Goal: Information Seeking & Learning: Compare options

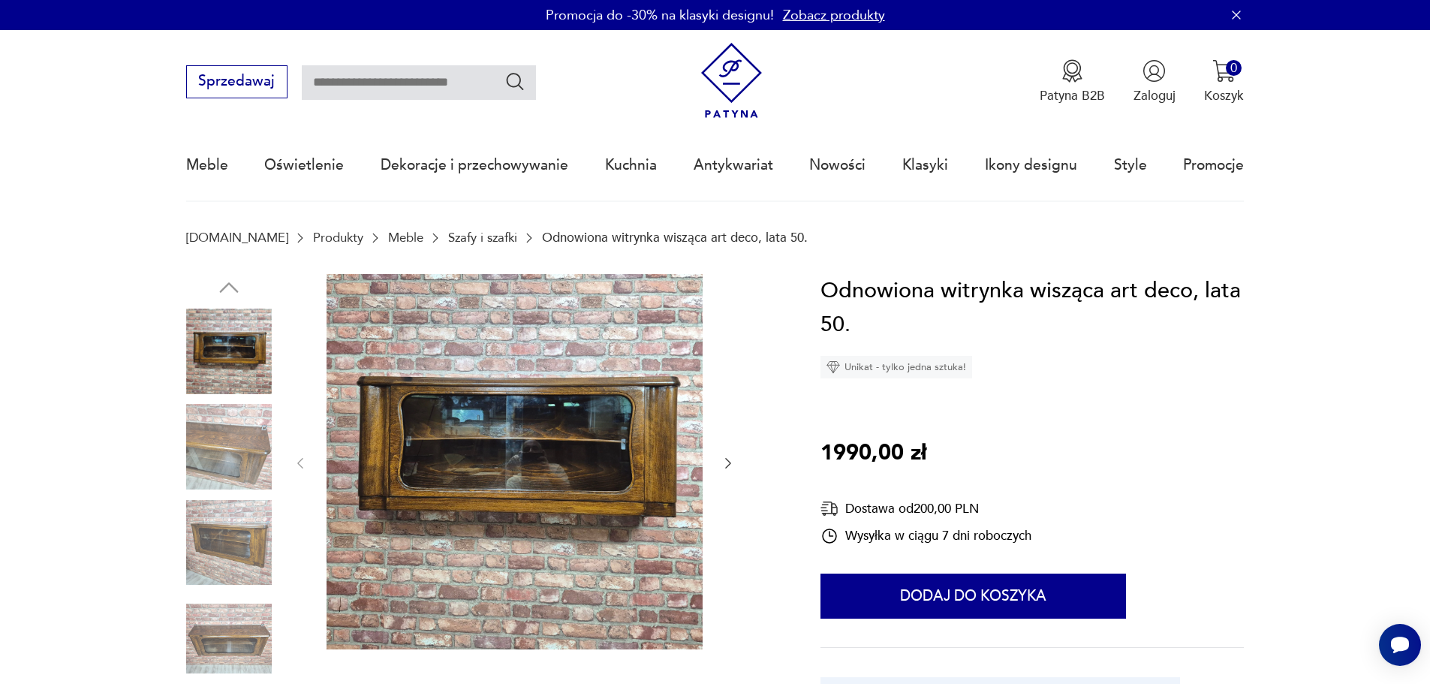
click at [494, 443] on img at bounding box center [515, 462] width 376 height 376
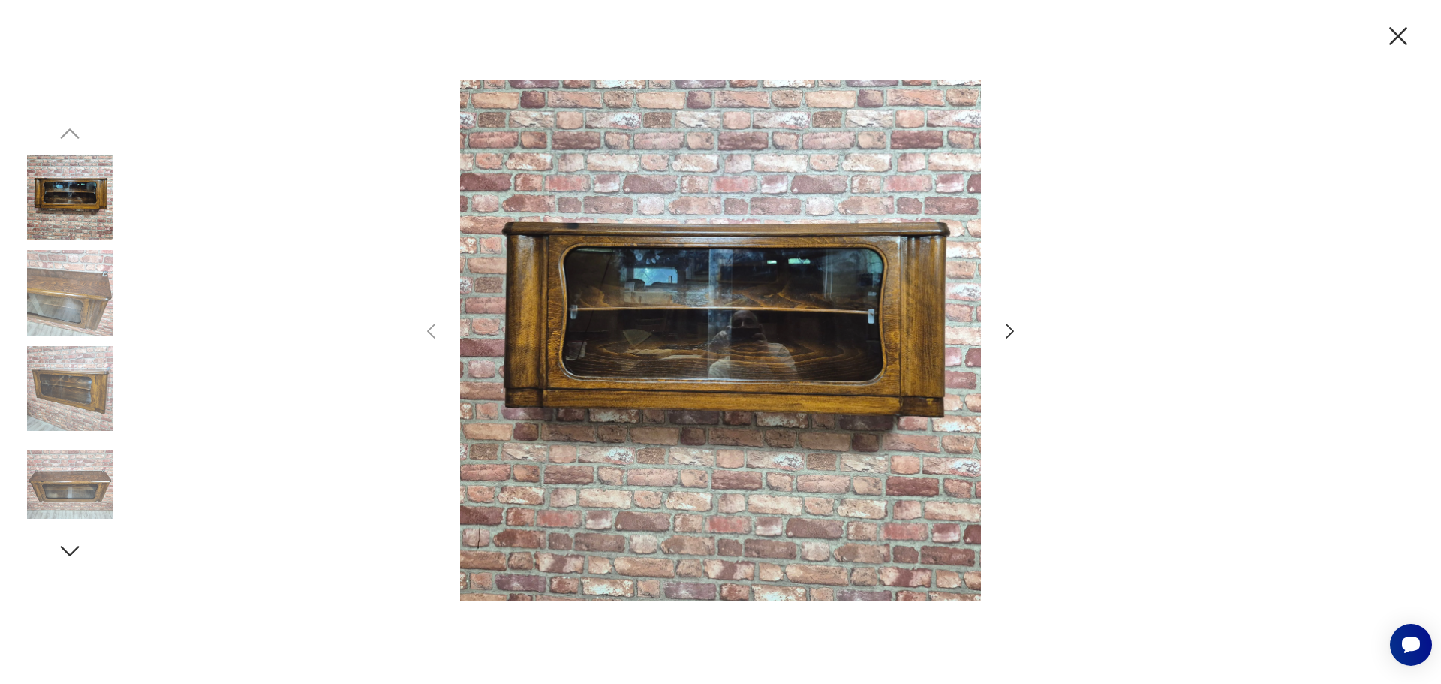
click at [1007, 327] on icon "button" at bounding box center [1010, 332] width 22 height 22
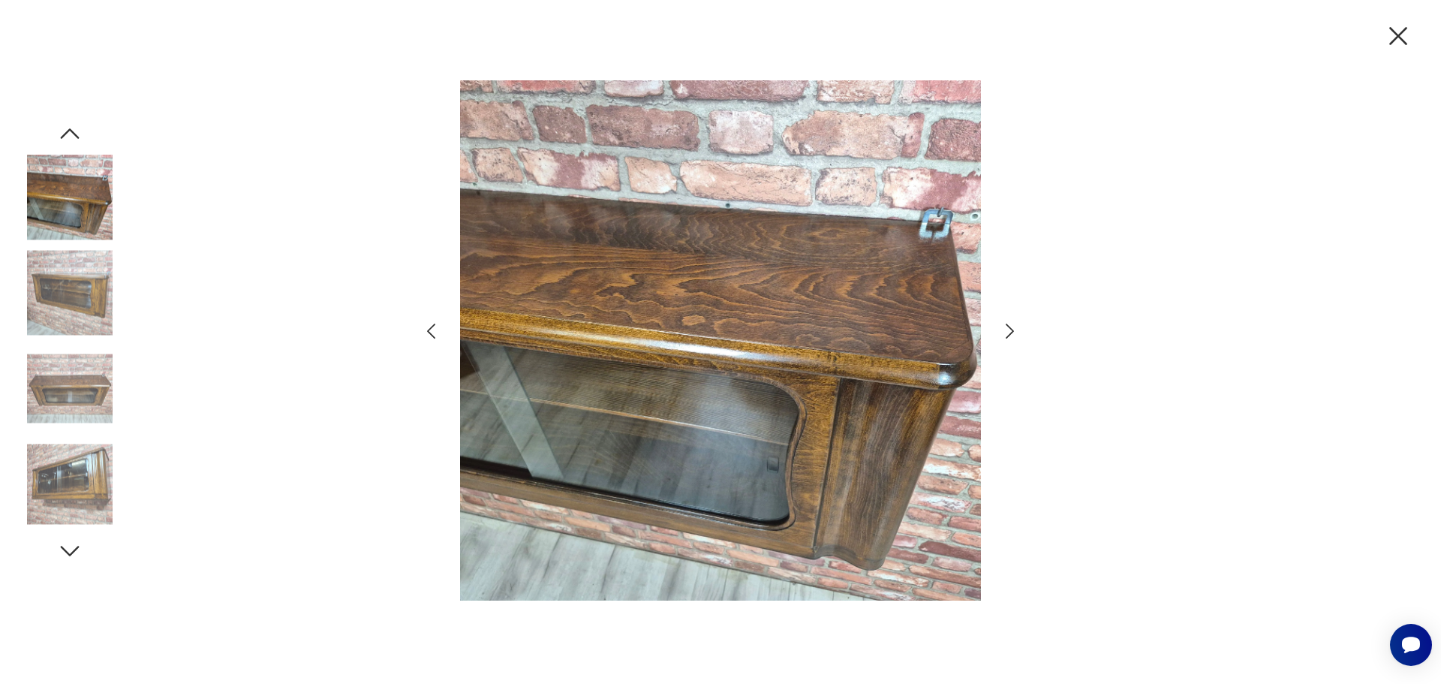
click at [1007, 327] on icon "button" at bounding box center [1010, 332] width 22 height 22
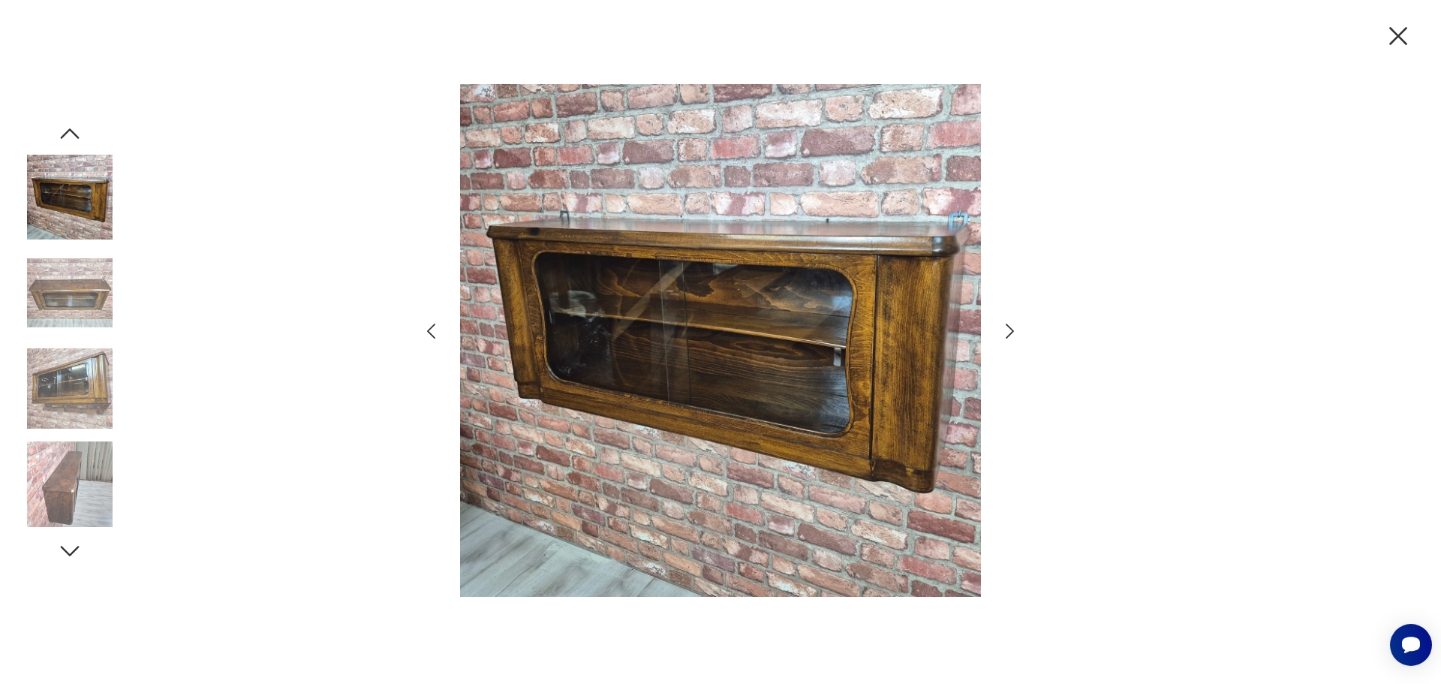
click at [1401, 38] on icon "button" at bounding box center [1399, 36] width 32 height 32
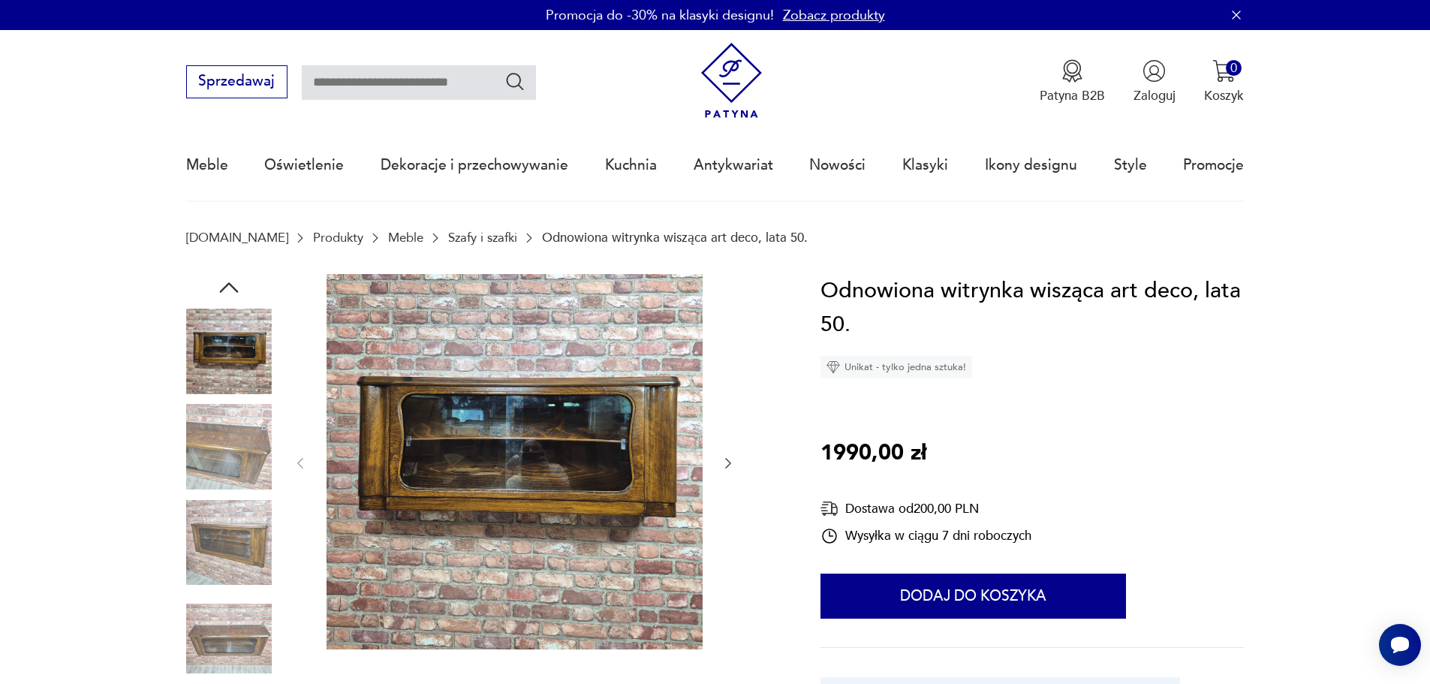
click at [448, 234] on link "Szafy i szafki" at bounding box center [482, 237] width 69 height 14
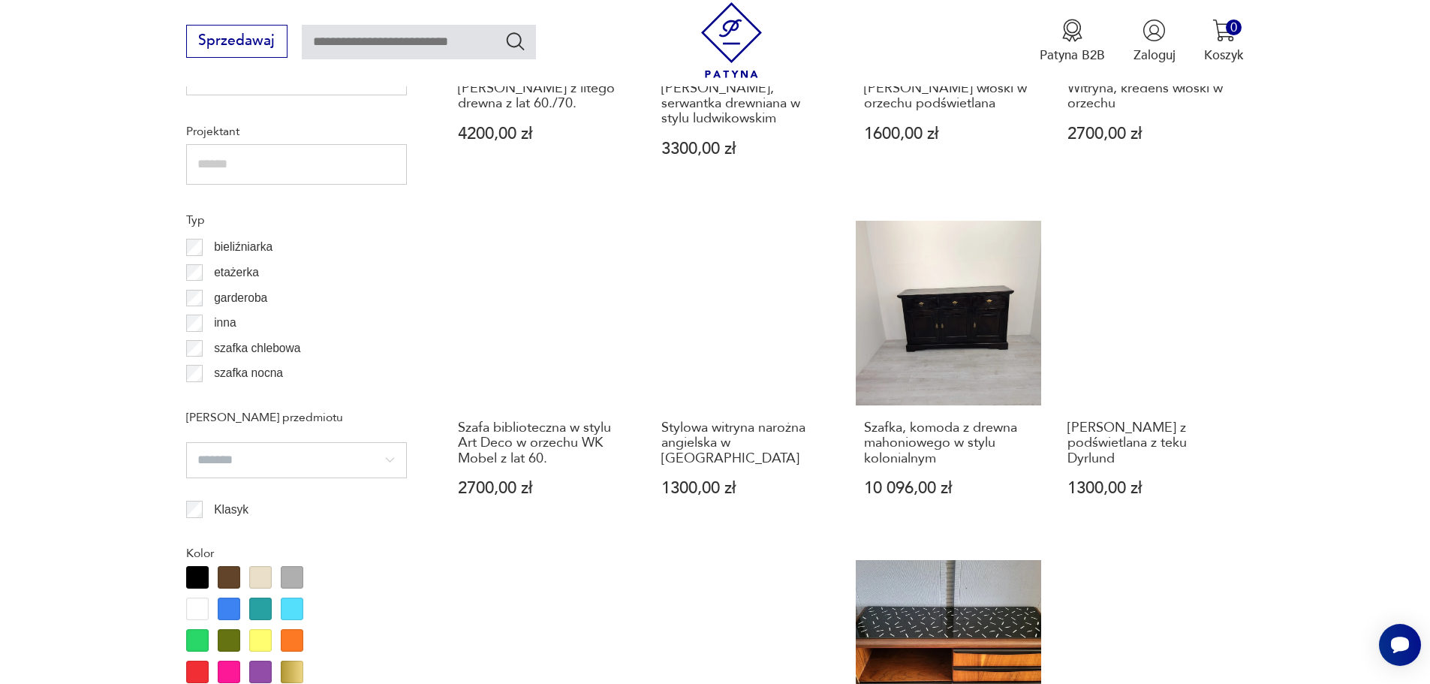
scroll to position [1175, 0]
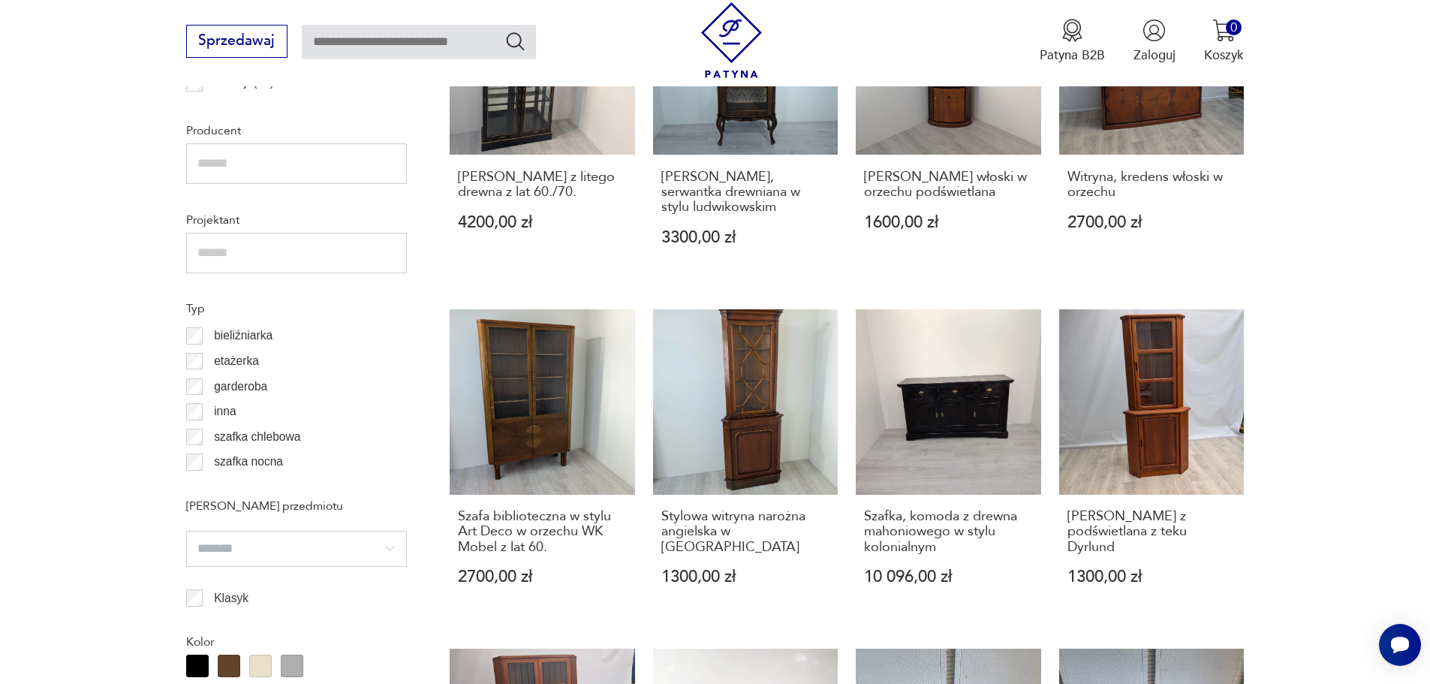
click at [237, 358] on p "etażerka" at bounding box center [236, 361] width 45 height 20
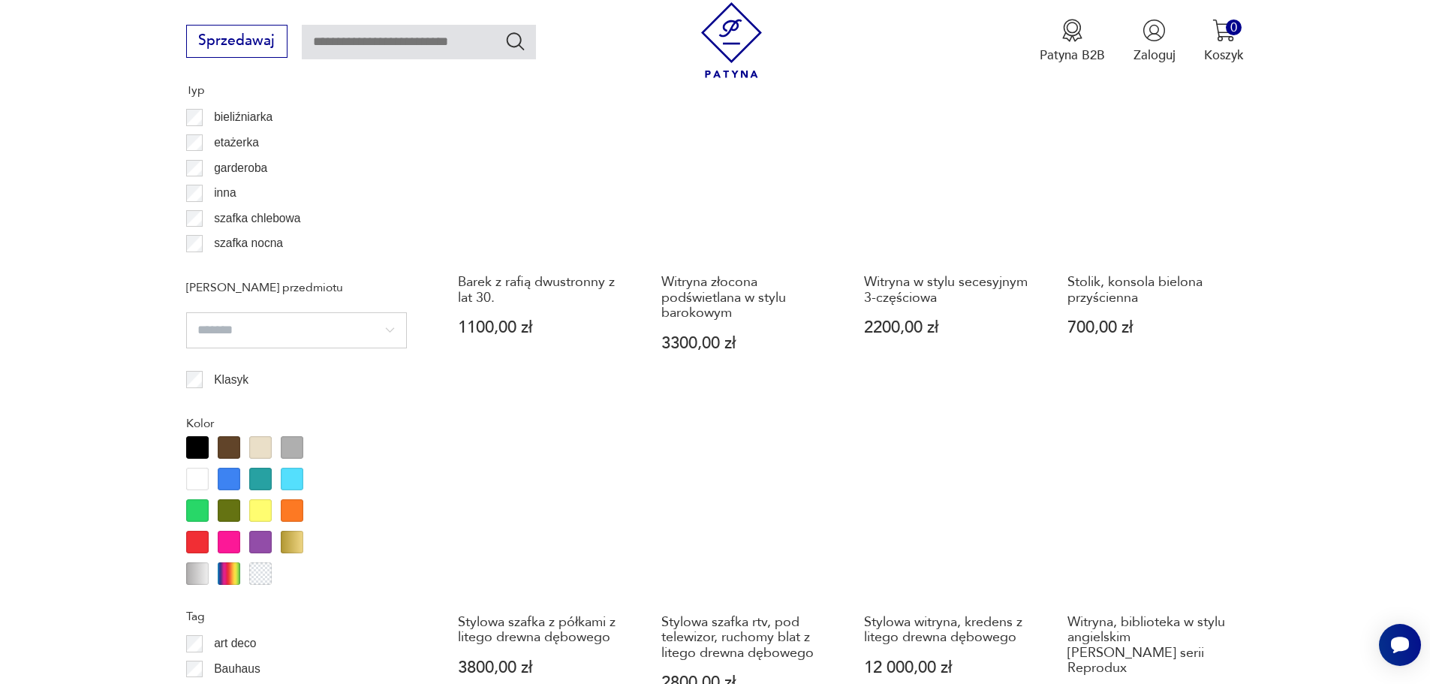
scroll to position [1260, 0]
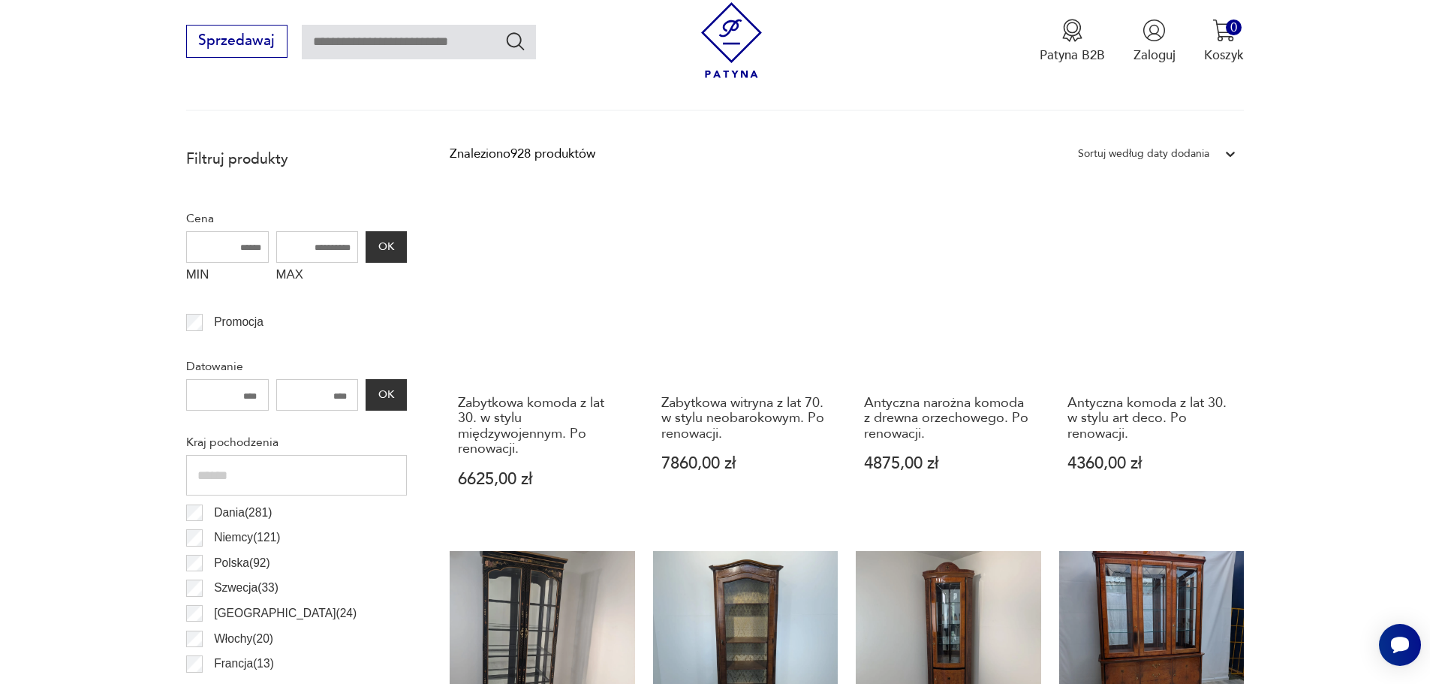
scroll to position [359, 0]
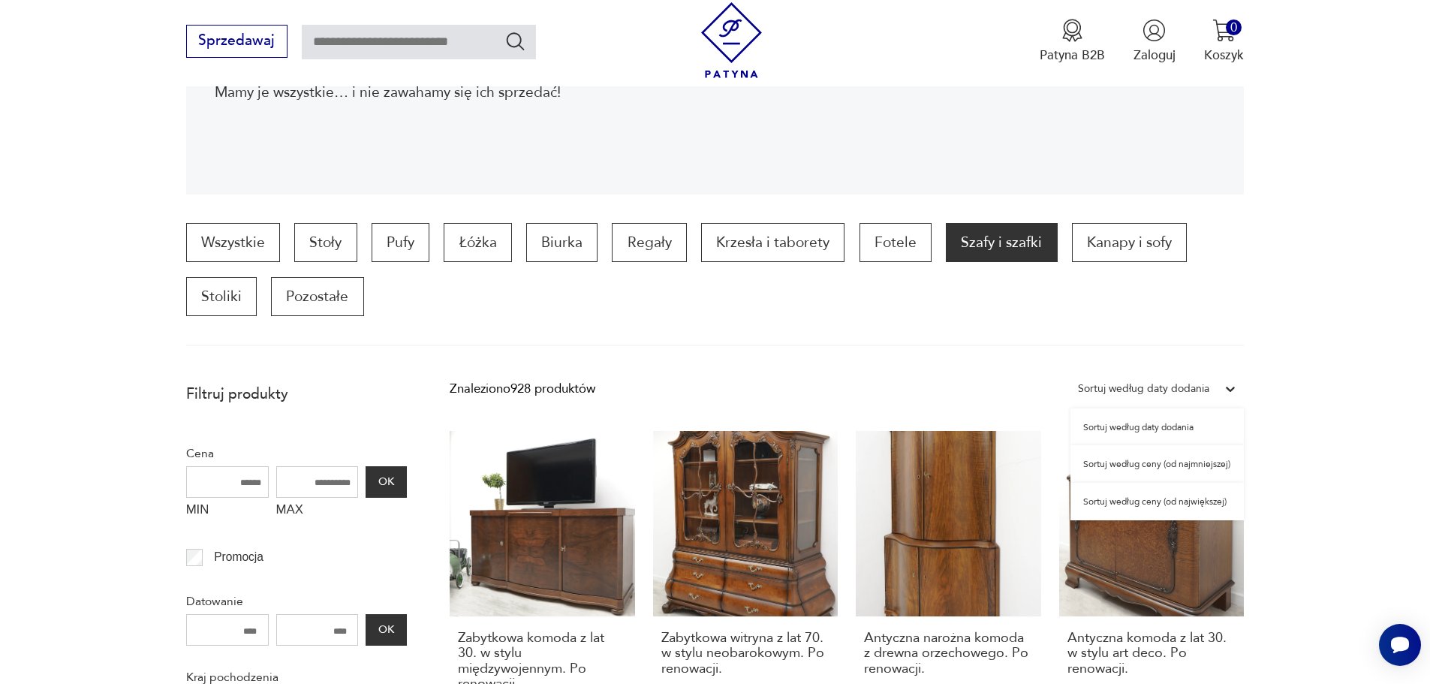
click at [1181, 384] on div "Sortuj według daty dodania" at bounding box center [1143, 389] width 131 height 20
click at [1158, 500] on div "Sortuj według ceny (od największej)" at bounding box center [1156, 502] width 173 height 38
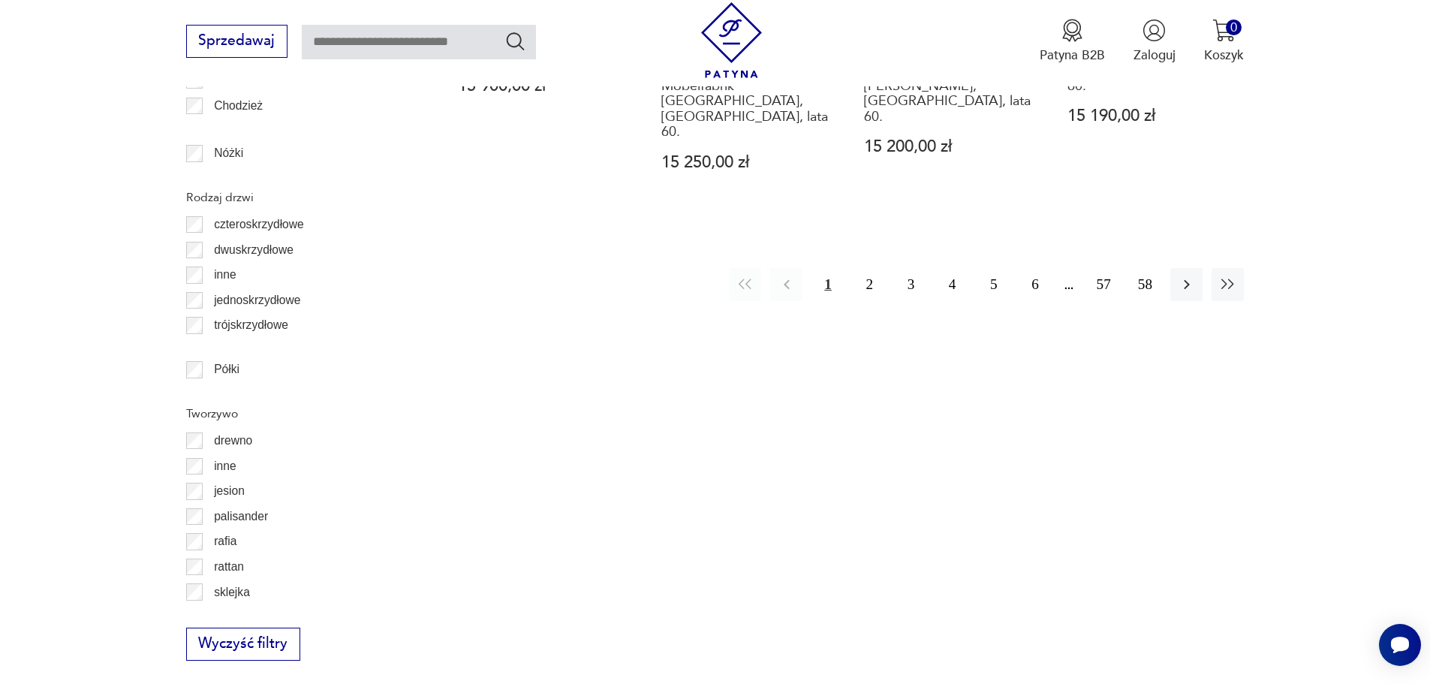
scroll to position [1935, 0]
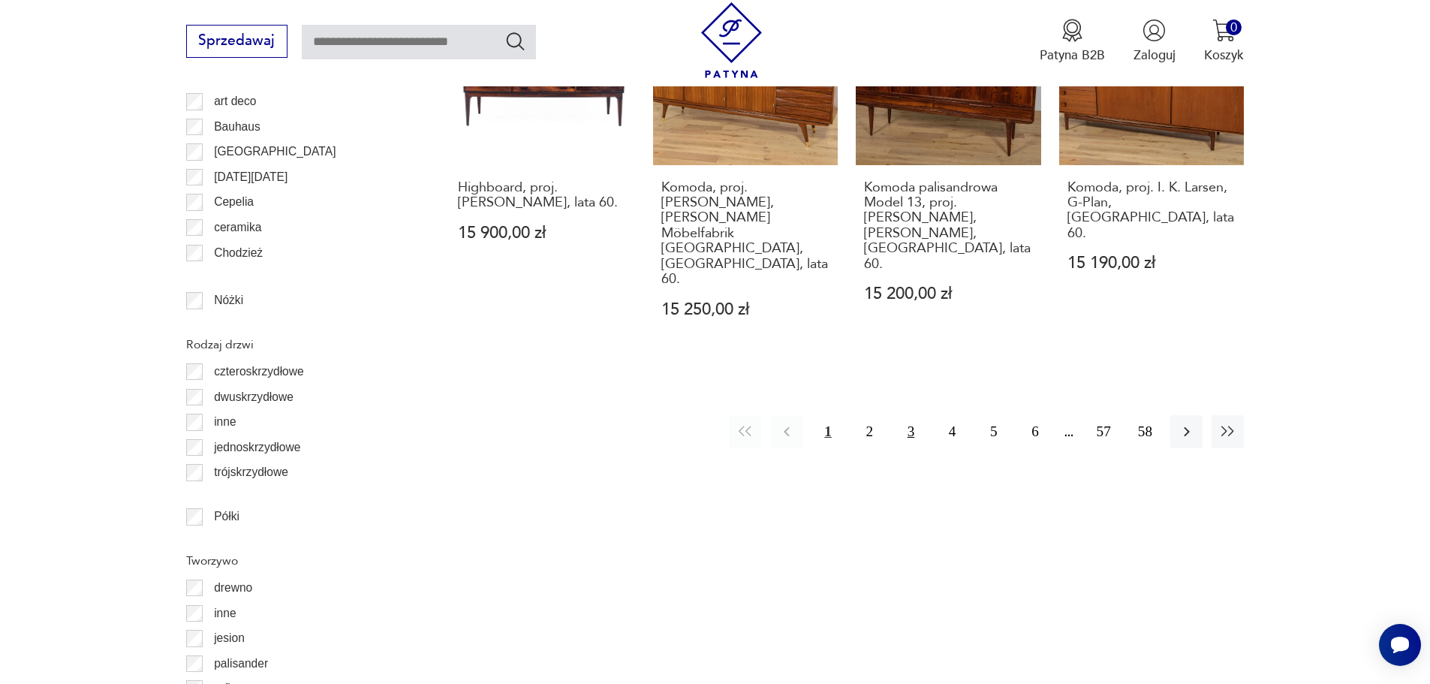
click at [907, 415] on button "3" at bounding box center [911, 431] width 32 height 32
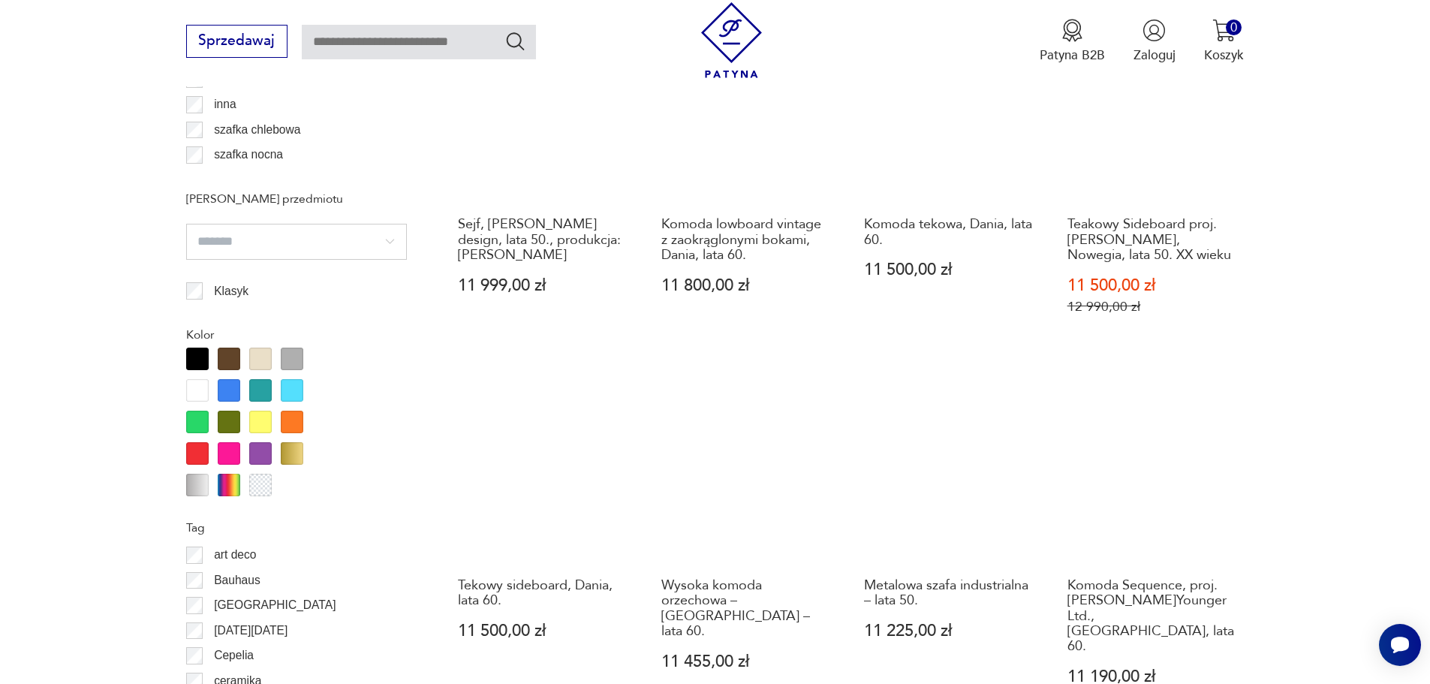
scroll to position [1935, 0]
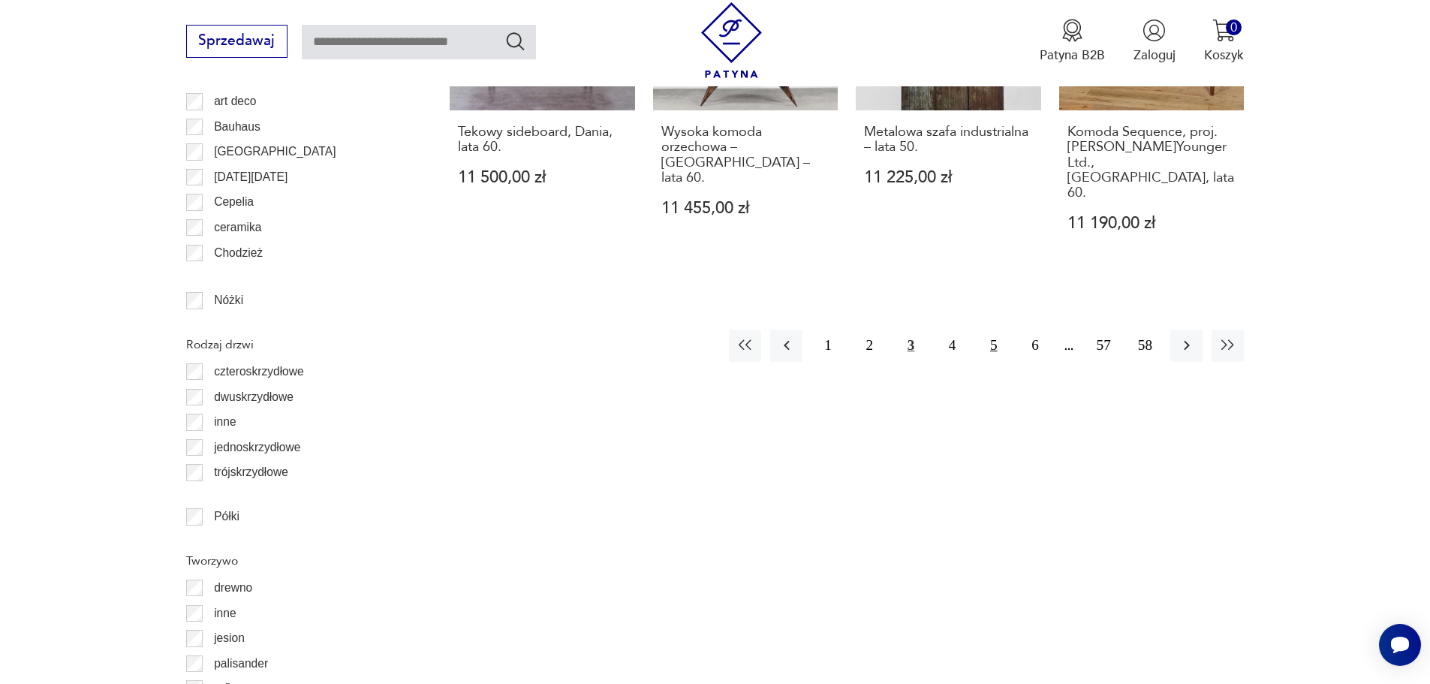
click at [998, 330] on button "5" at bounding box center [993, 346] width 32 height 32
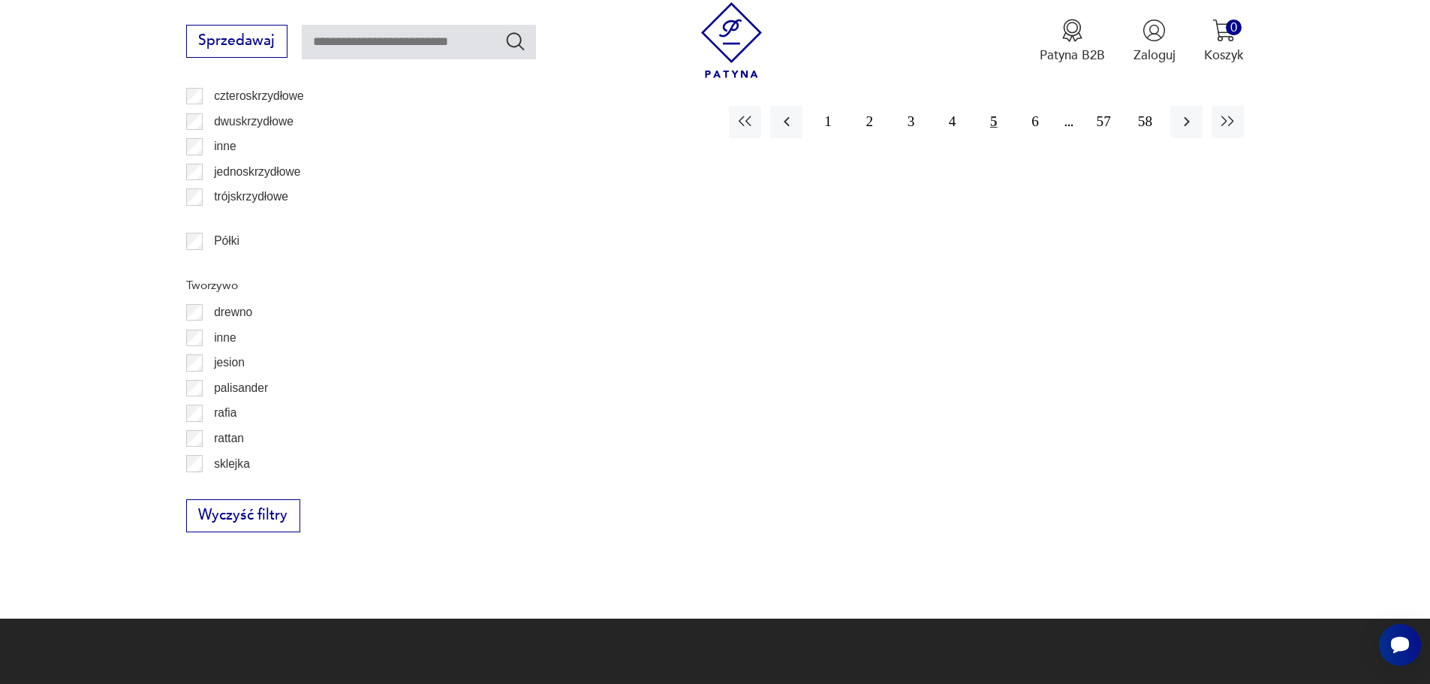
scroll to position [2085, 0]
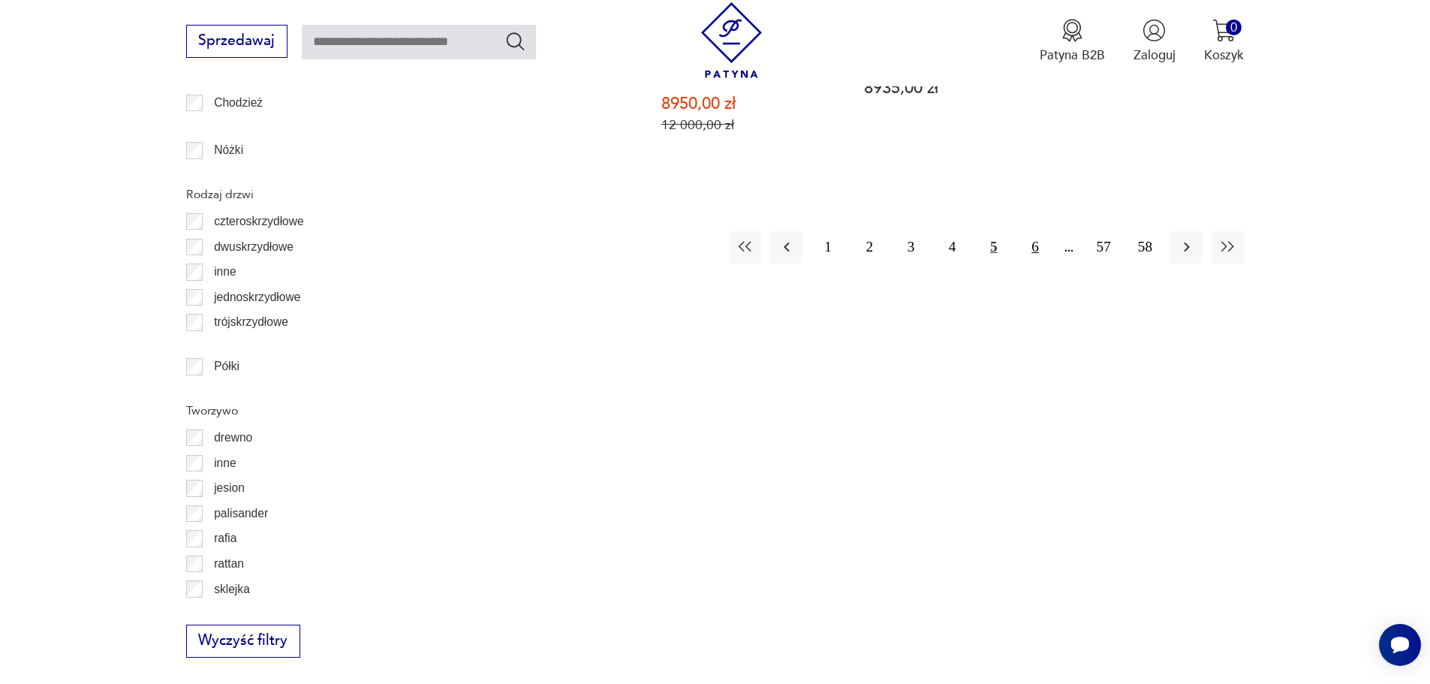
click at [1037, 231] on button "6" at bounding box center [1035, 247] width 32 height 32
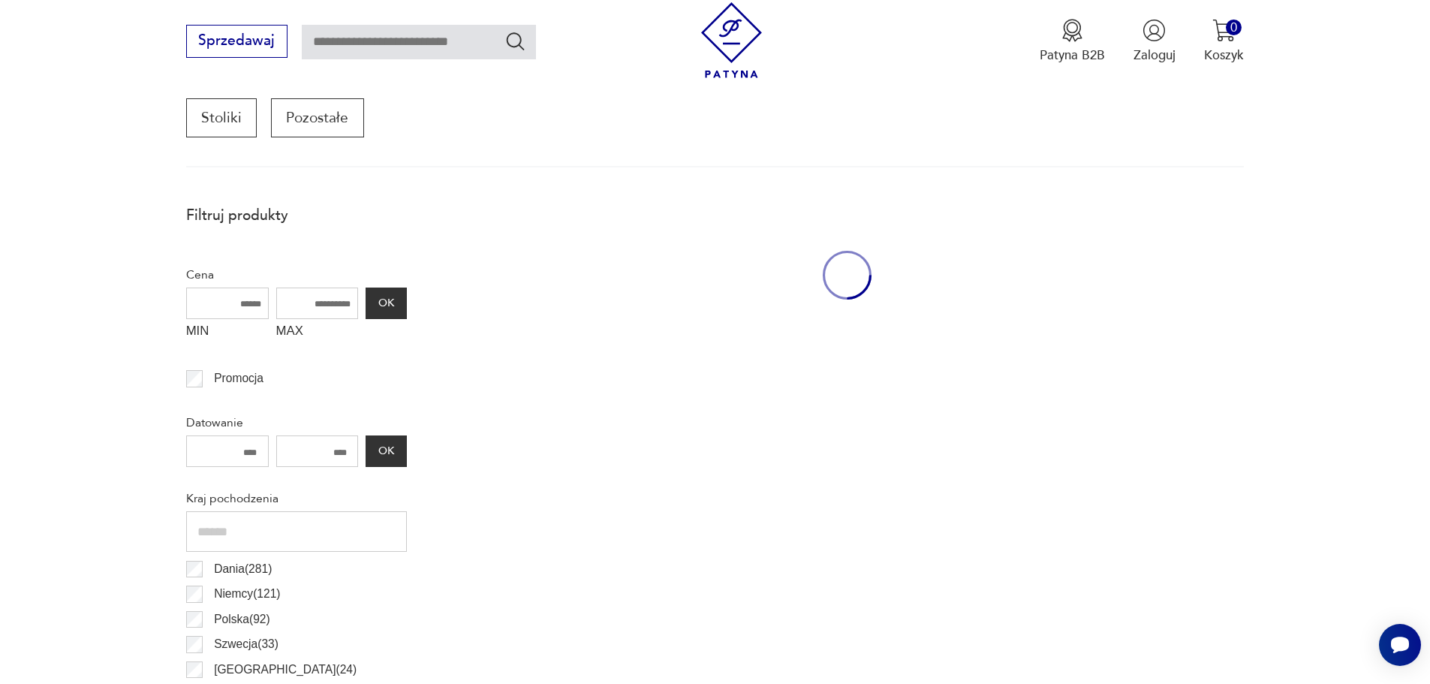
scroll to position [509, 0]
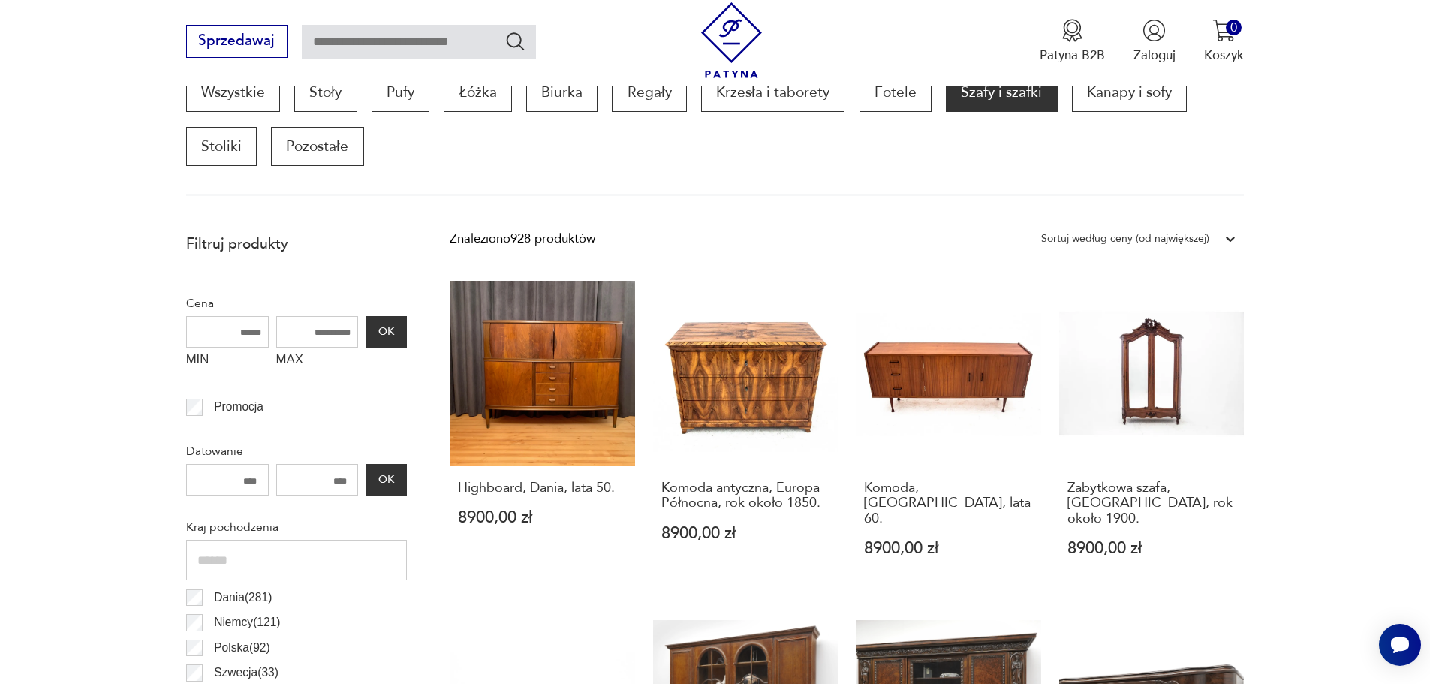
click at [242, 334] on input "MIN" at bounding box center [227, 332] width 83 height 32
click at [333, 332] on input "MAX" at bounding box center [317, 332] width 83 height 32
type input "****"
click at [373, 332] on button "OK" at bounding box center [386, 332] width 41 height 32
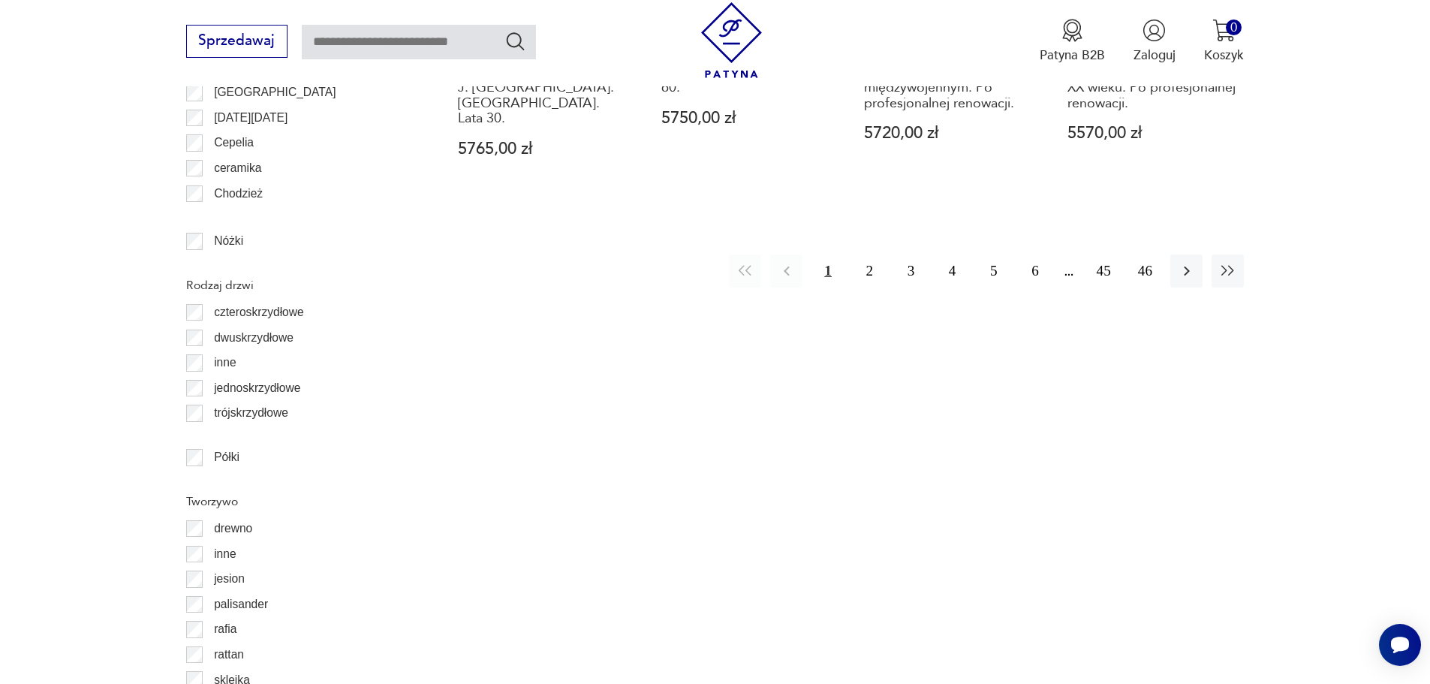
scroll to position [1991, 0]
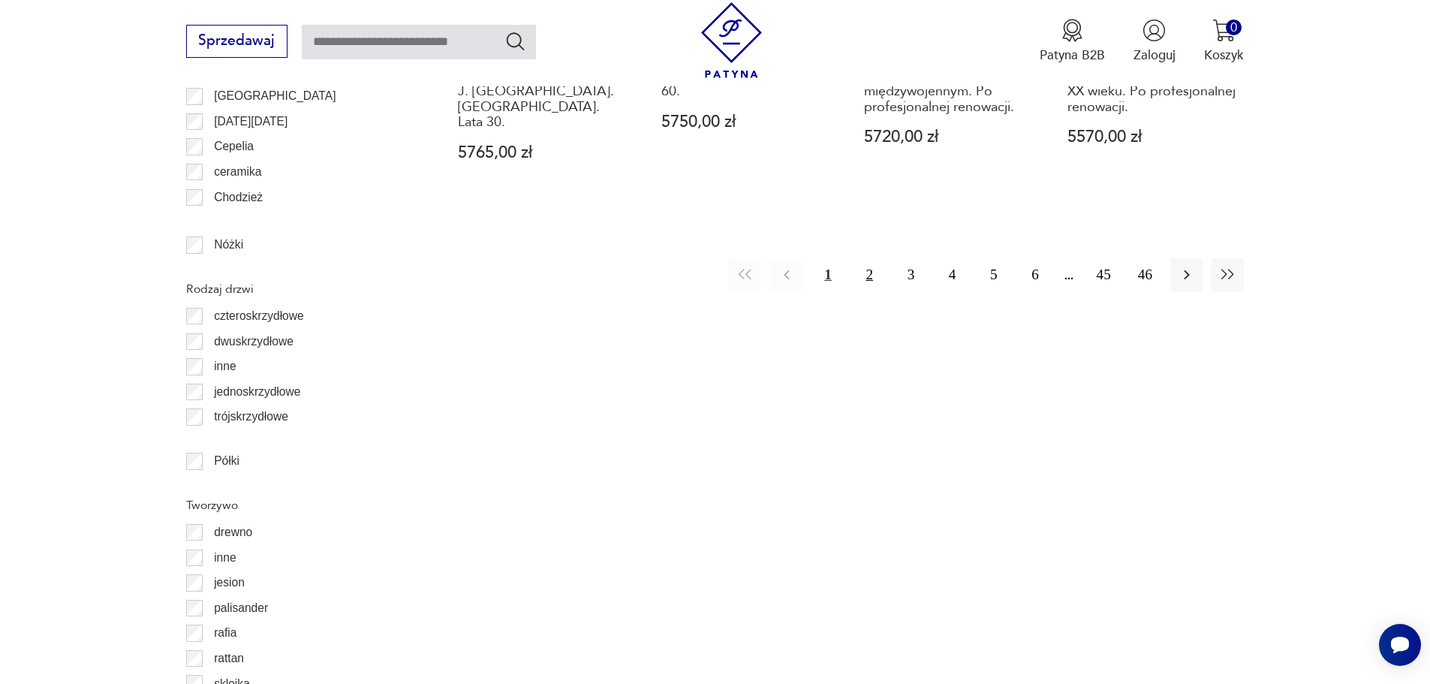
click at [865, 258] on button "2" at bounding box center [869, 274] width 32 height 32
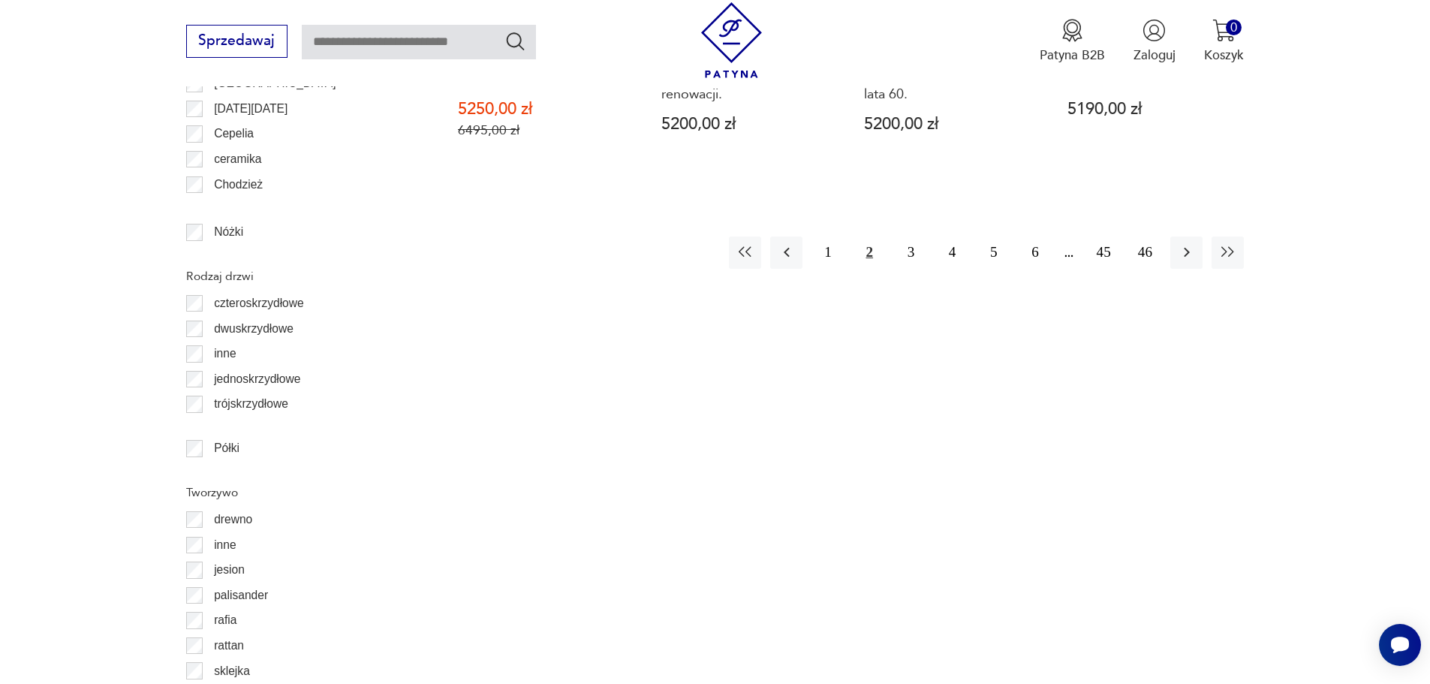
scroll to position [2010, 0]
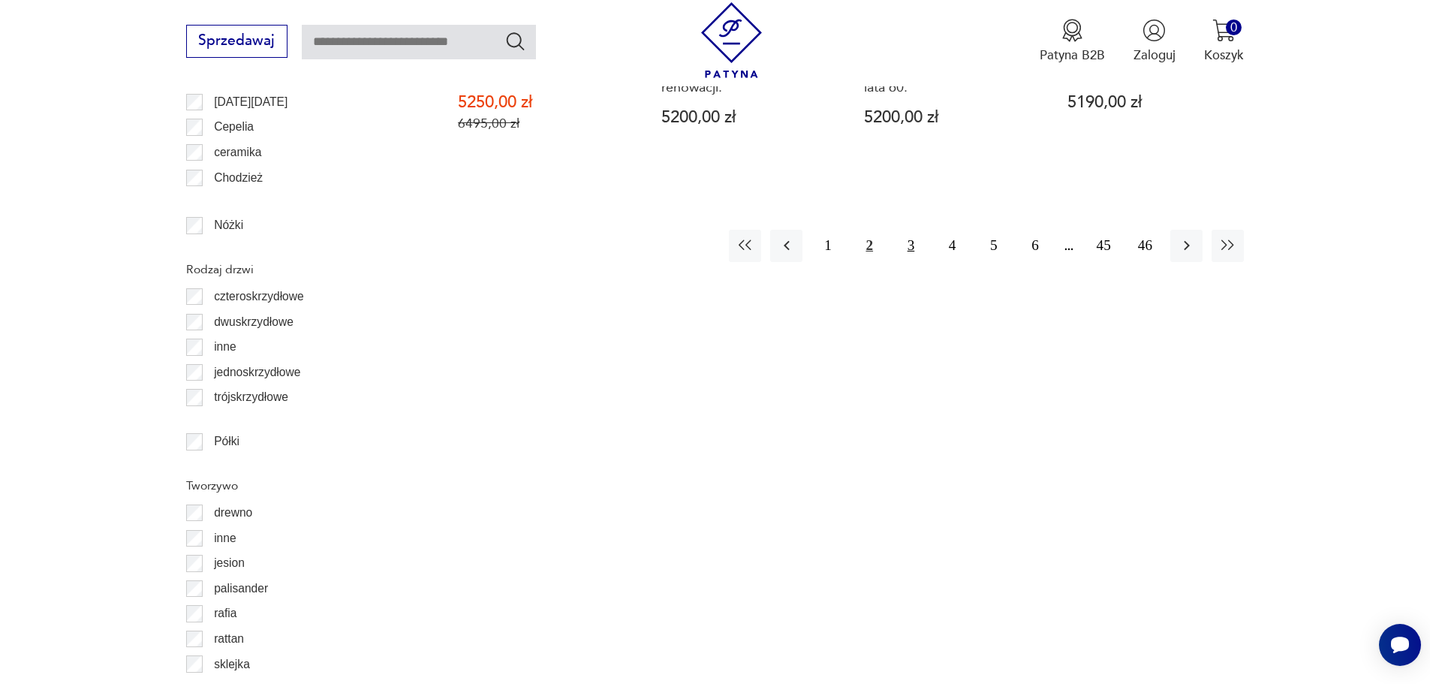
click at [915, 230] on button "3" at bounding box center [911, 246] width 32 height 32
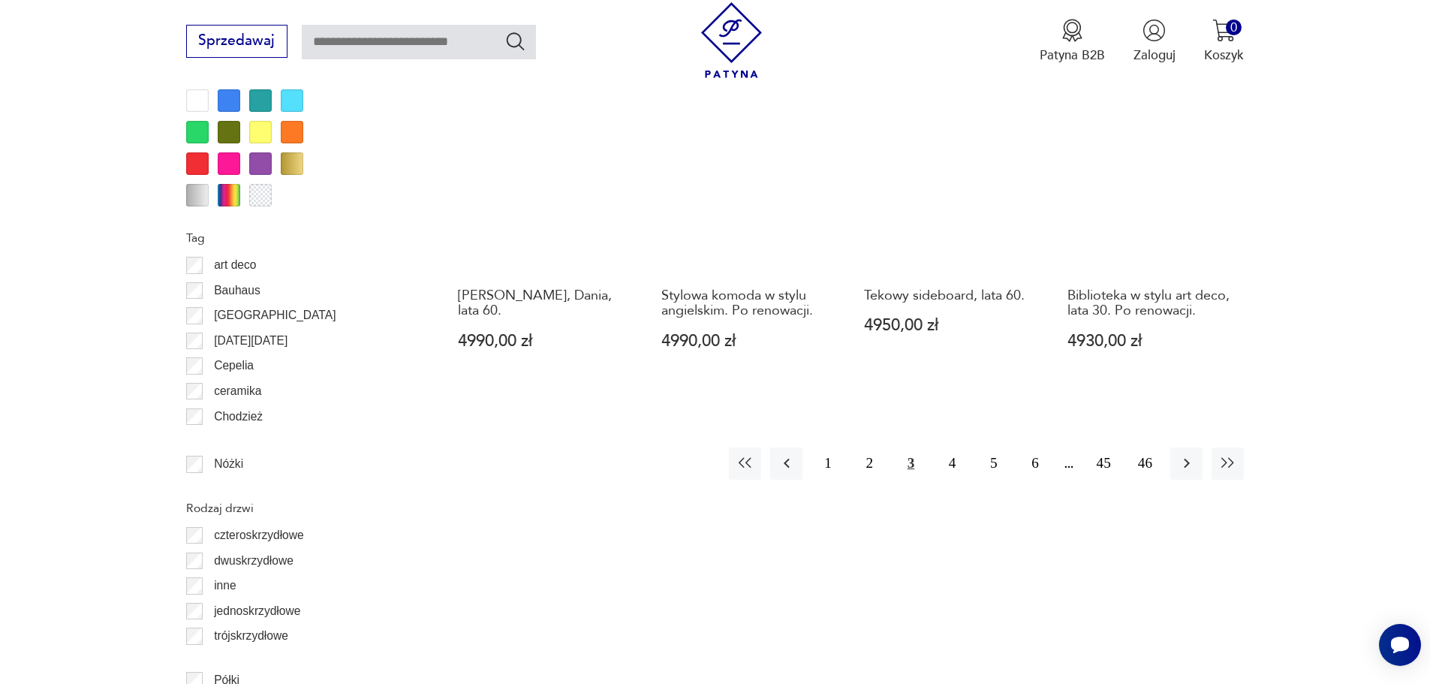
scroll to position [1785, 0]
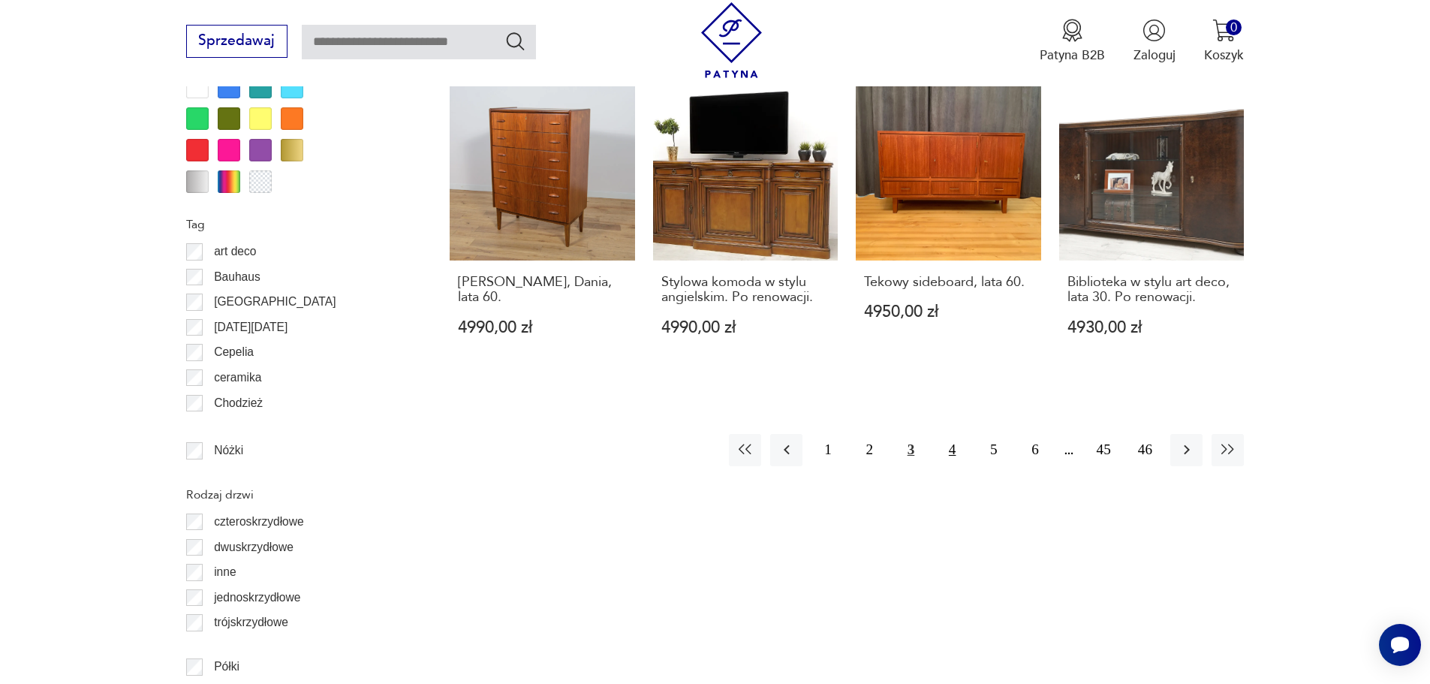
click at [950, 434] on button "4" at bounding box center [952, 450] width 32 height 32
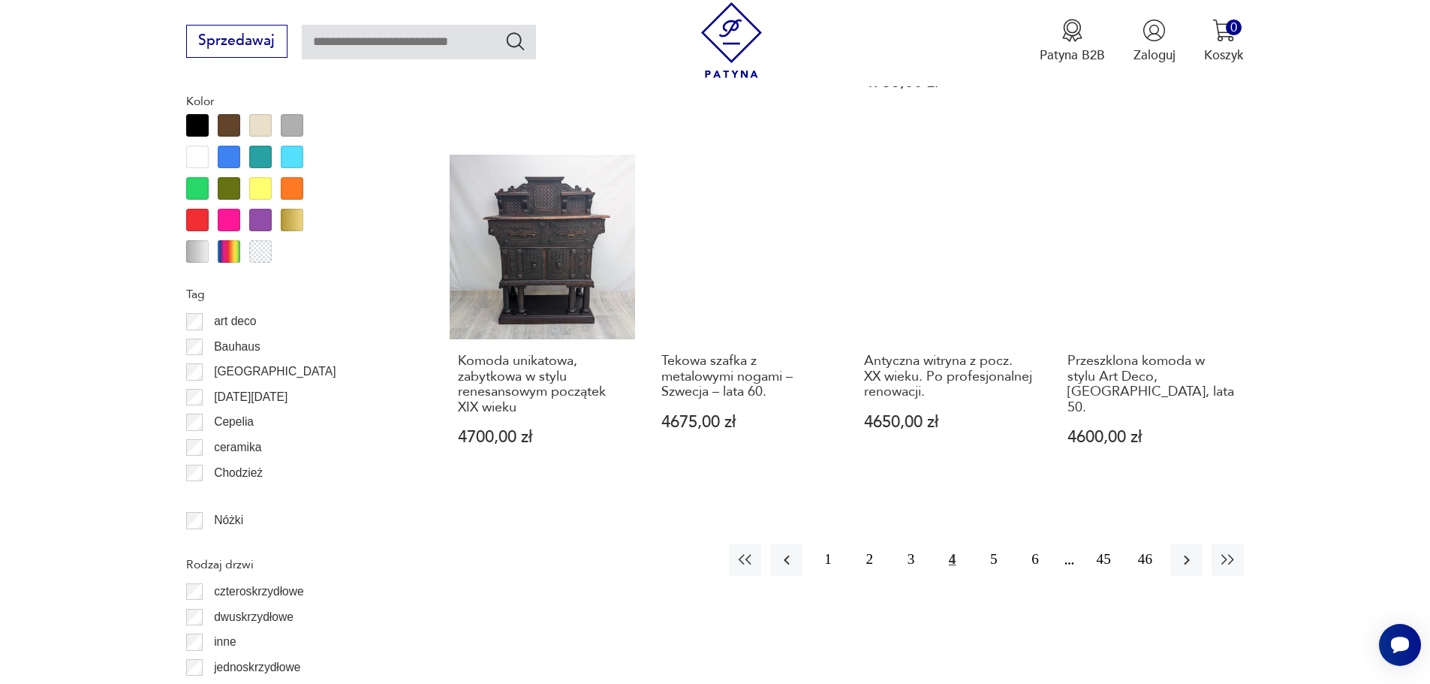
scroll to position [1710, 0]
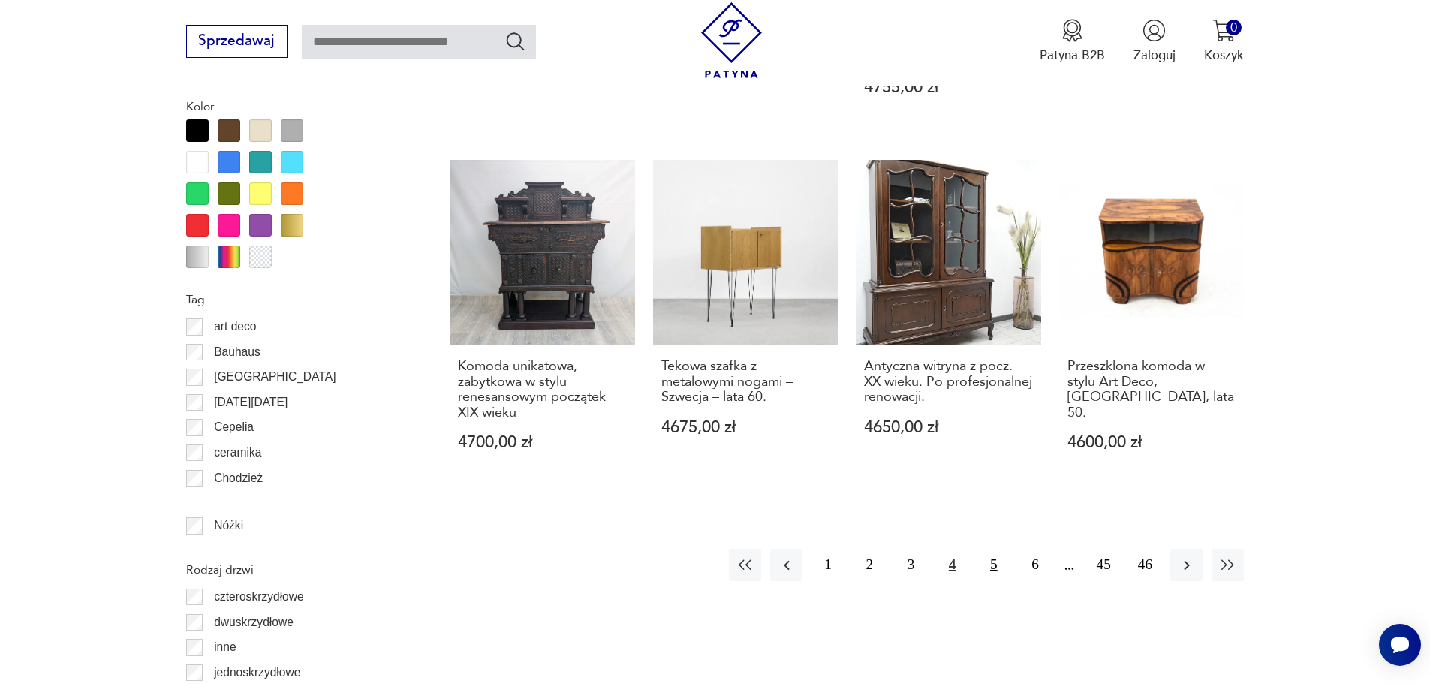
click at [992, 549] on button "5" at bounding box center [993, 565] width 32 height 32
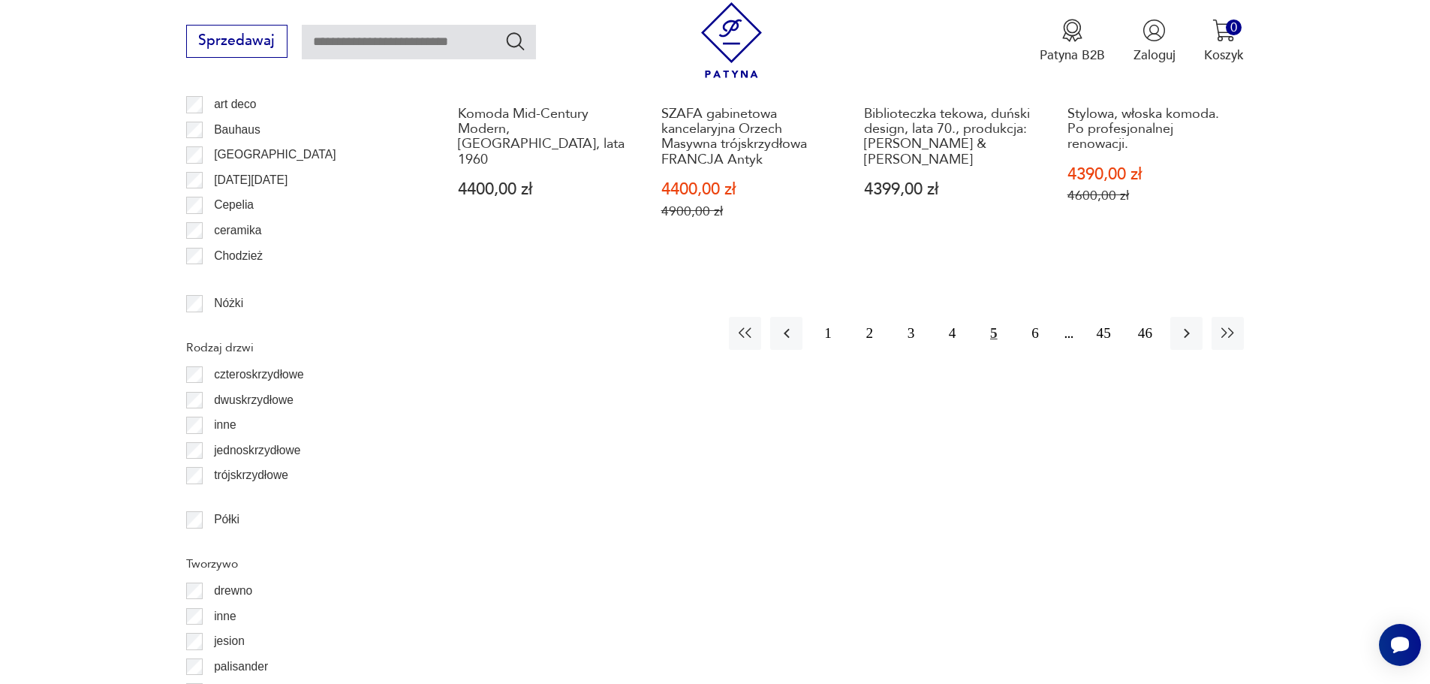
scroll to position [1935, 0]
click at [1037, 317] on button "6" at bounding box center [1035, 330] width 32 height 32
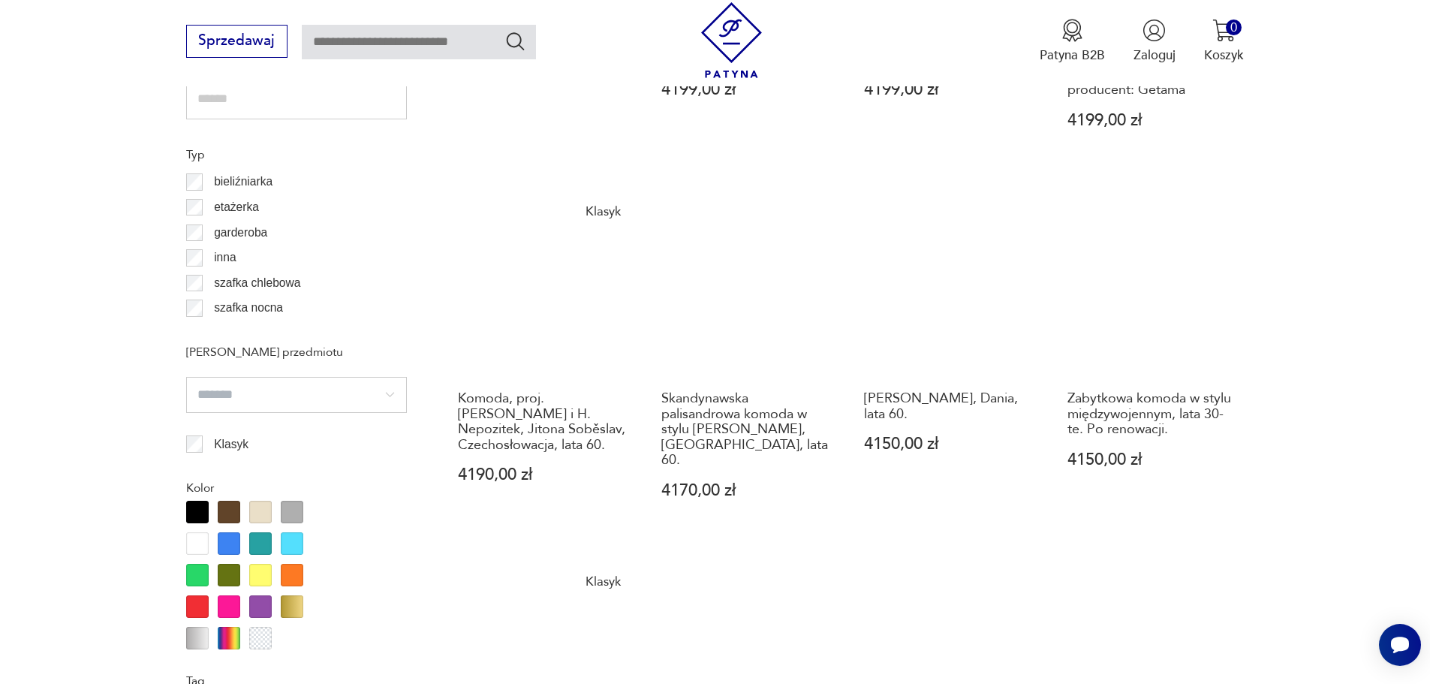
scroll to position [1485, 0]
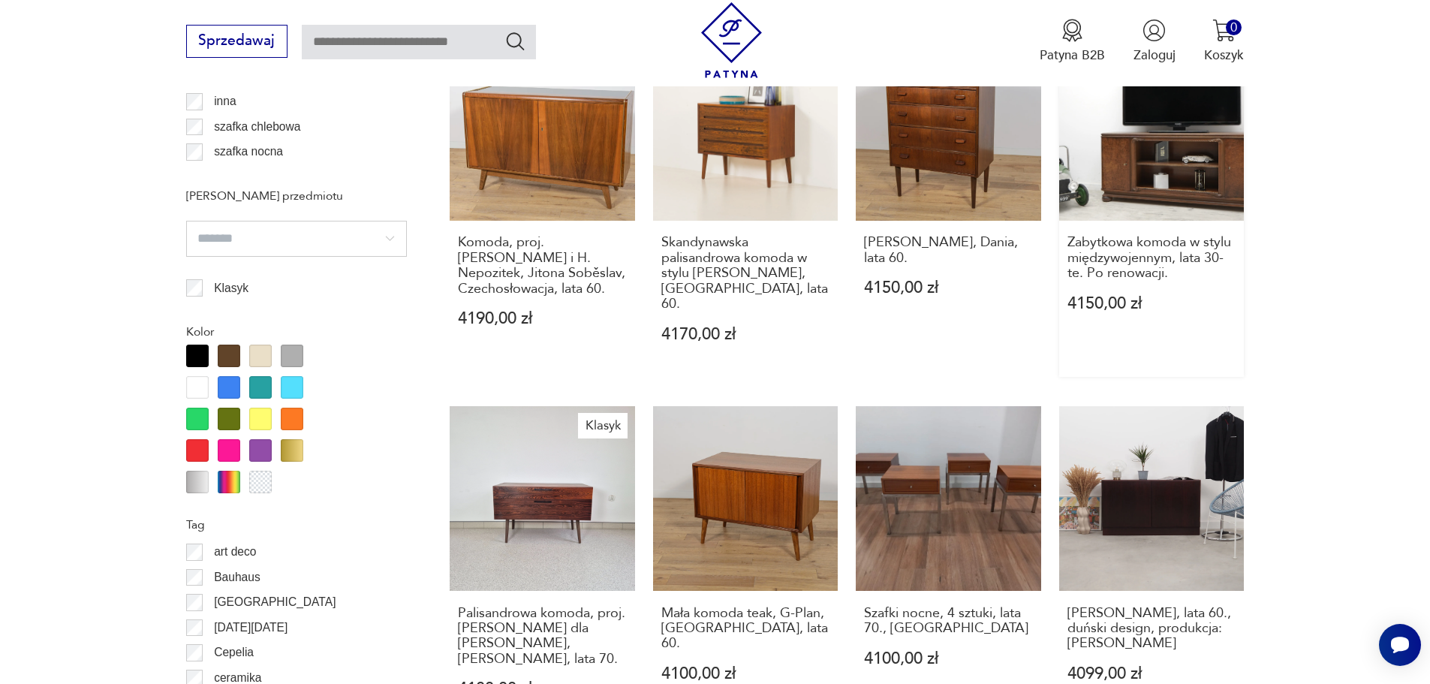
click at [1132, 173] on link "Zabytkowa komoda w stylu międzywojennym, lata 30-te. Po renowacji. 4150,00 zł" at bounding box center [1151, 207] width 185 height 342
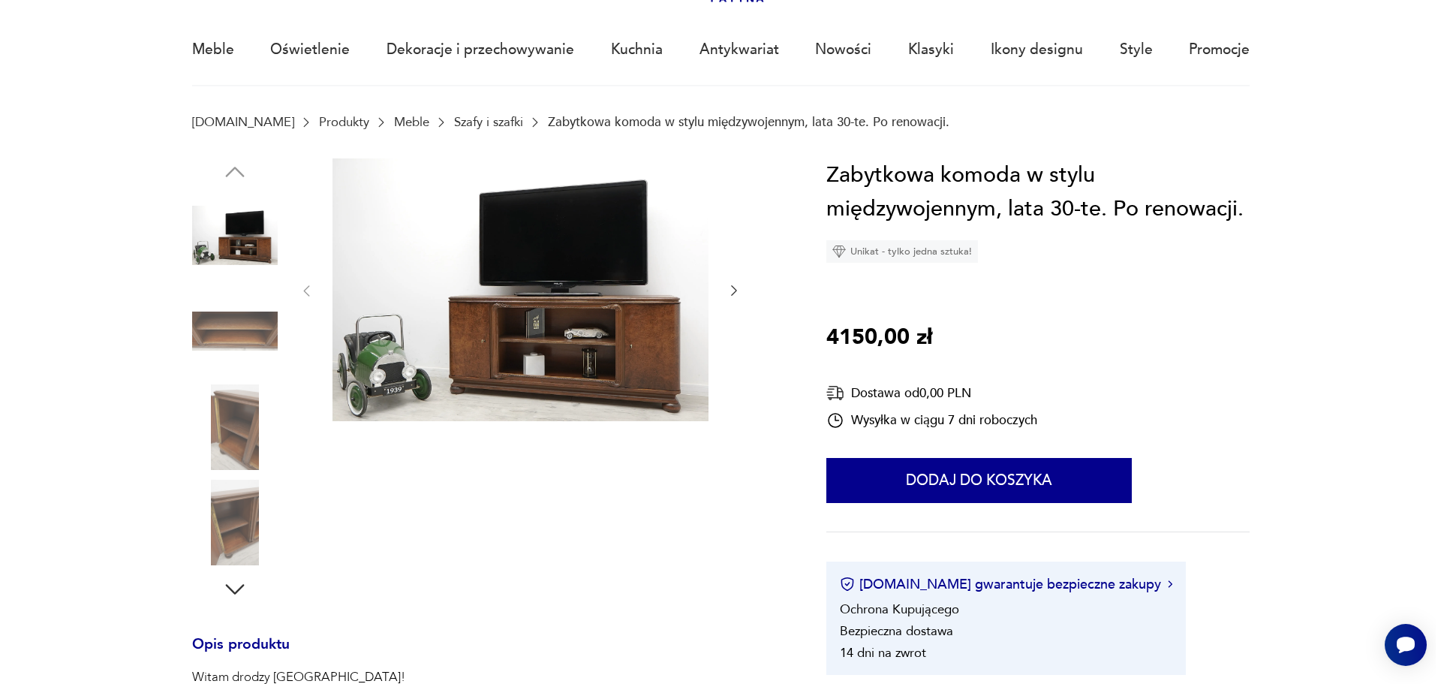
scroll to position [75, 0]
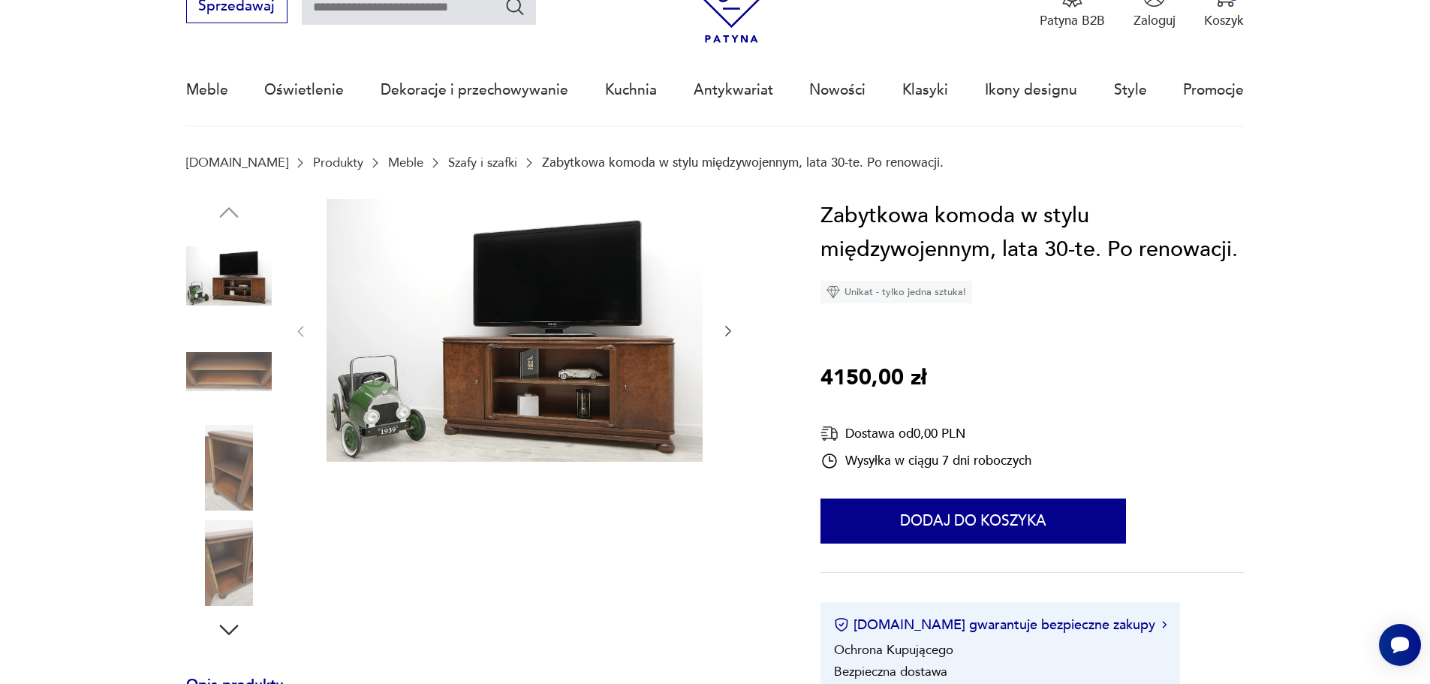
click at [534, 361] on img at bounding box center [515, 330] width 376 height 263
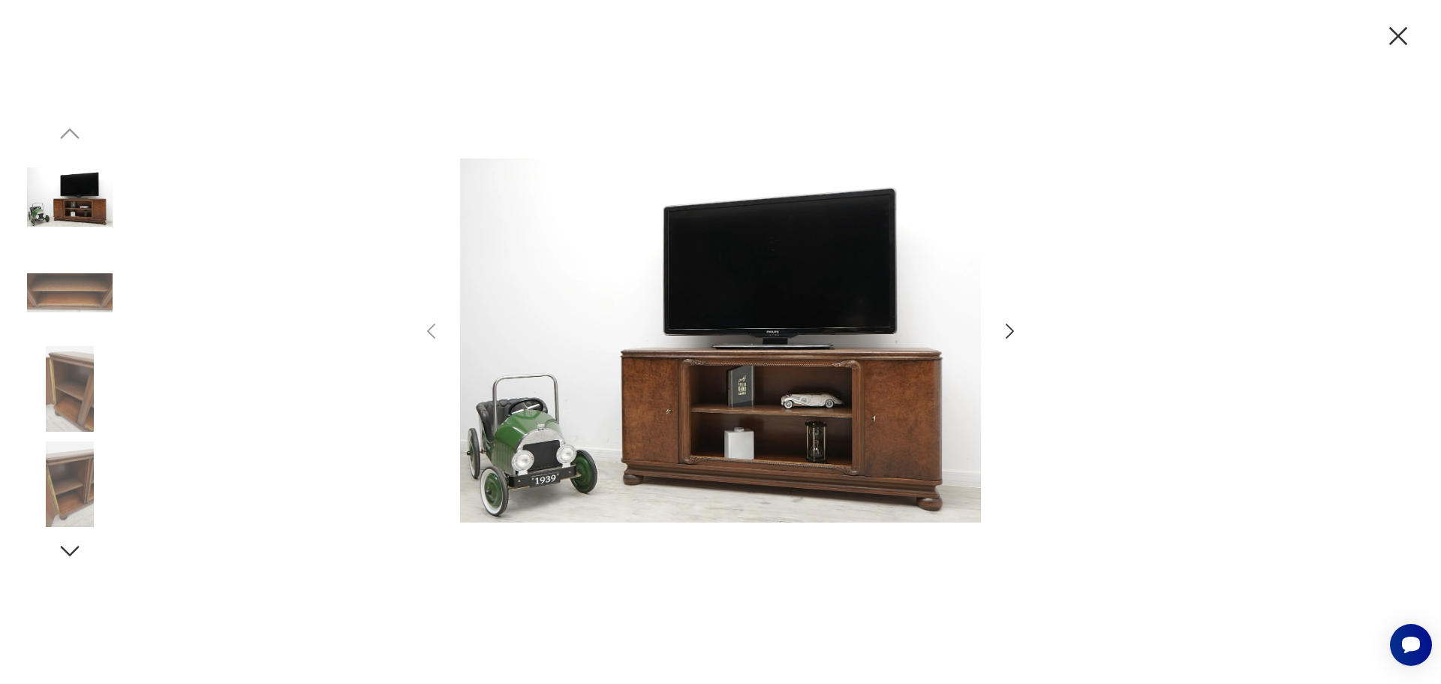
click at [1010, 329] on icon "button" at bounding box center [1010, 331] width 8 height 15
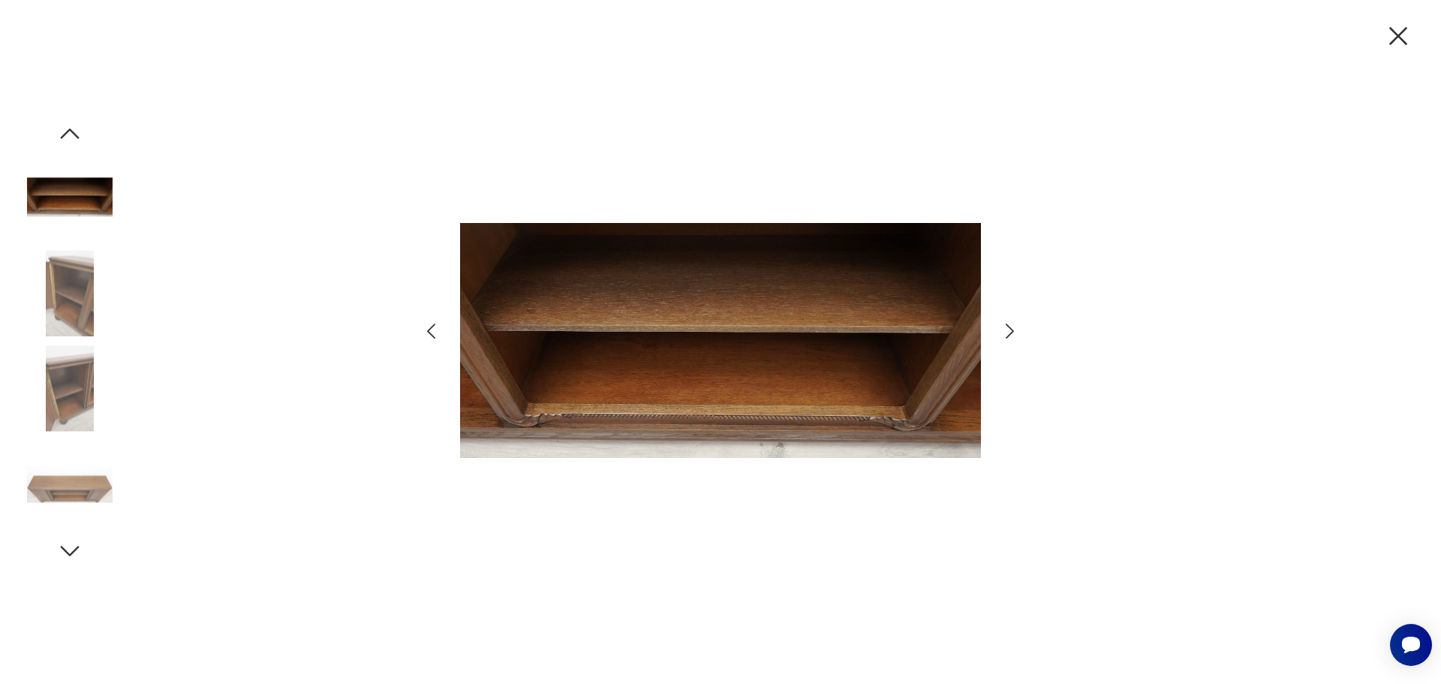
click at [1010, 329] on icon "button" at bounding box center [1010, 331] width 8 height 15
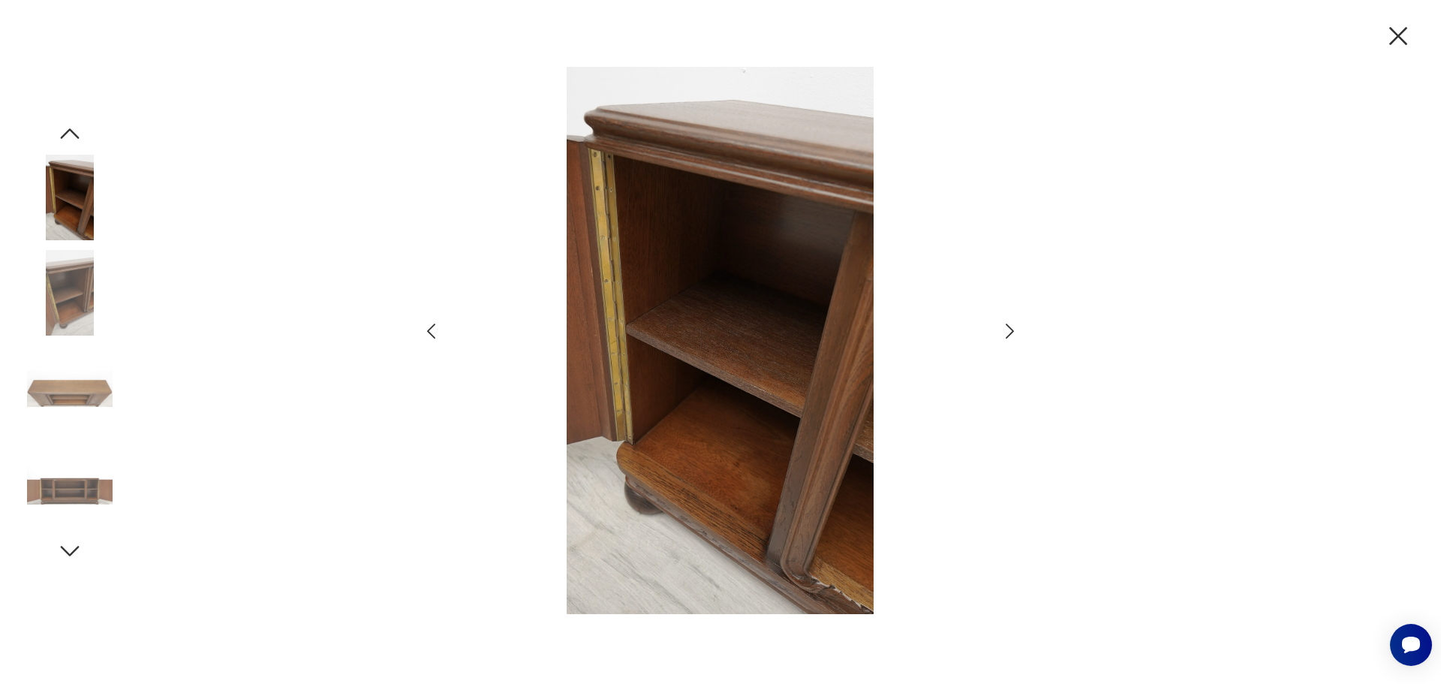
click at [1010, 329] on icon "button" at bounding box center [1010, 331] width 8 height 15
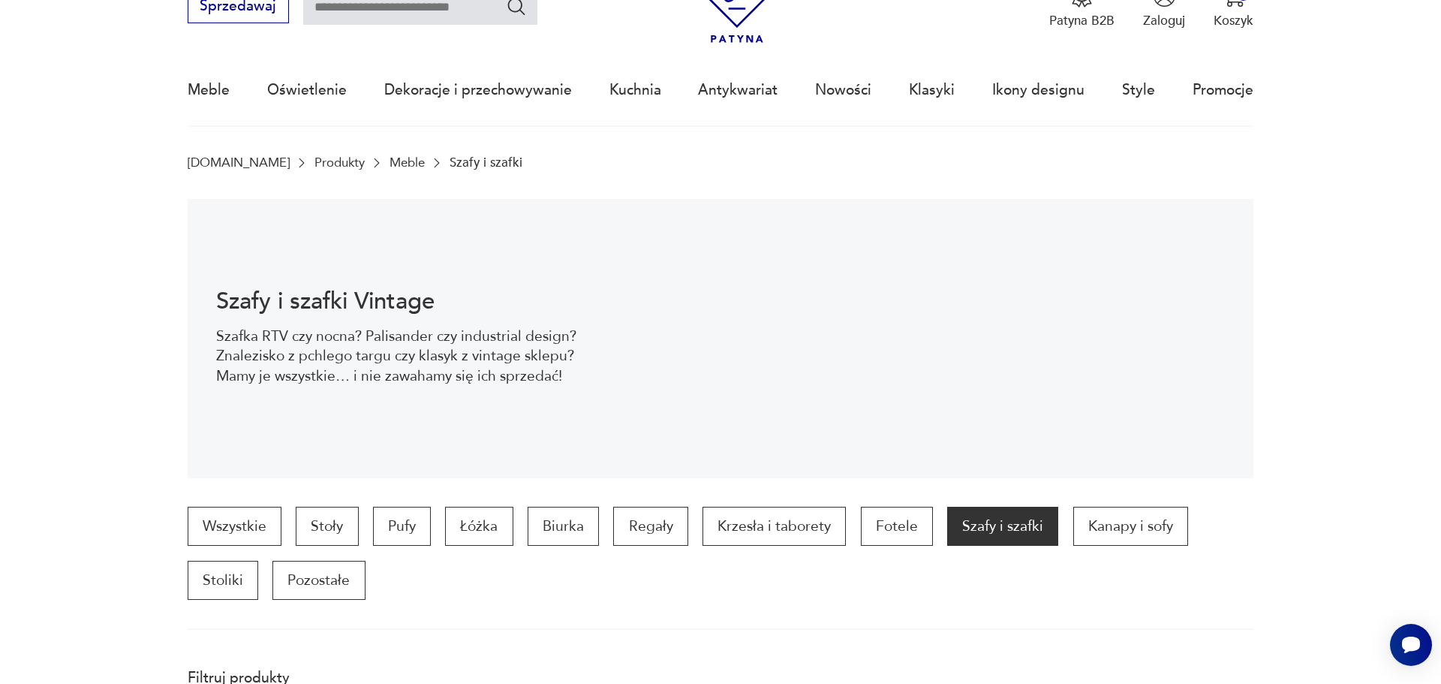
scroll to position [1651, 0]
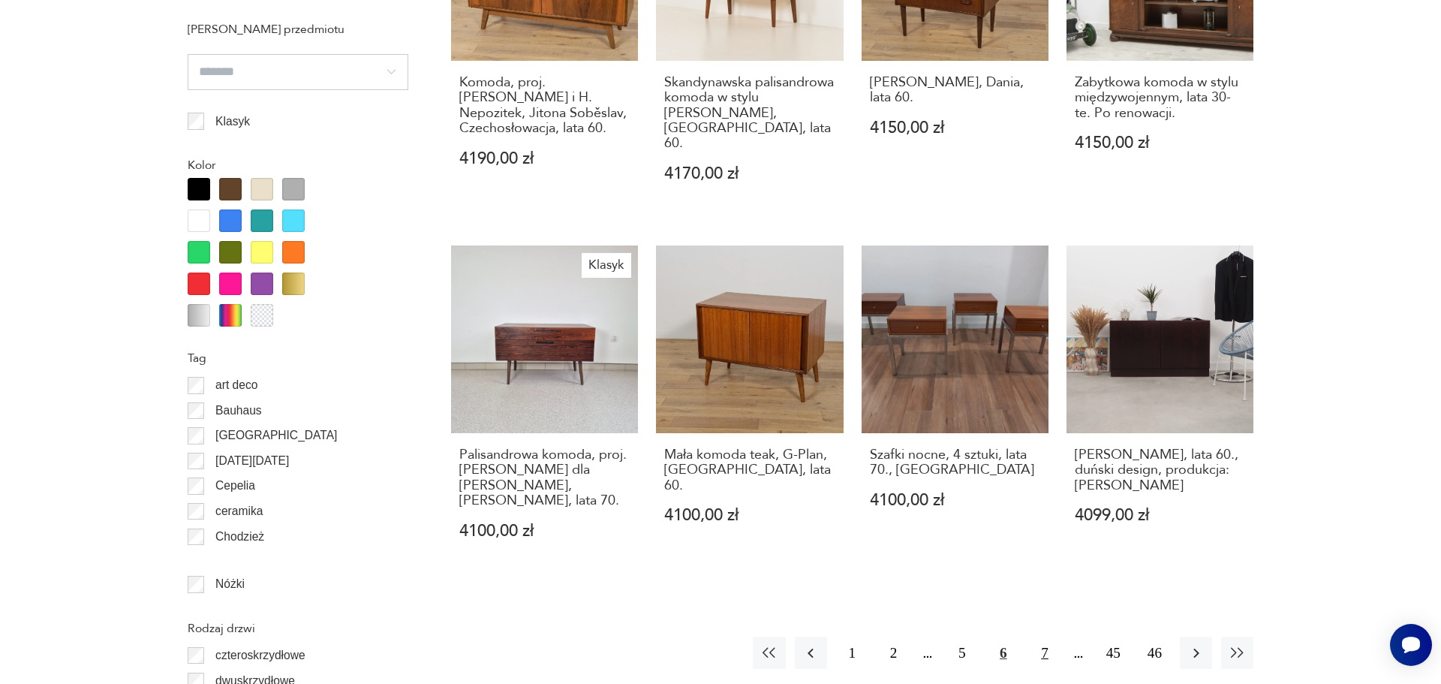
click at [1043, 637] on button "7" at bounding box center [1044, 653] width 32 height 32
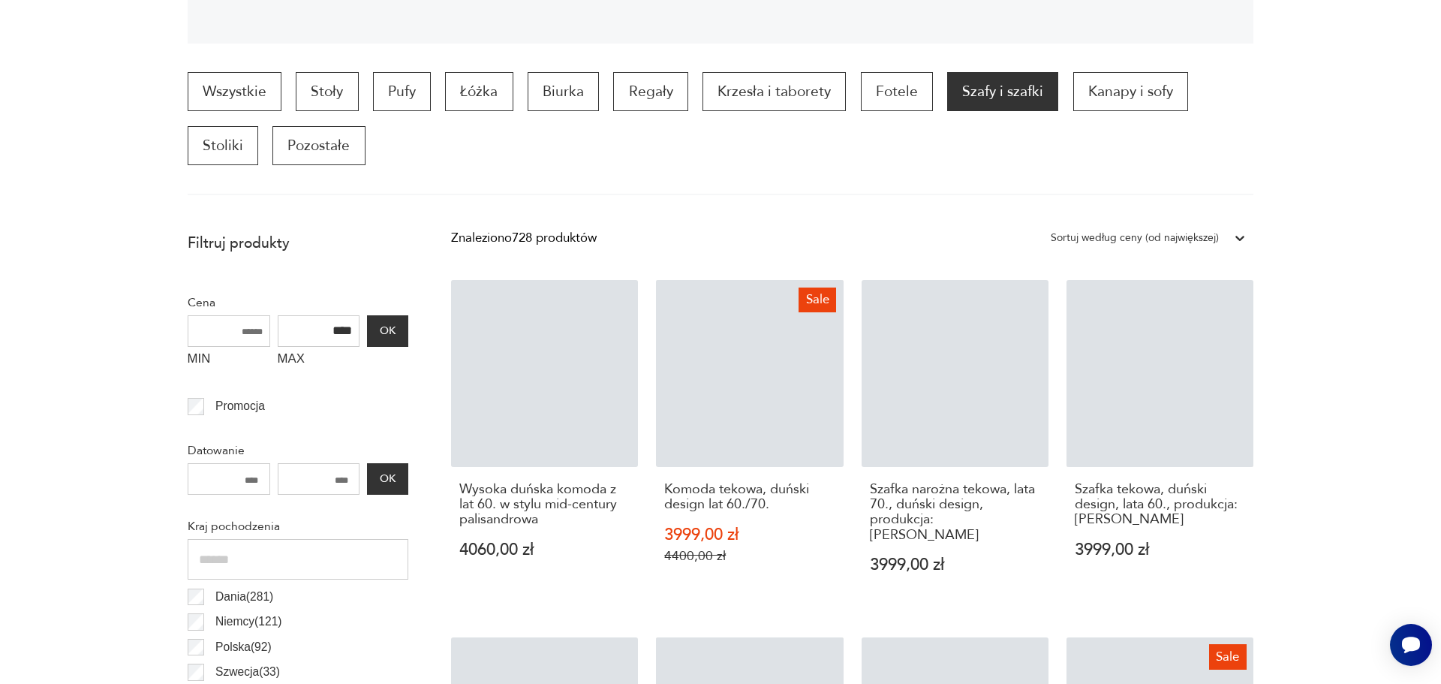
scroll to position [509, 0]
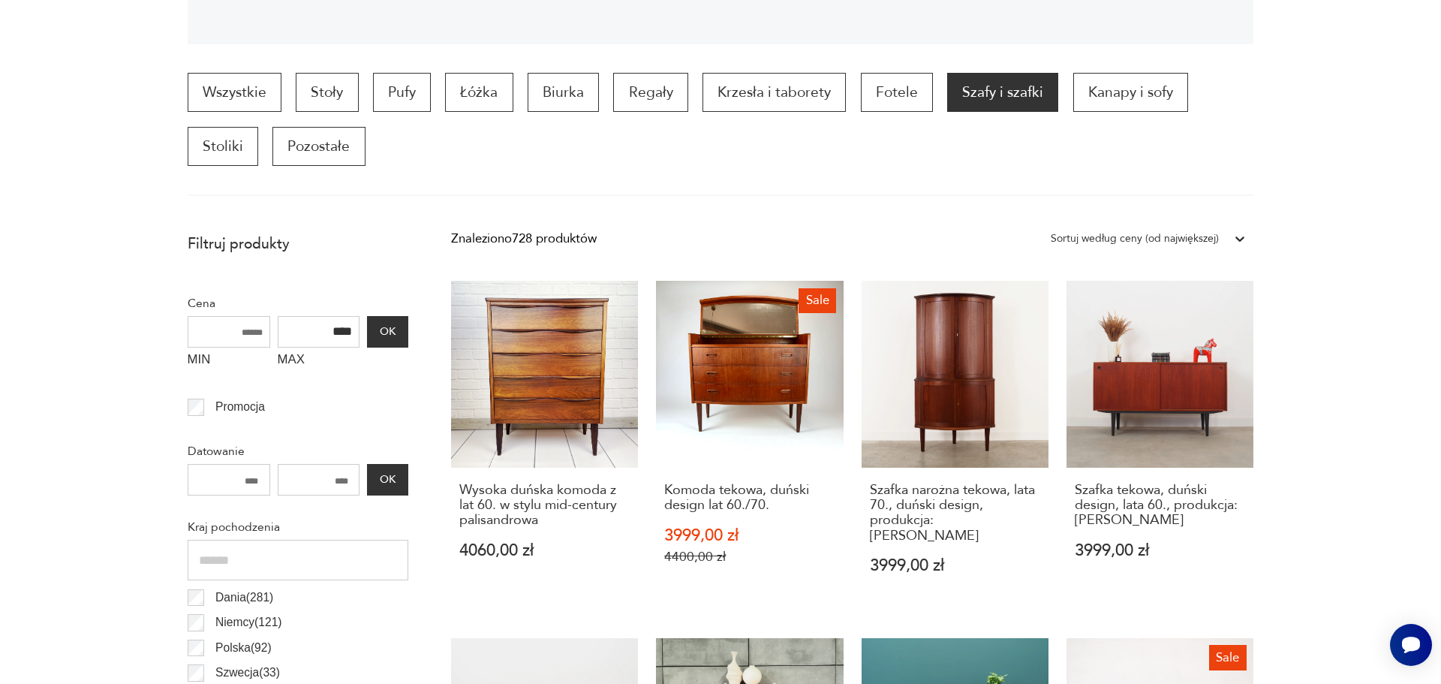
click at [974, 180] on div "Wszystkie Stoły Pufy Łóżka Biurka Regały Krzesła i taborety Fotele Szafy i szaf…" at bounding box center [721, 134] width 1067 height 123
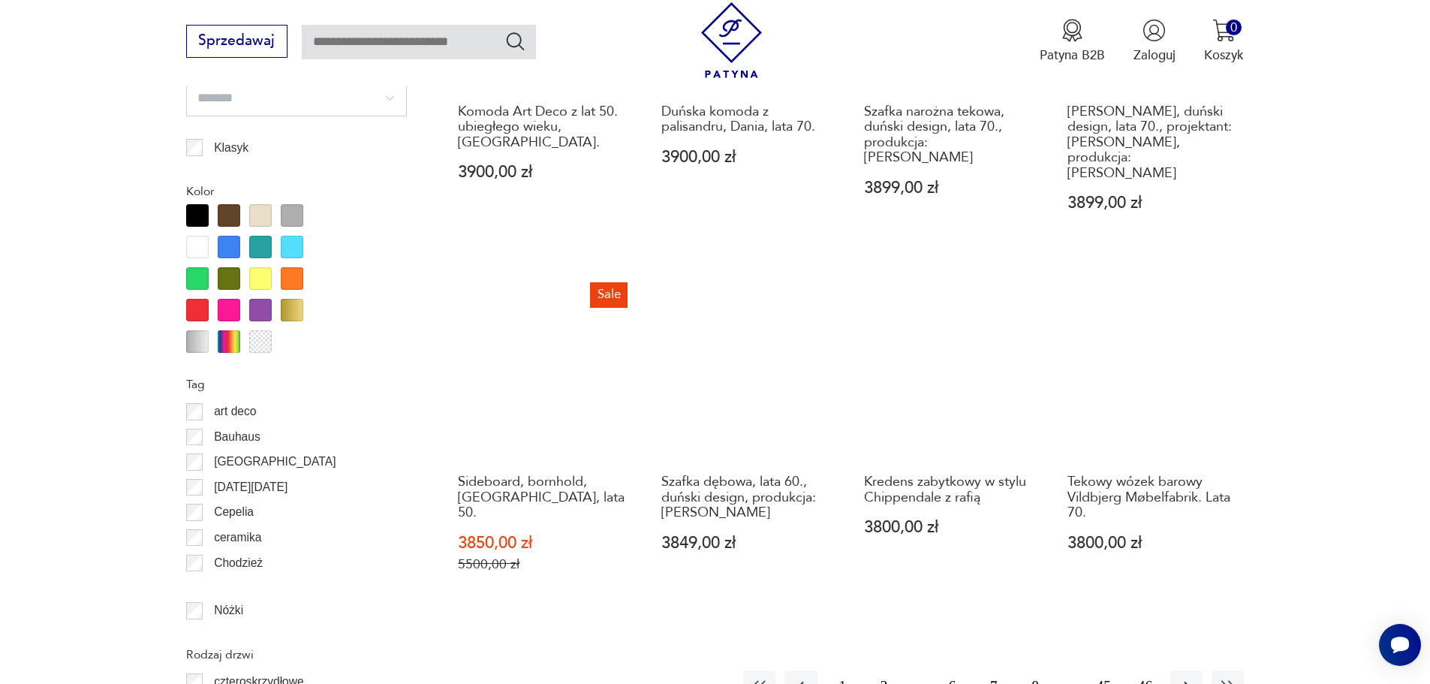
scroll to position [1775, 0]
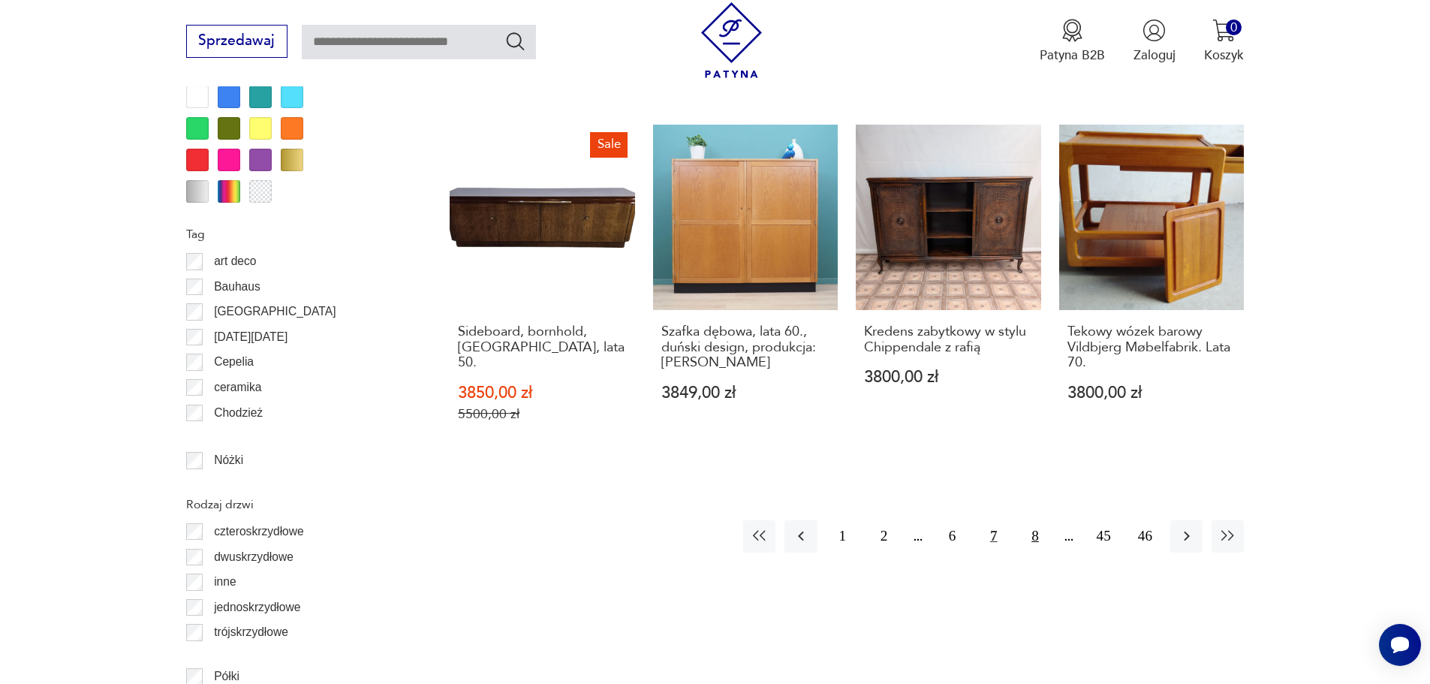
click at [1038, 520] on button "8" at bounding box center [1035, 536] width 32 height 32
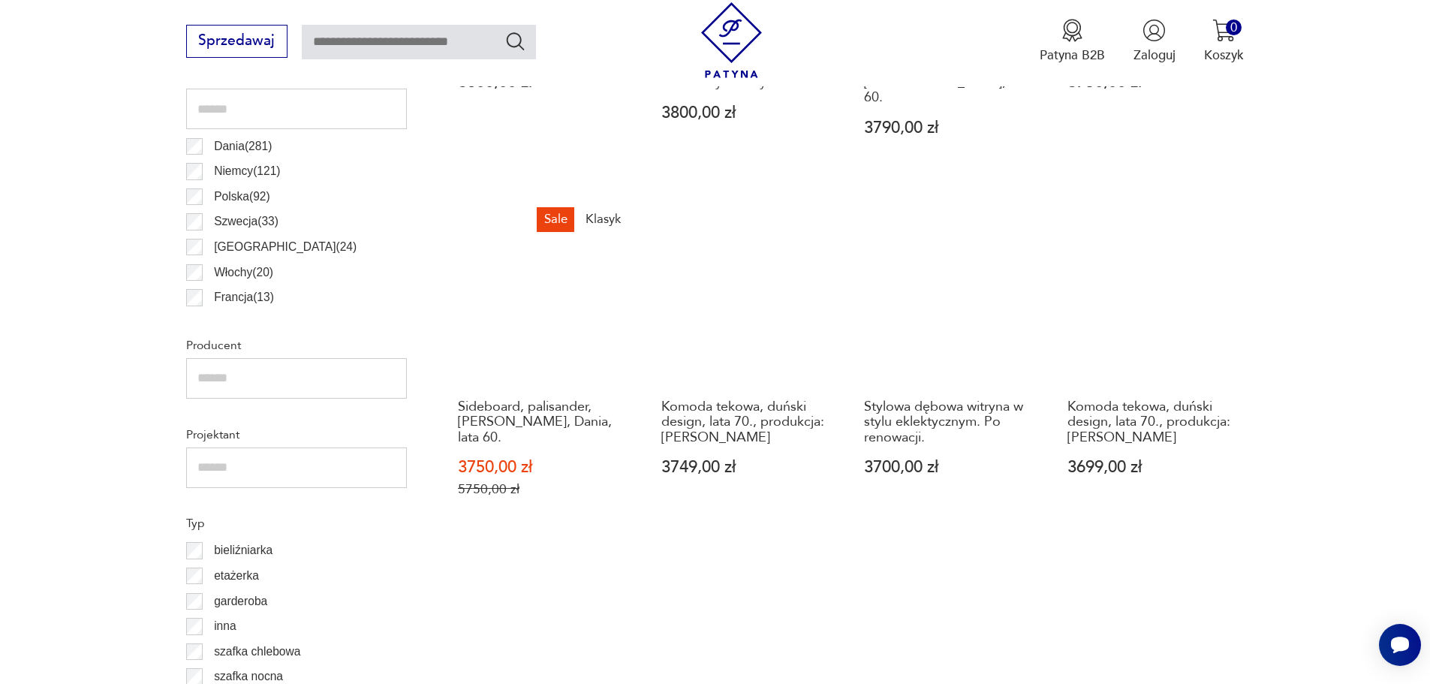
scroll to position [959, 0]
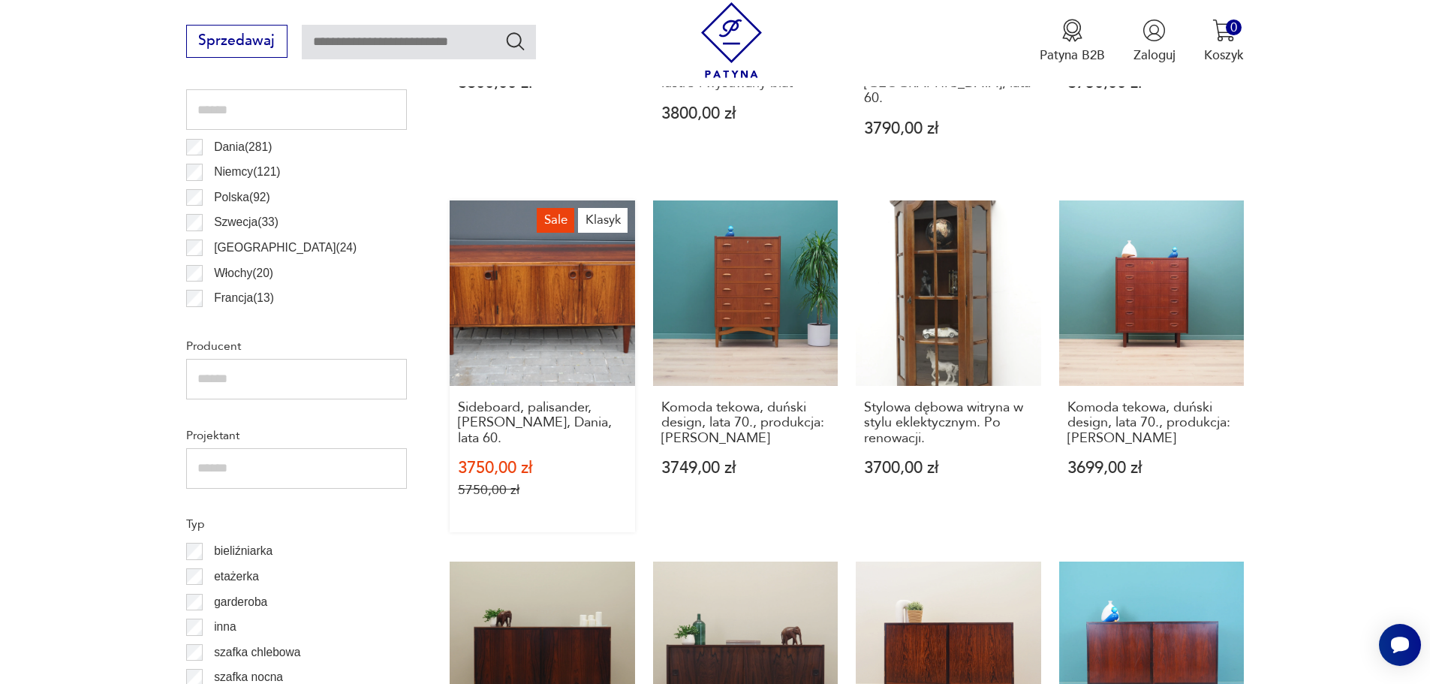
click at [544, 282] on link "Sale Klasyk Sideboard, palisander, [PERSON_NAME], Dania, lata 60. 3750,00 zł 57…" at bounding box center [542, 366] width 185 height 332
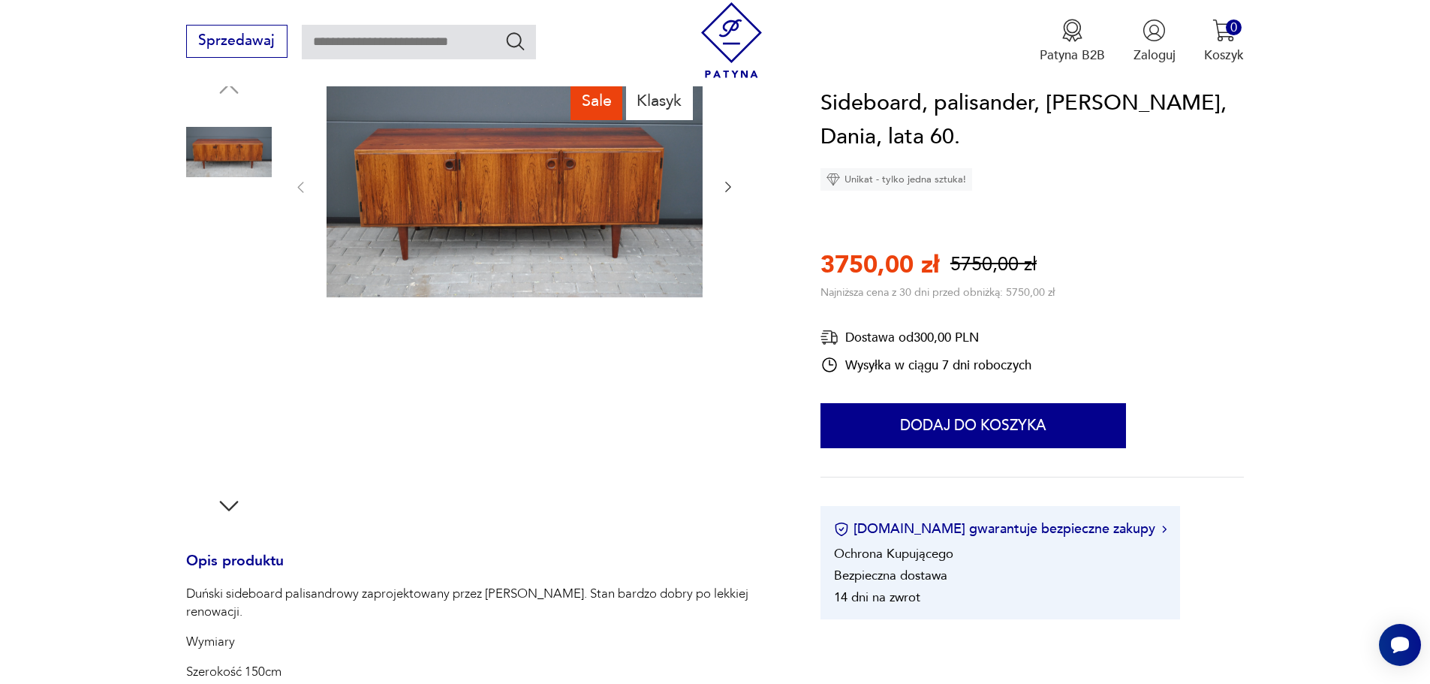
scroll to position [225, 0]
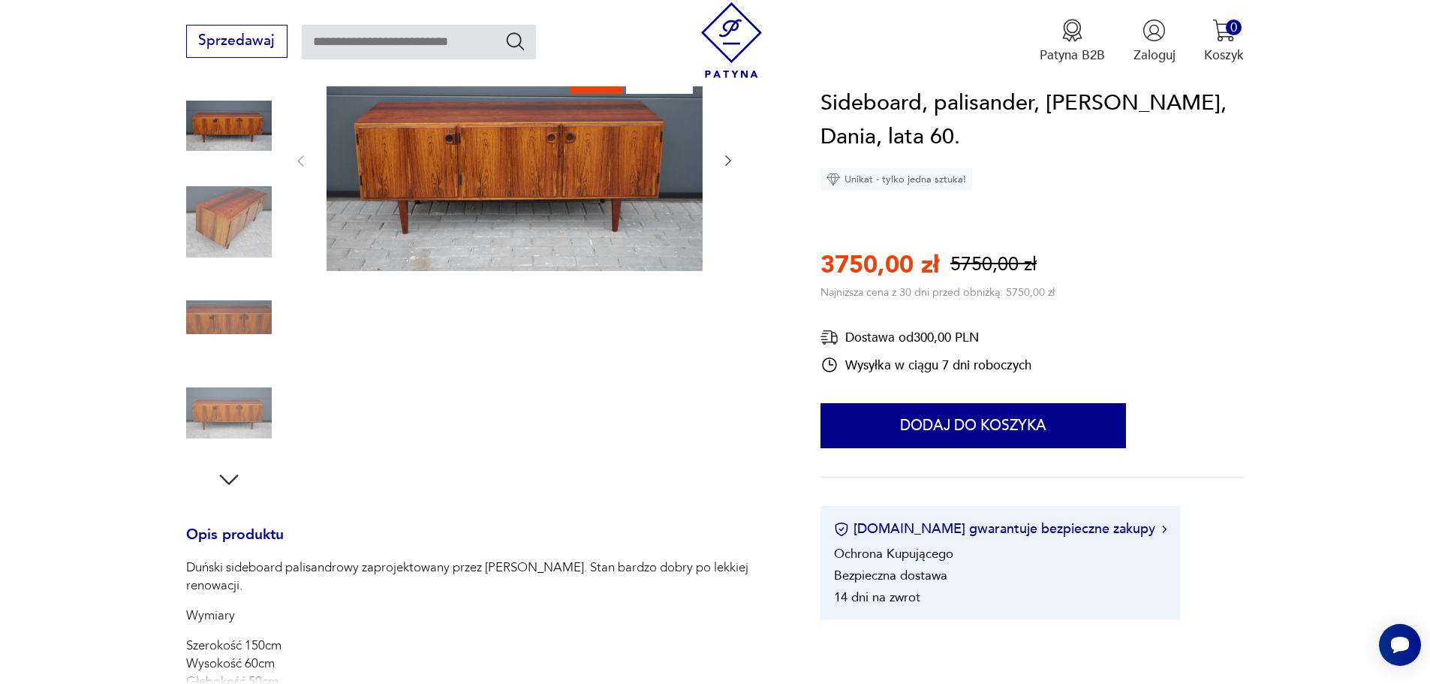
click at [222, 472] on icon "button" at bounding box center [228, 479] width 27 height 27
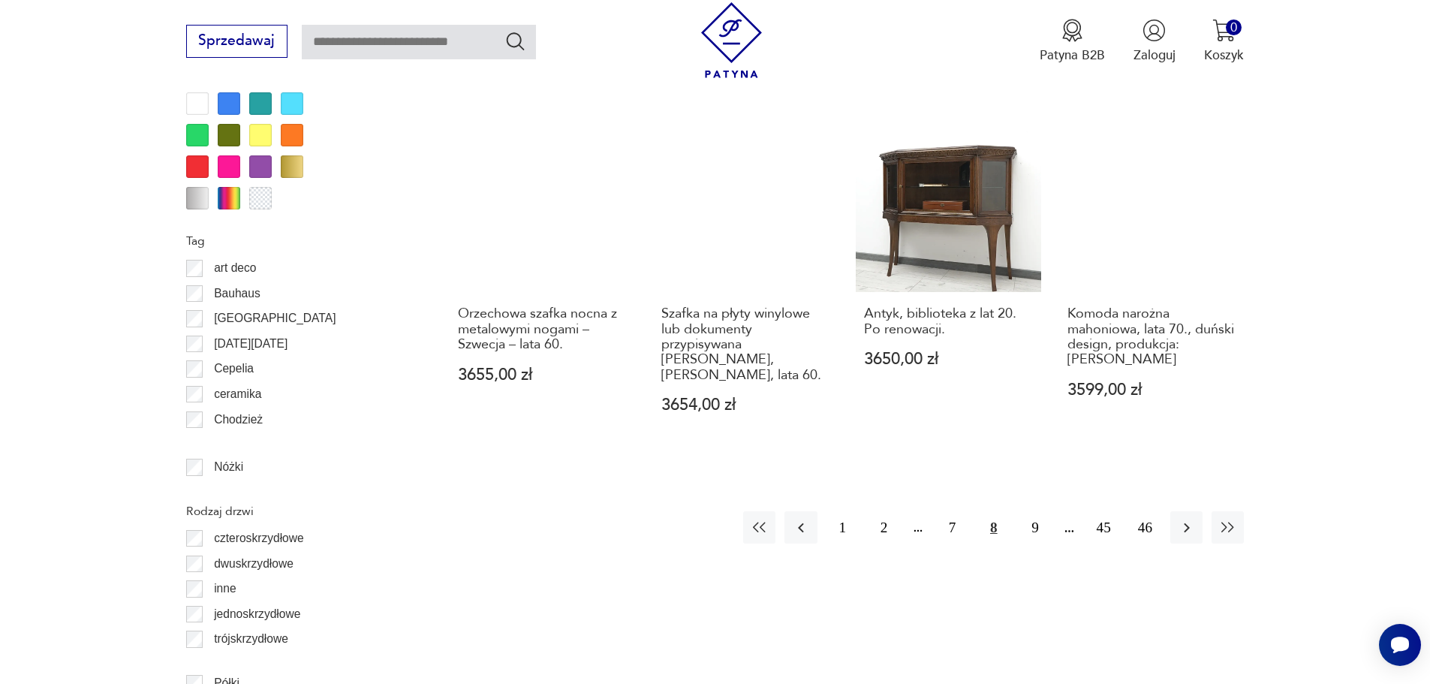
scroll to position [1785, 0]
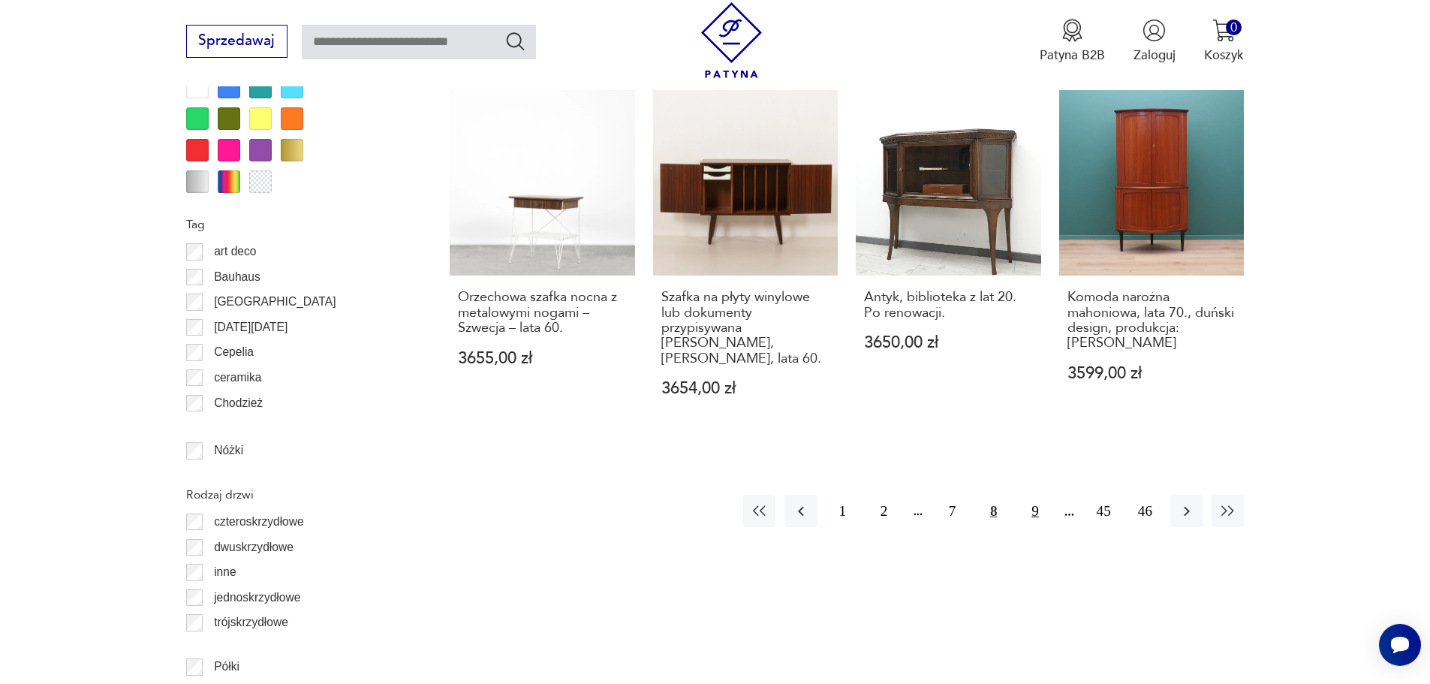
click at [1034, 495] on button "9" at bounding box center [1035, 511] width 32 height 32
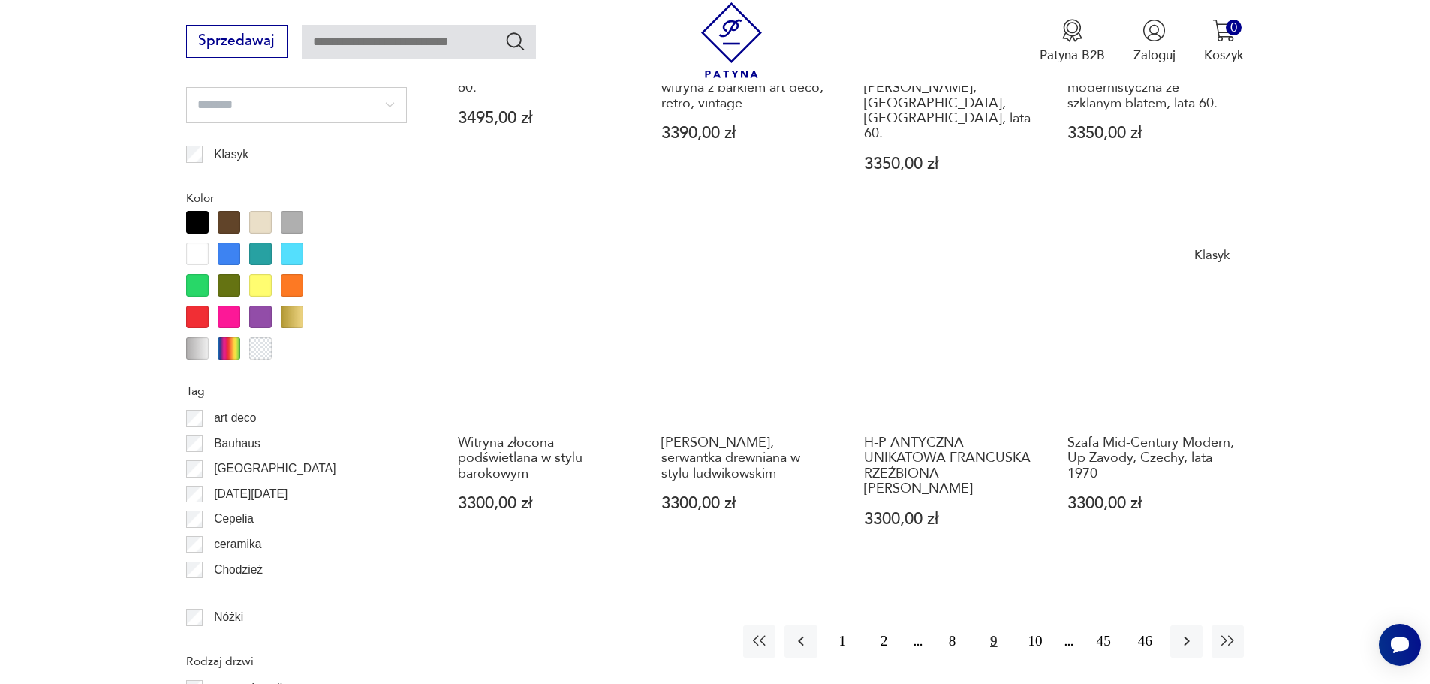
scroll to position [1710, 0]
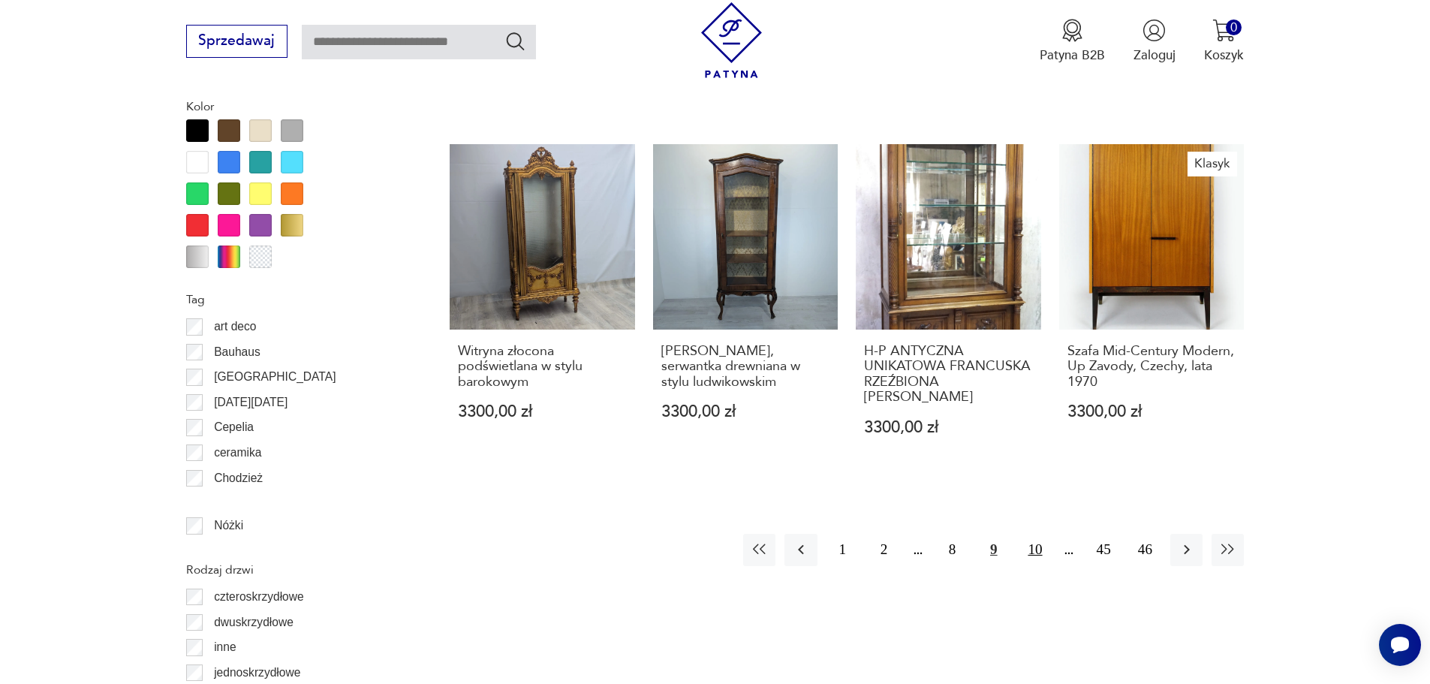
click at [1032, 534] on button "10" at bounding box center [1035, 550] width 32 height 32
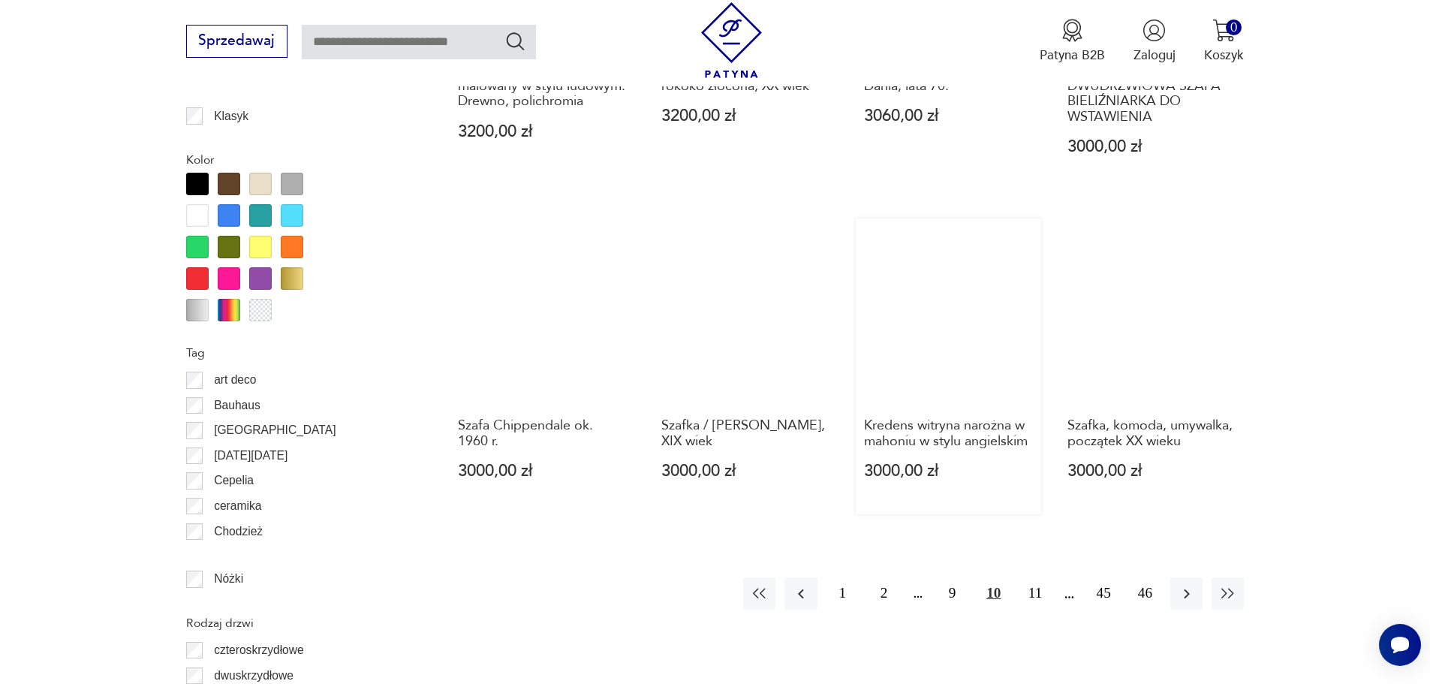
scroll to position [1710, 0]
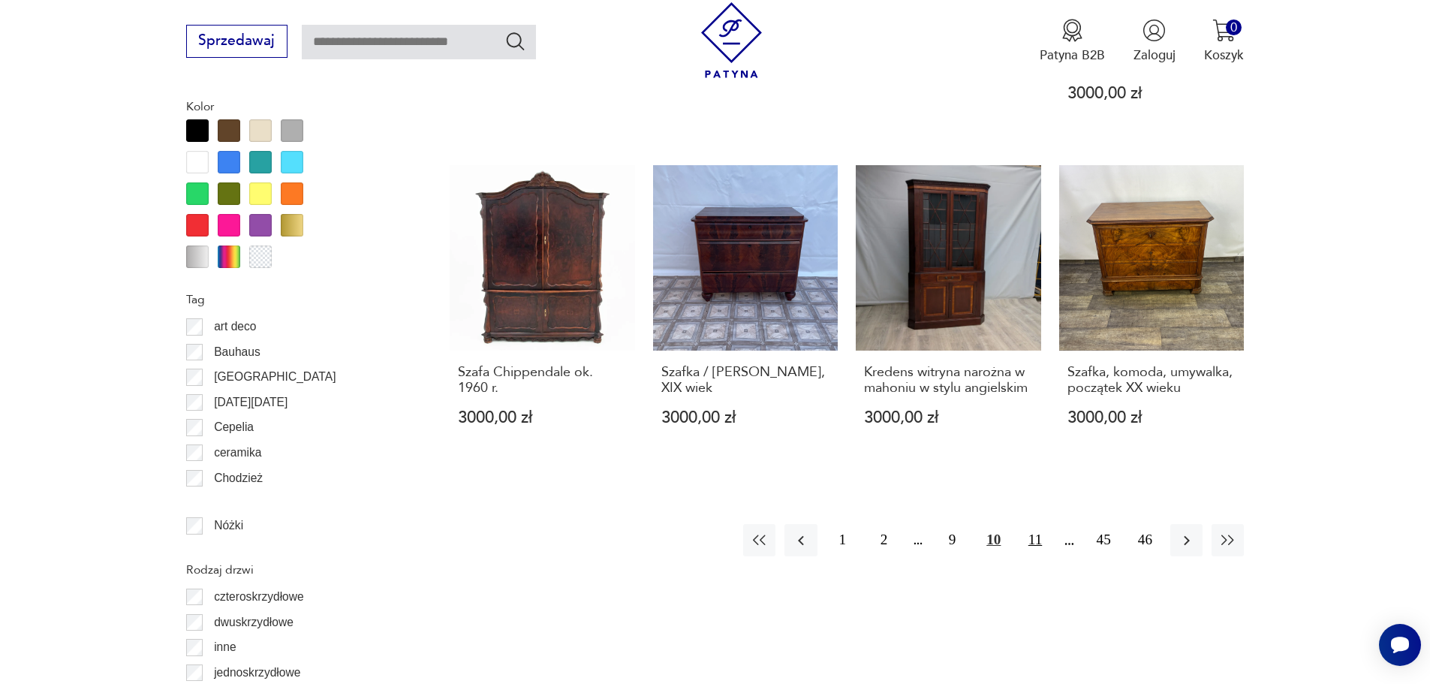
click at [1031, 524] on button "11" at bounding box center [1035, 540] width 32 height 32
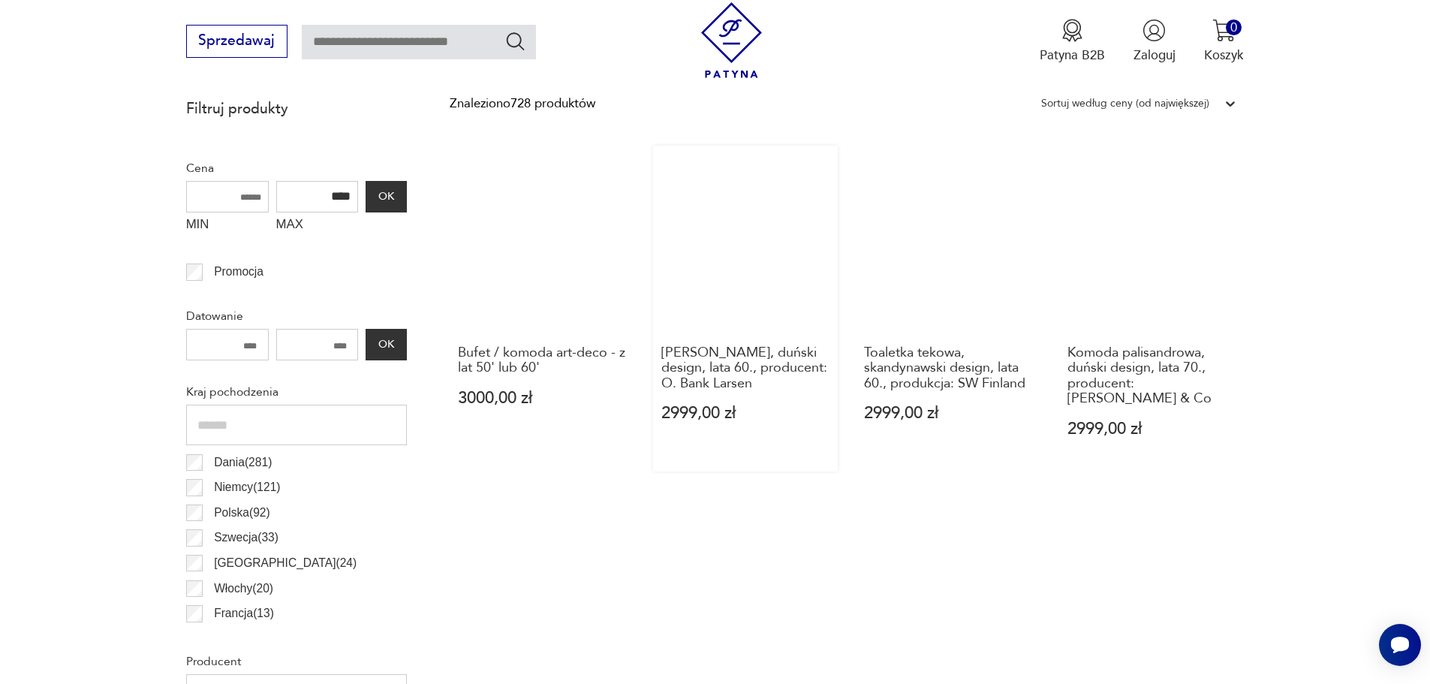
scroll to position [659, 0]
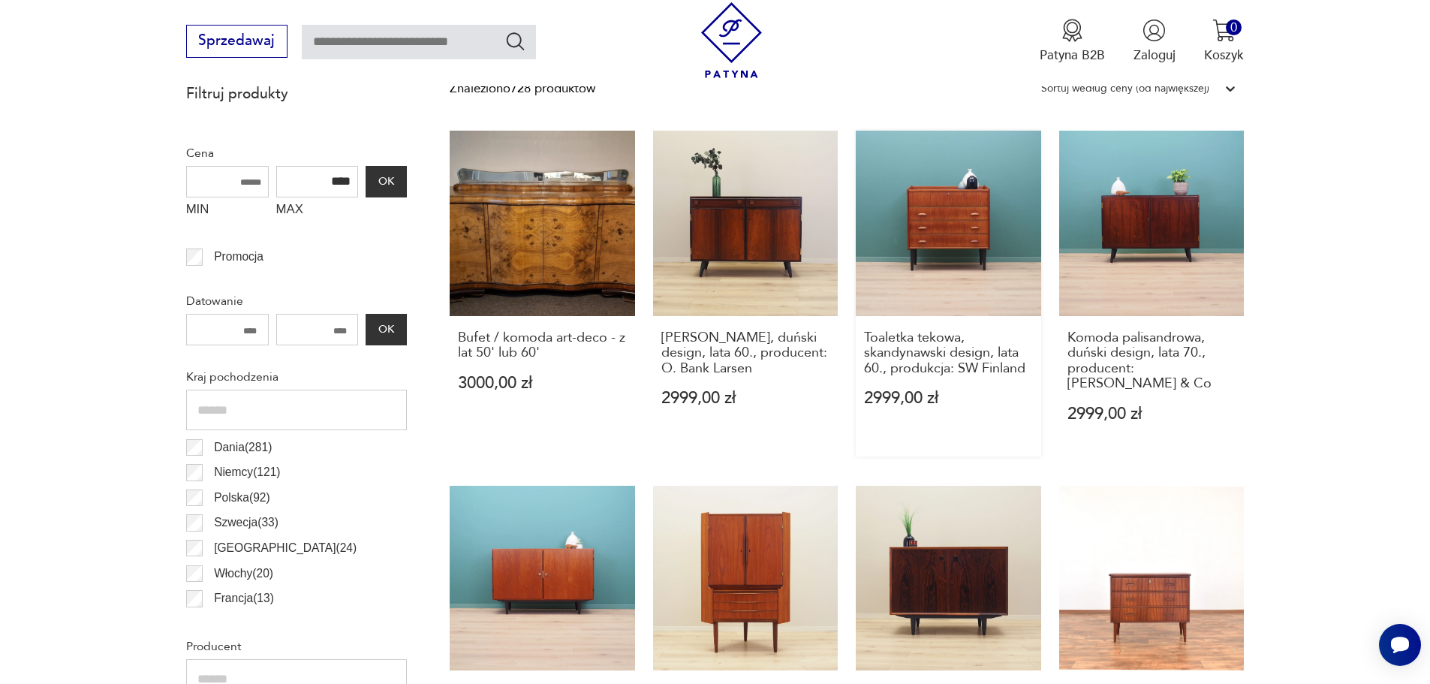
click at [959, 236] on link "Toaletka tekowa, skandynawski design, lata 60., produkcja: SW Finland 2999,00 zł" at bounding box center [948, 294] width 185 height 326
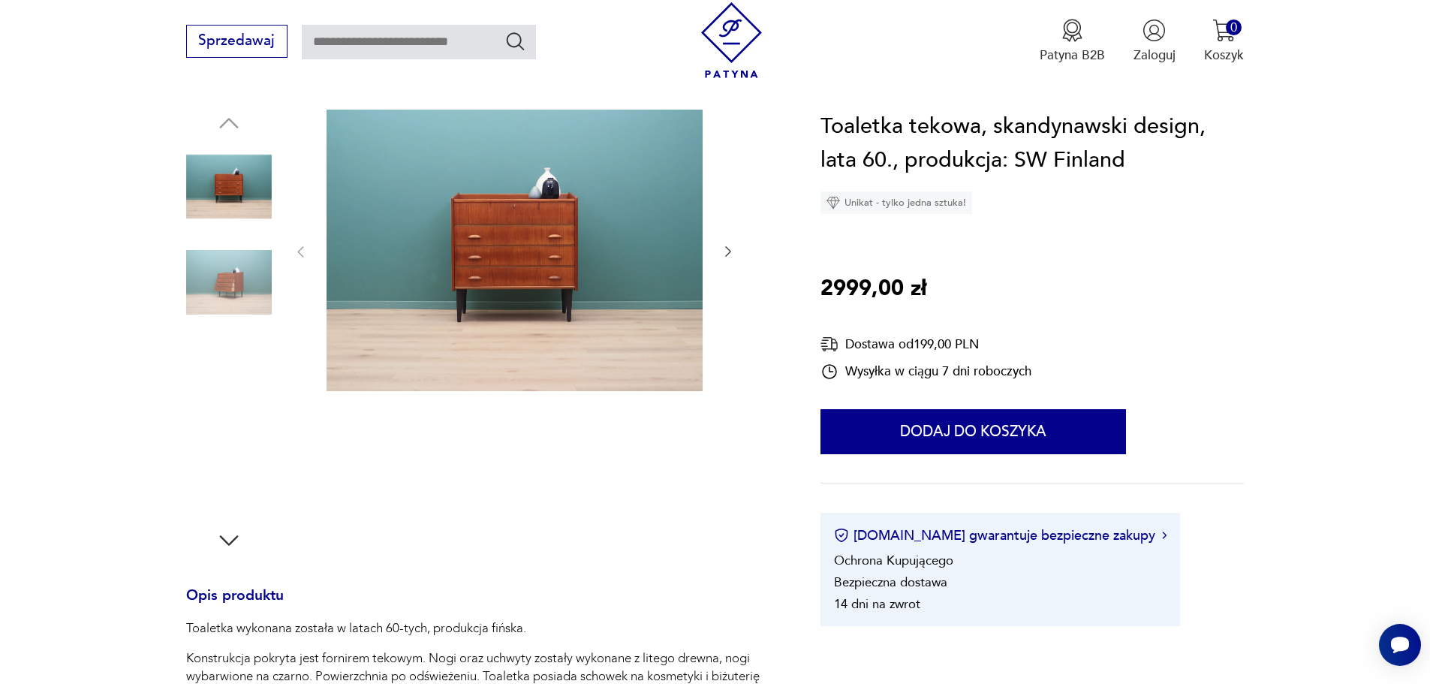
scroll to position [150, 0]
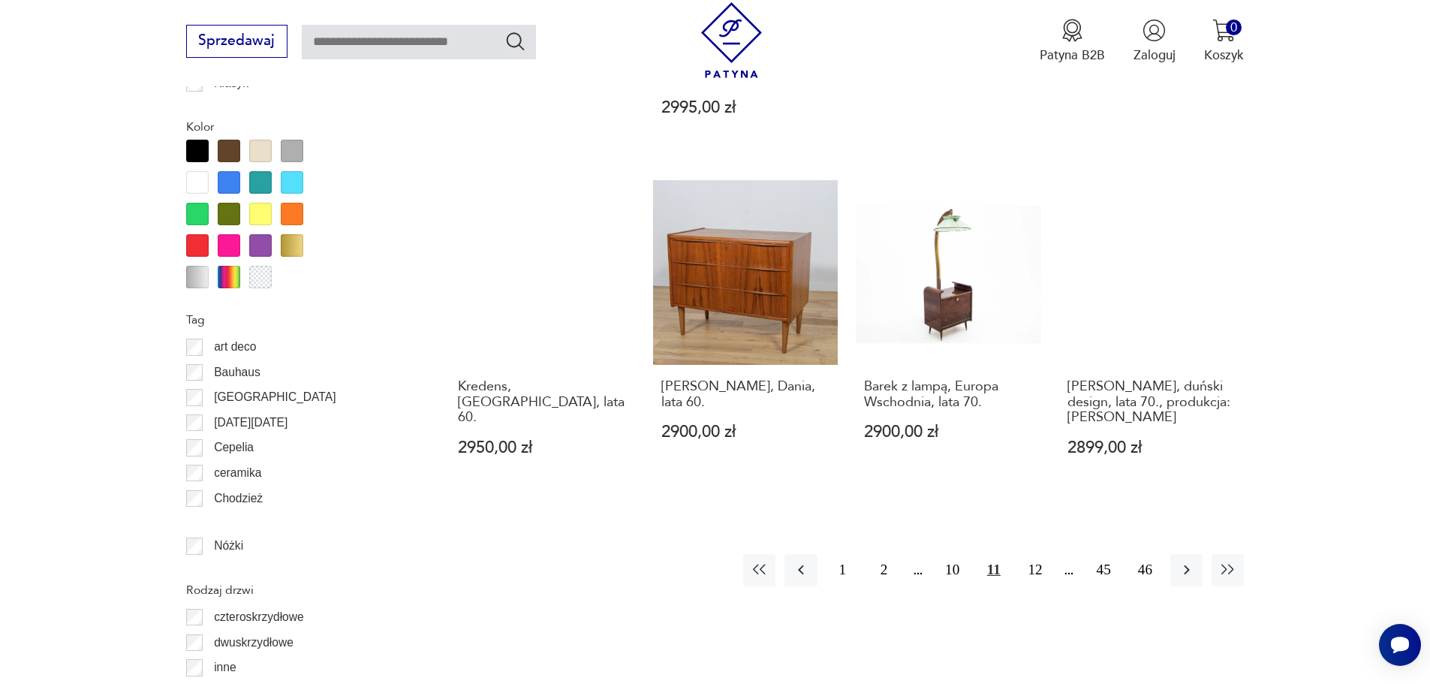
scroll to position [1710, 0]
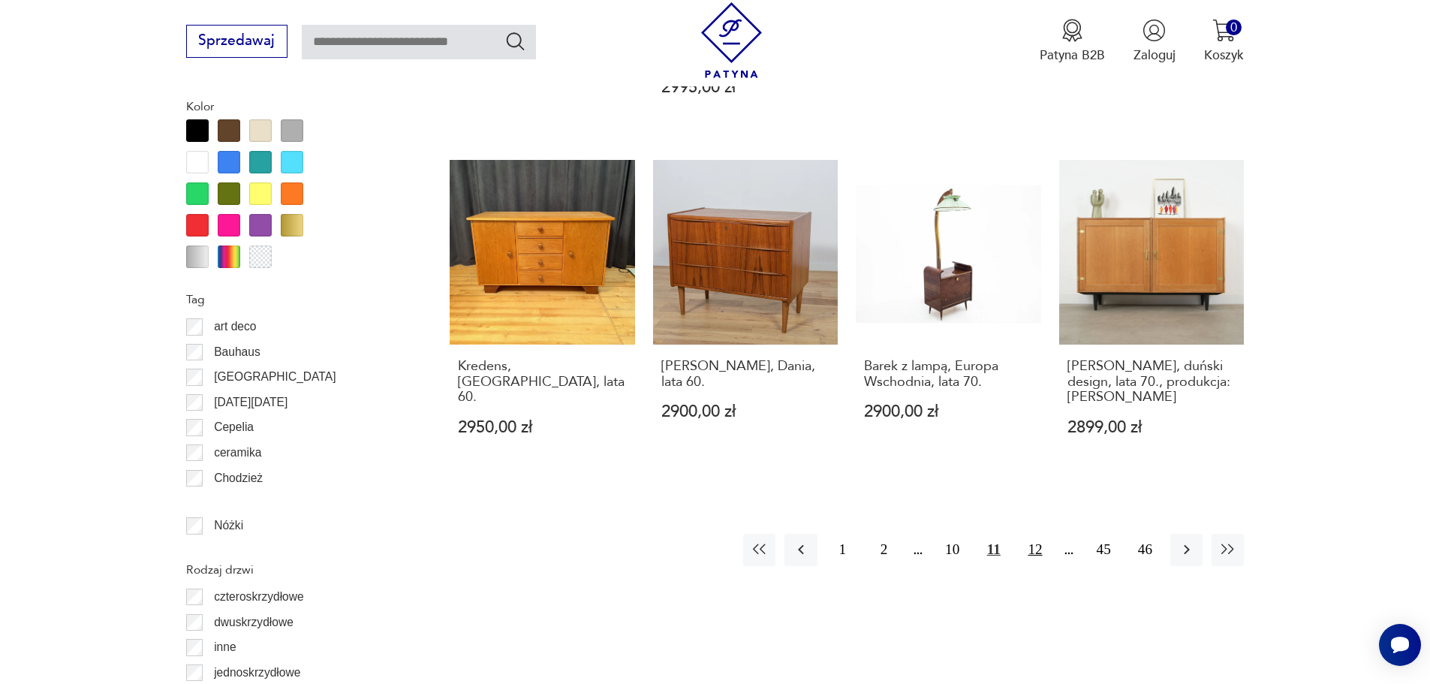
click at [1031, 534] on button "12" at bounding box center [1035, 550] width 32 height 32
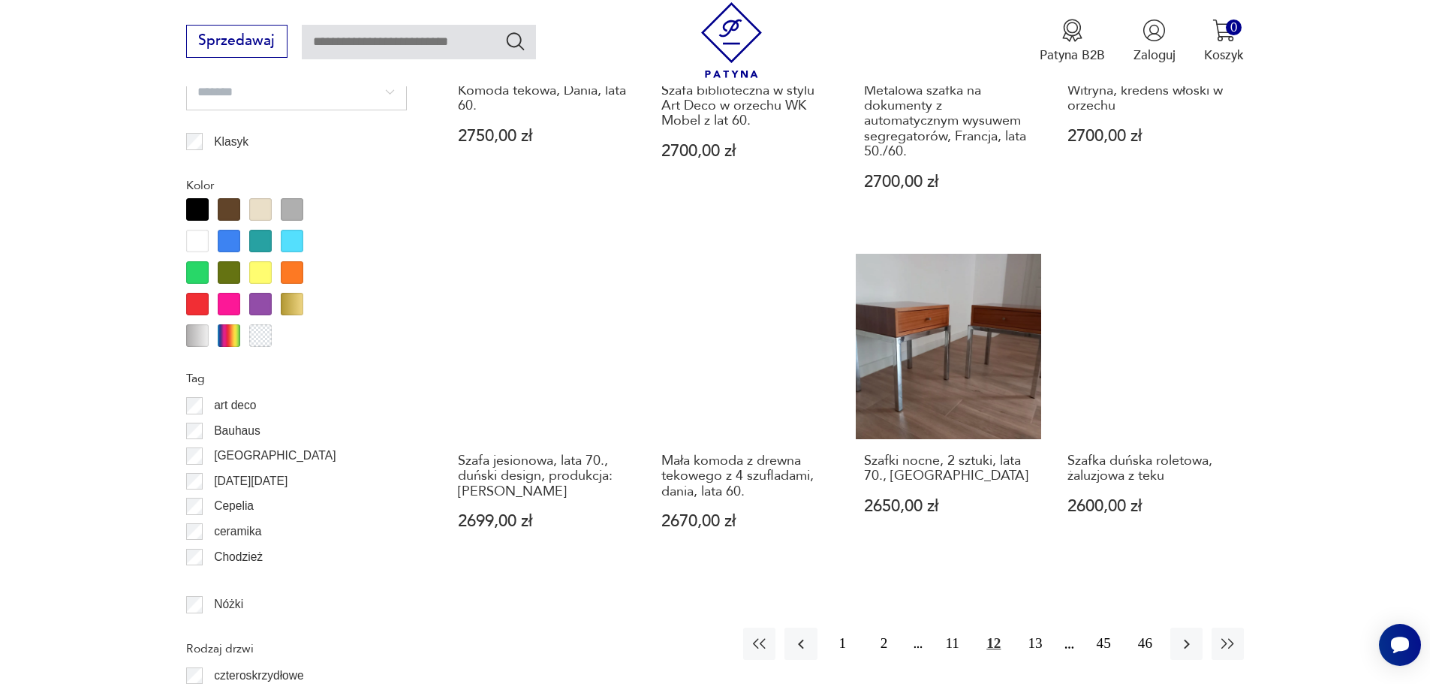
scroll to position [1635, 0]
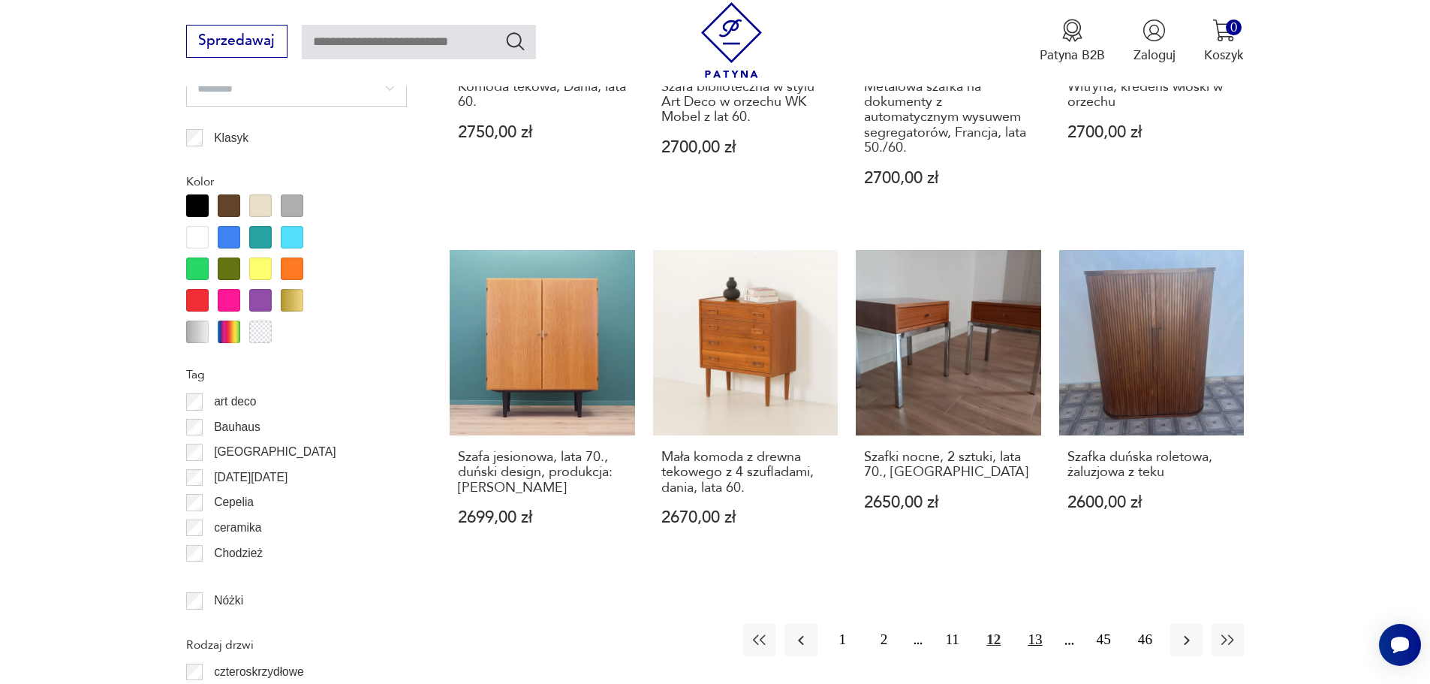
click at [1033, 624] on button "13" at bounding box center [1035, 640] width 32 height 32
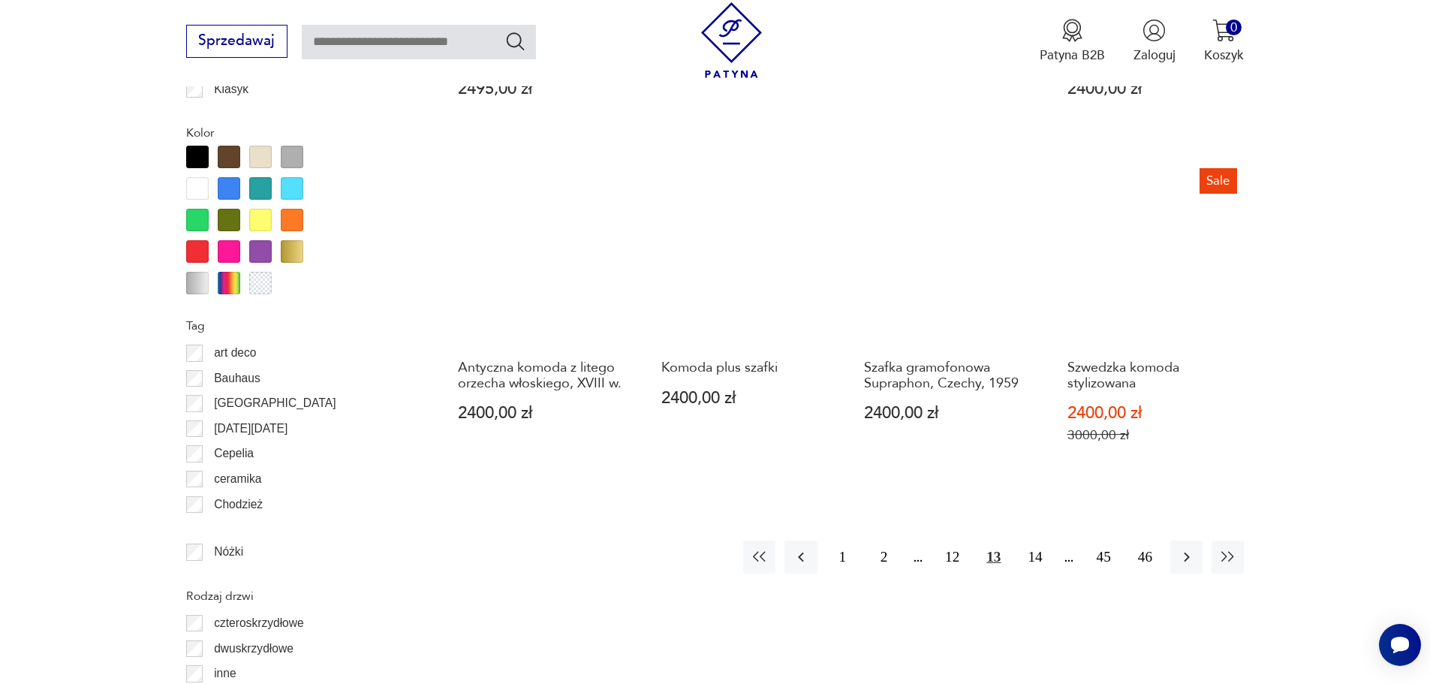
scroll to position [1710, 0]
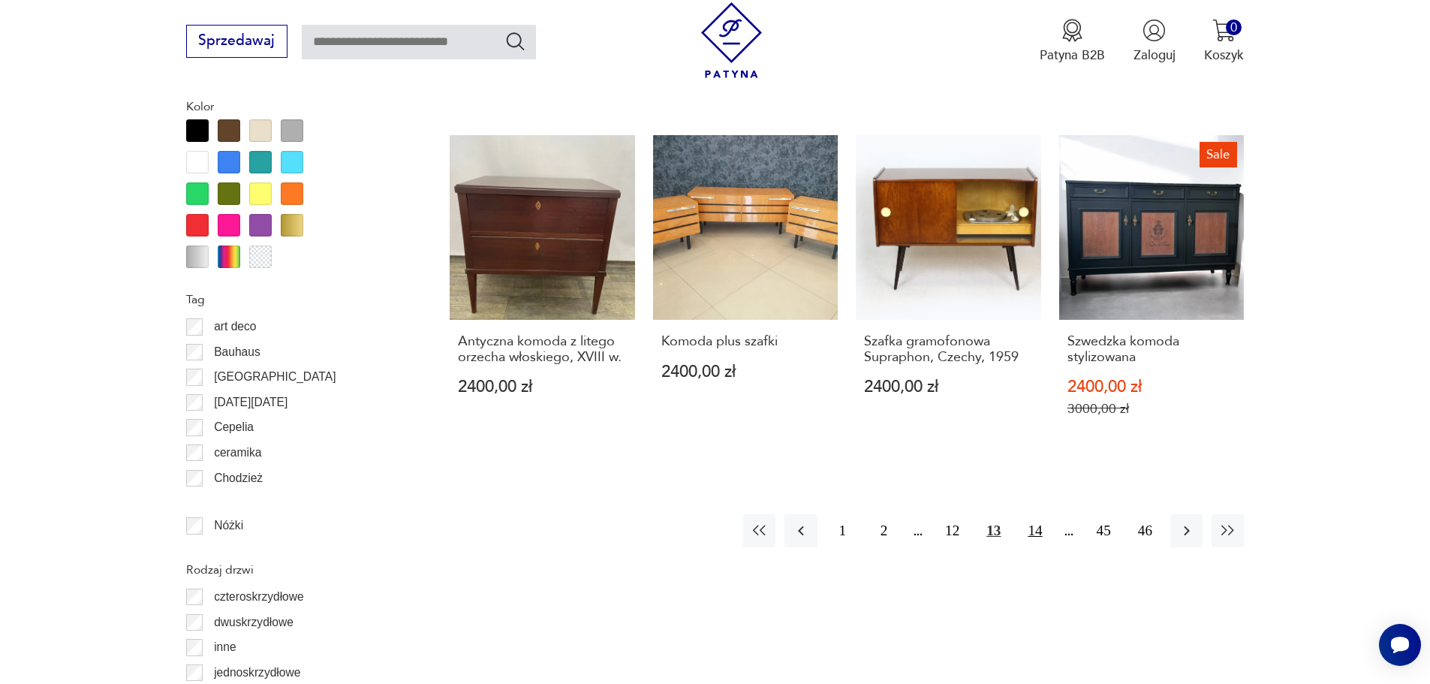
click at [1031, 528] on button "14" at bounding box center [1035, 530] width 32 height 32
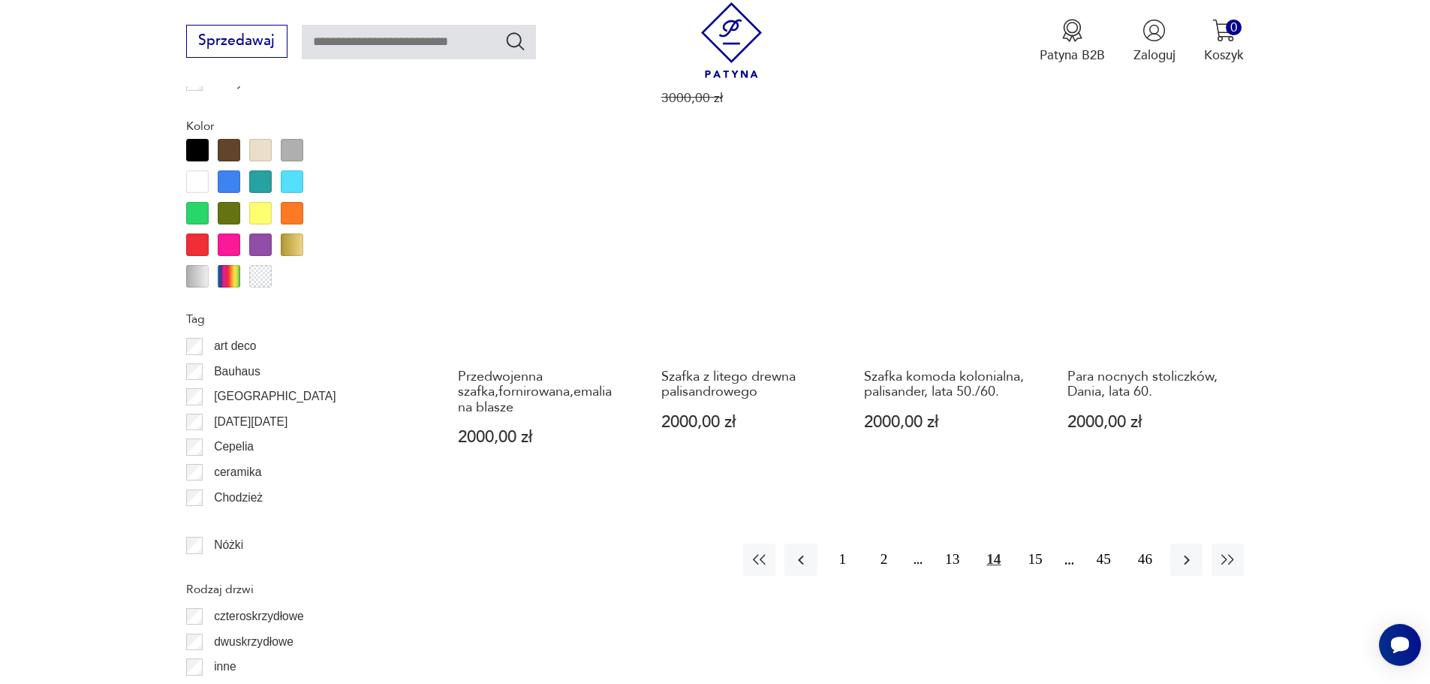
scroll to position [1785, 0]
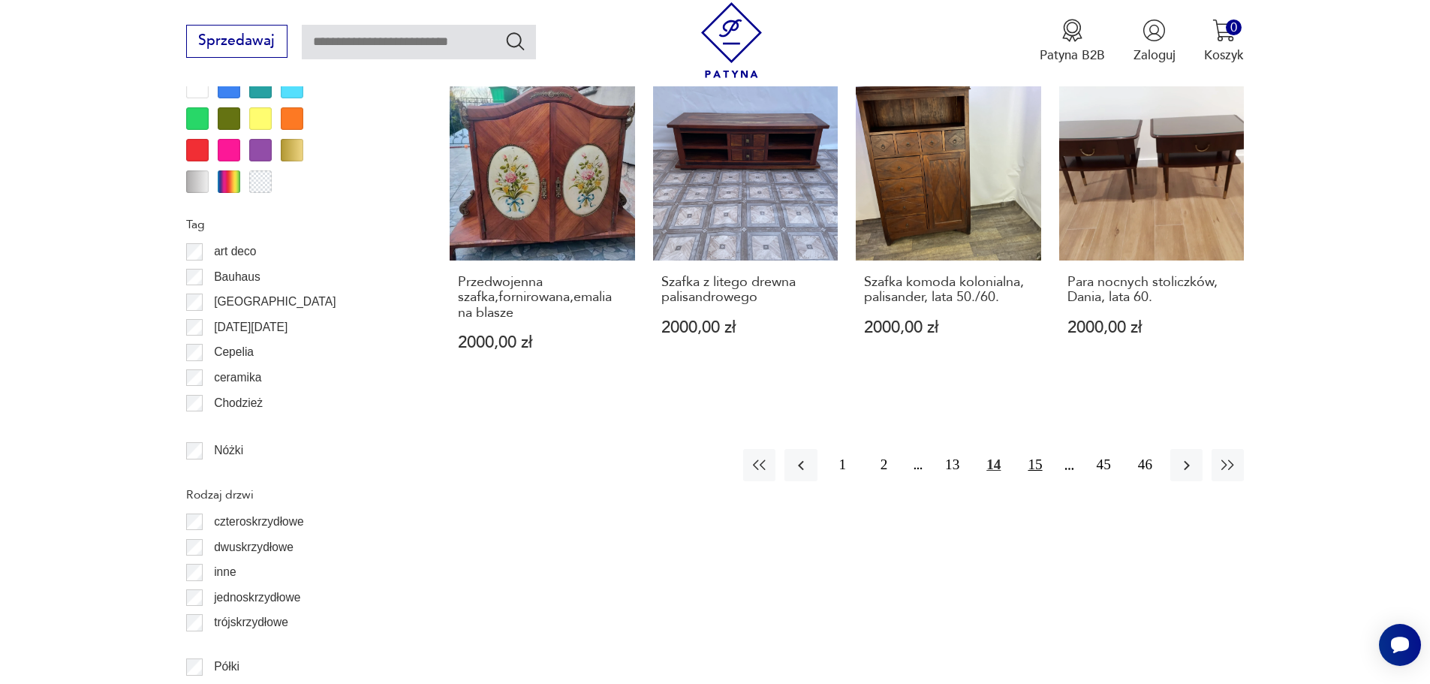
click at [1031, 468] on button "15" at bounding box center [1035, 465] width 32 height 32
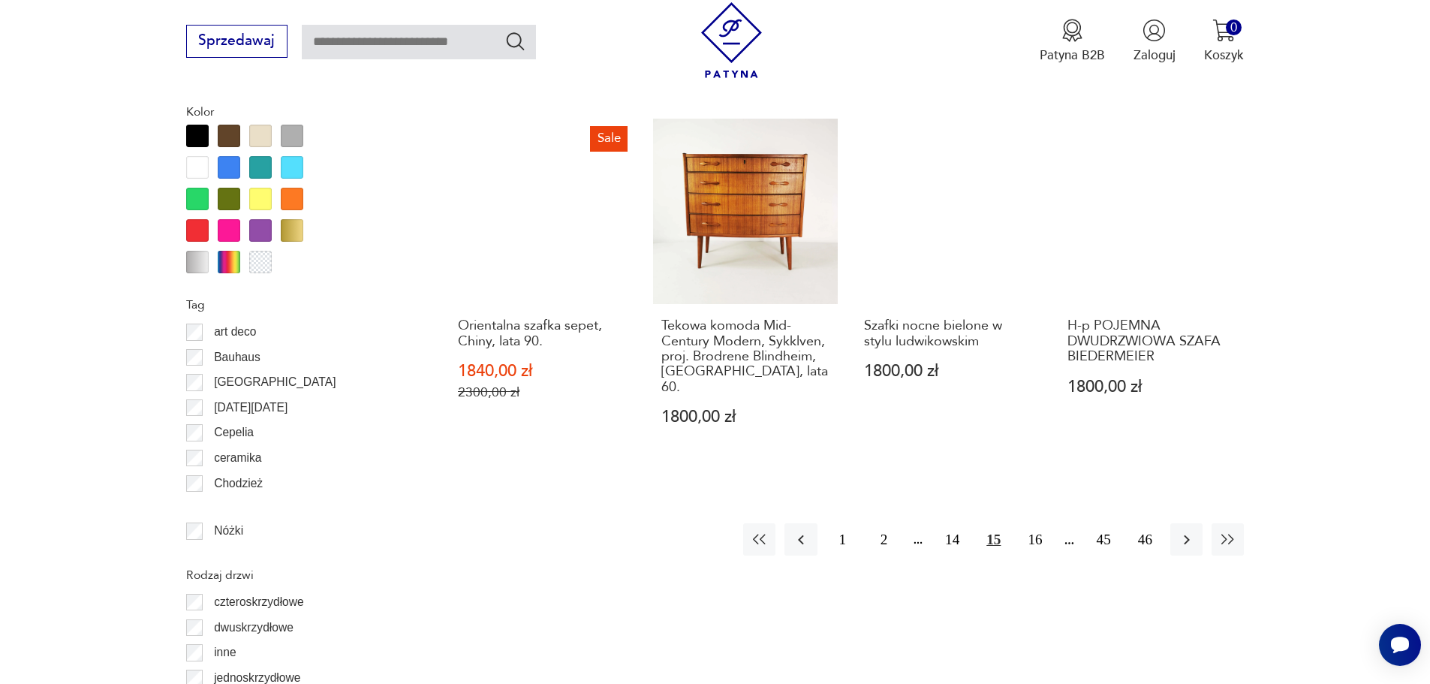
scroll to position [1710, 0]
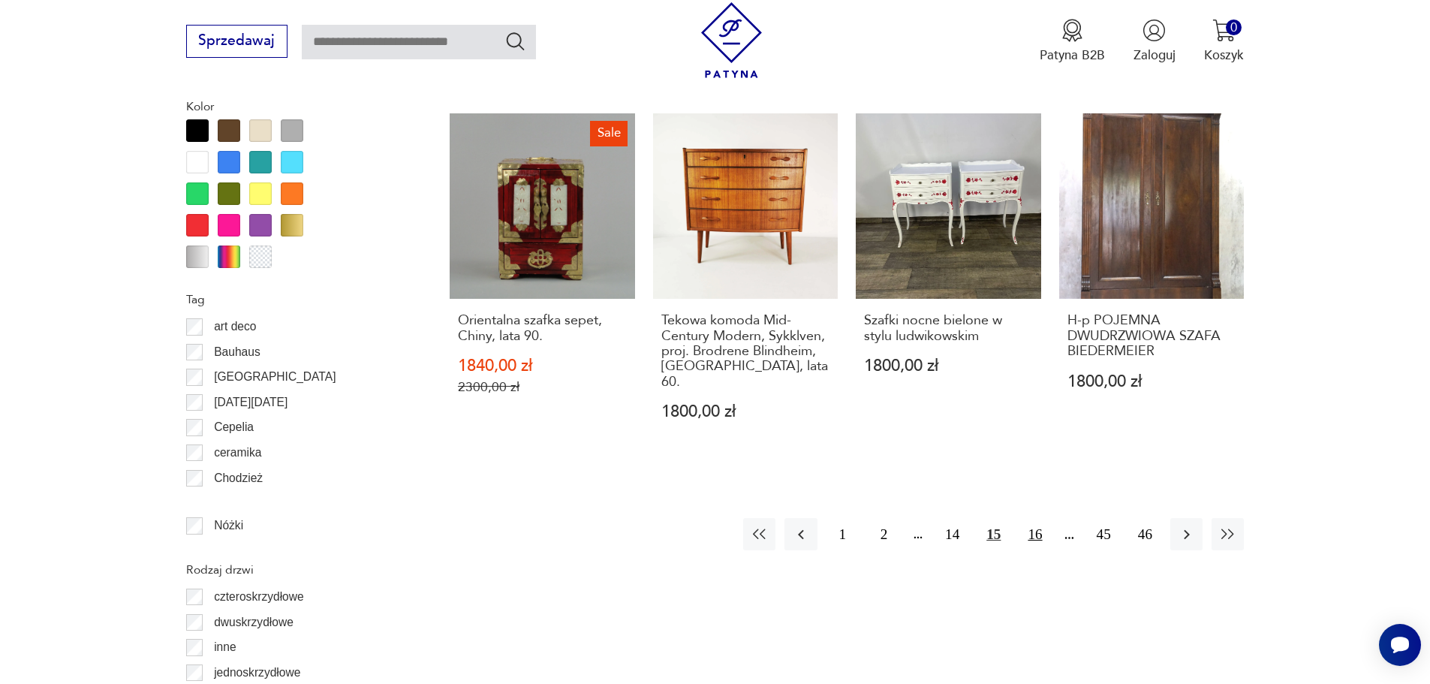
click at [1041, 523] on button "16" at bounding box center [1035, 534] width 32 height 32
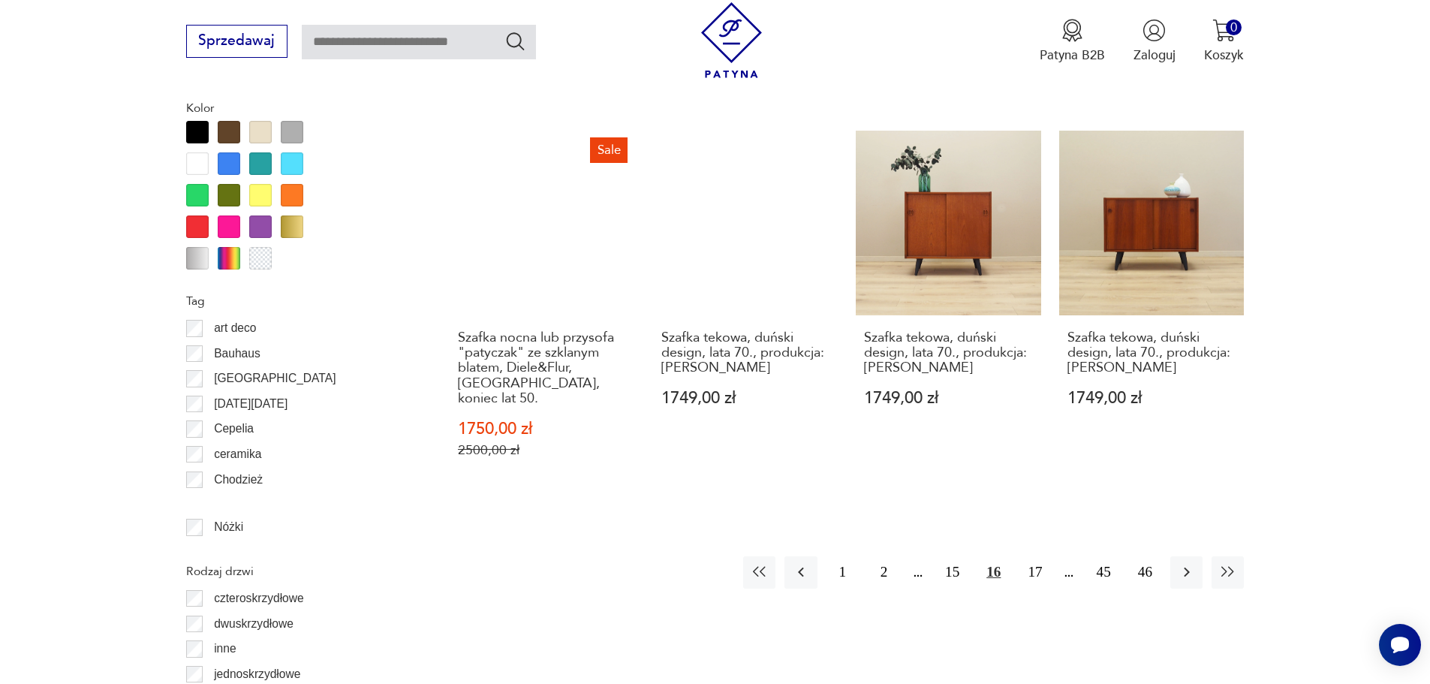
scroll to position [1710, 0]
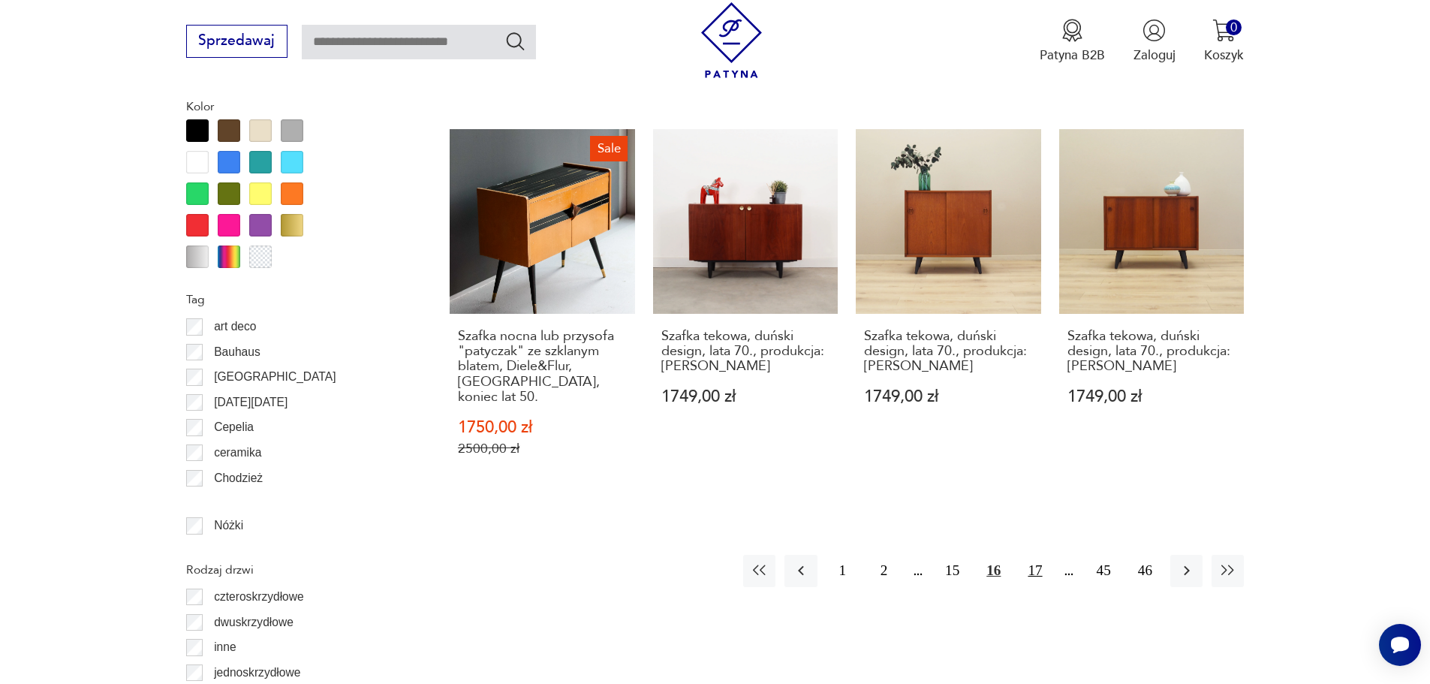
click at [1031, 555] on button "17" at bounding box center [1035, 571] width 32 height 32
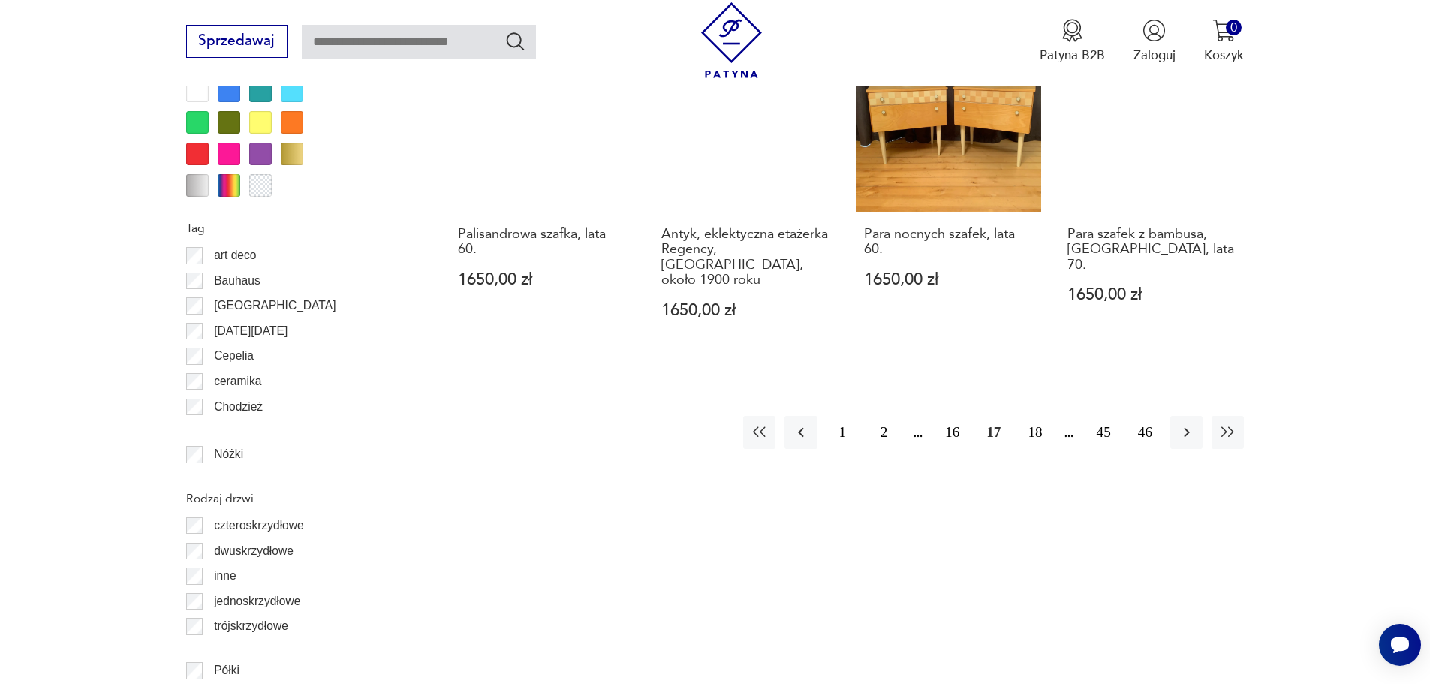
scroll to position [1785, 0]
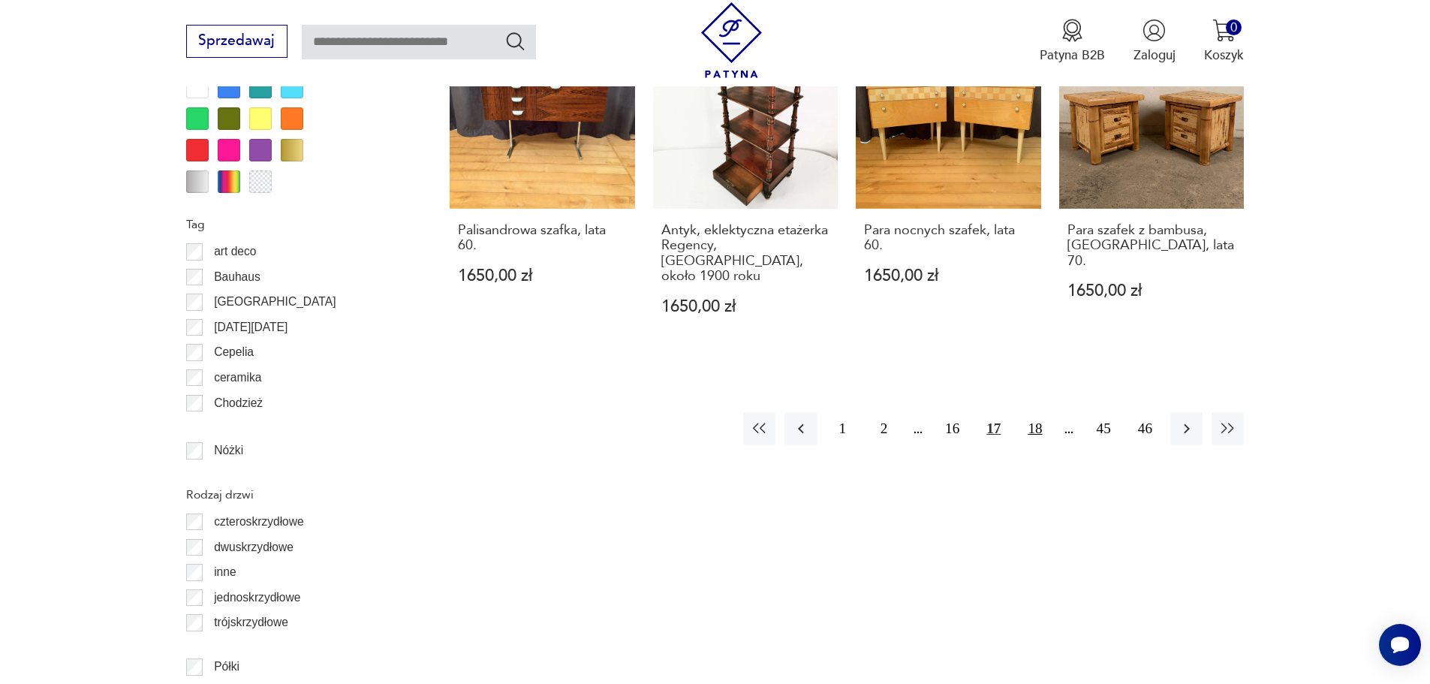
click at [1041, 414] on button "18" at bounding box center [1035, 428] width 32 height 32
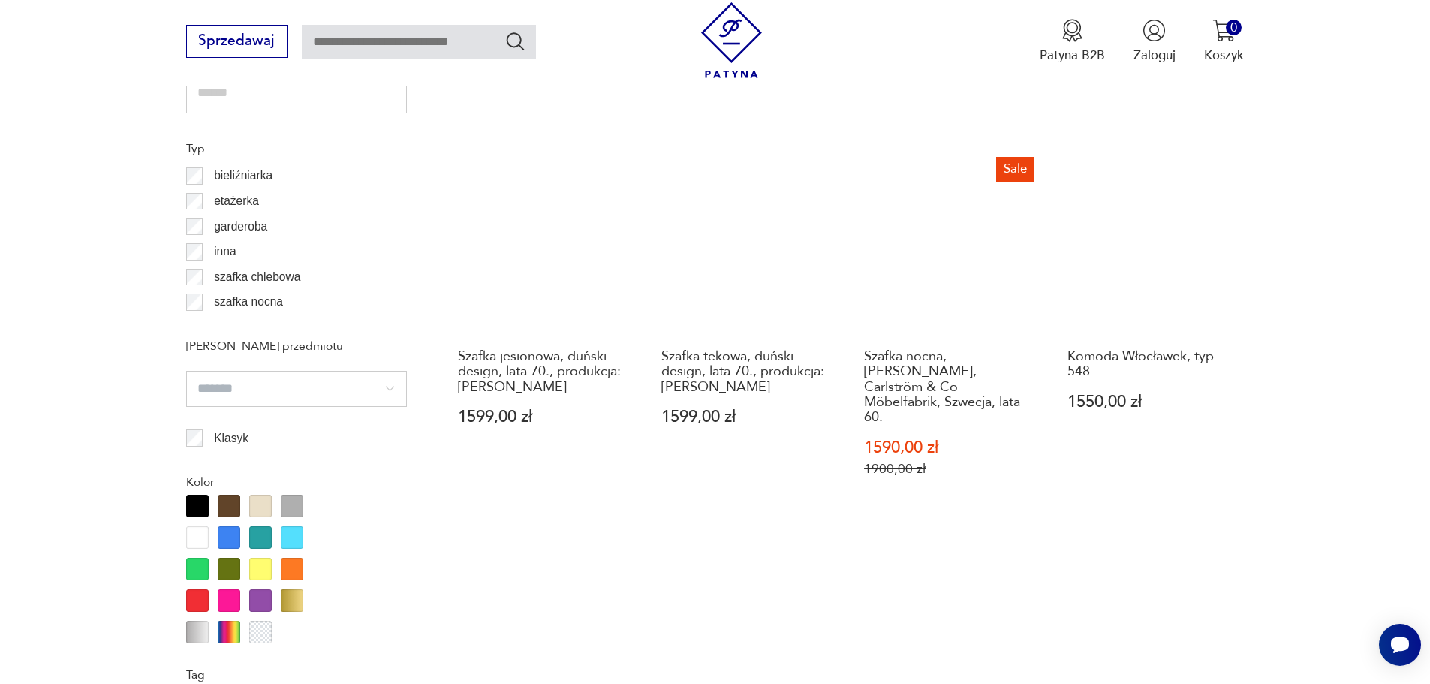
scroll to position [1410, 0]
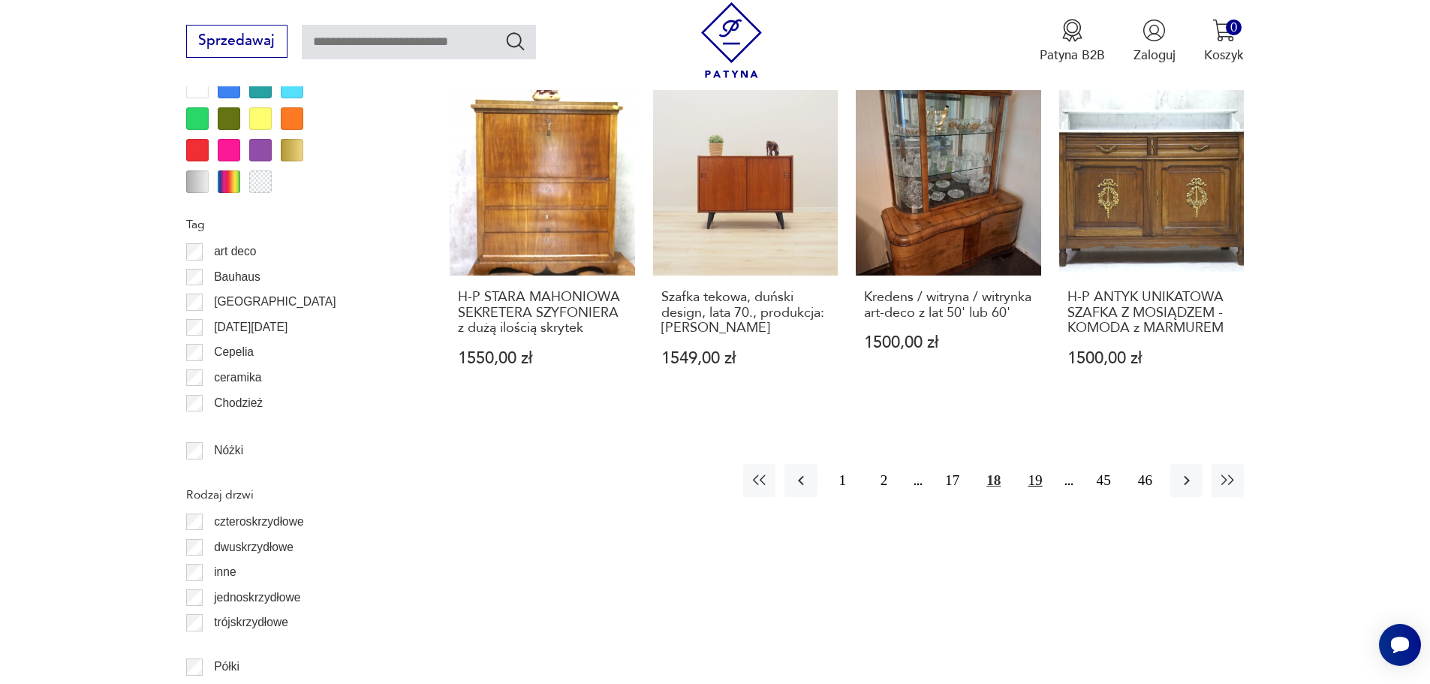
click at [1034, 464] on button "19" at bounding box center [1035, 480] width 32 height 32
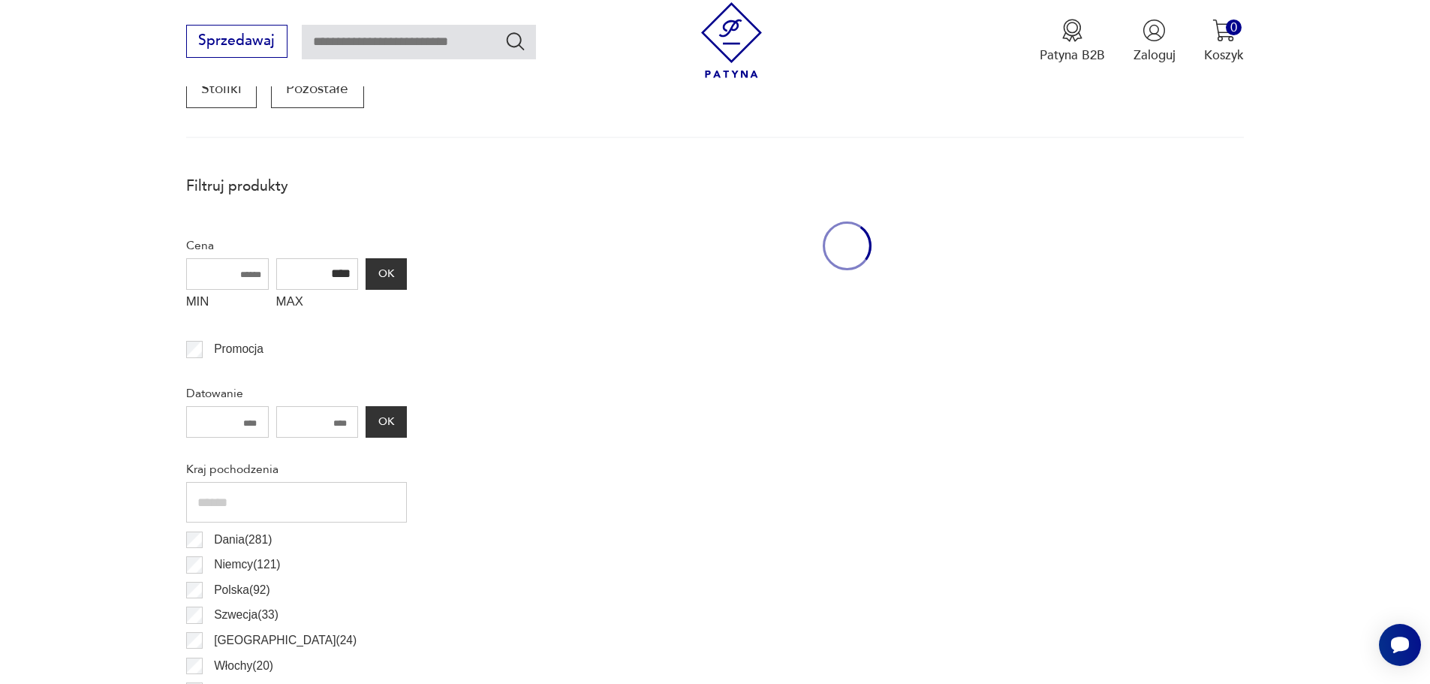
scroll to position [509, 0]
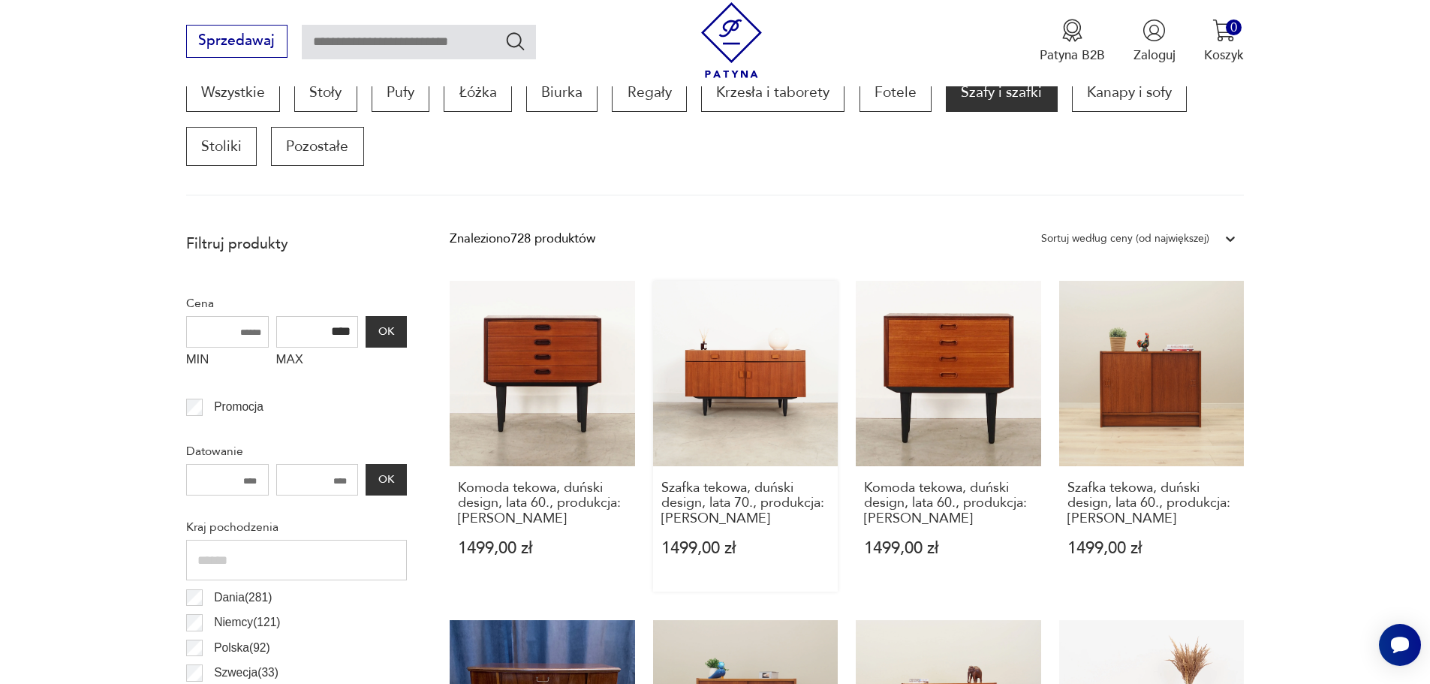
click at [752, 395] on link "Szafka tekowa, duński design, lata 70., produkcja: Denka 1499,00 zł" at bounding box center [745, 436] width 185 height 311
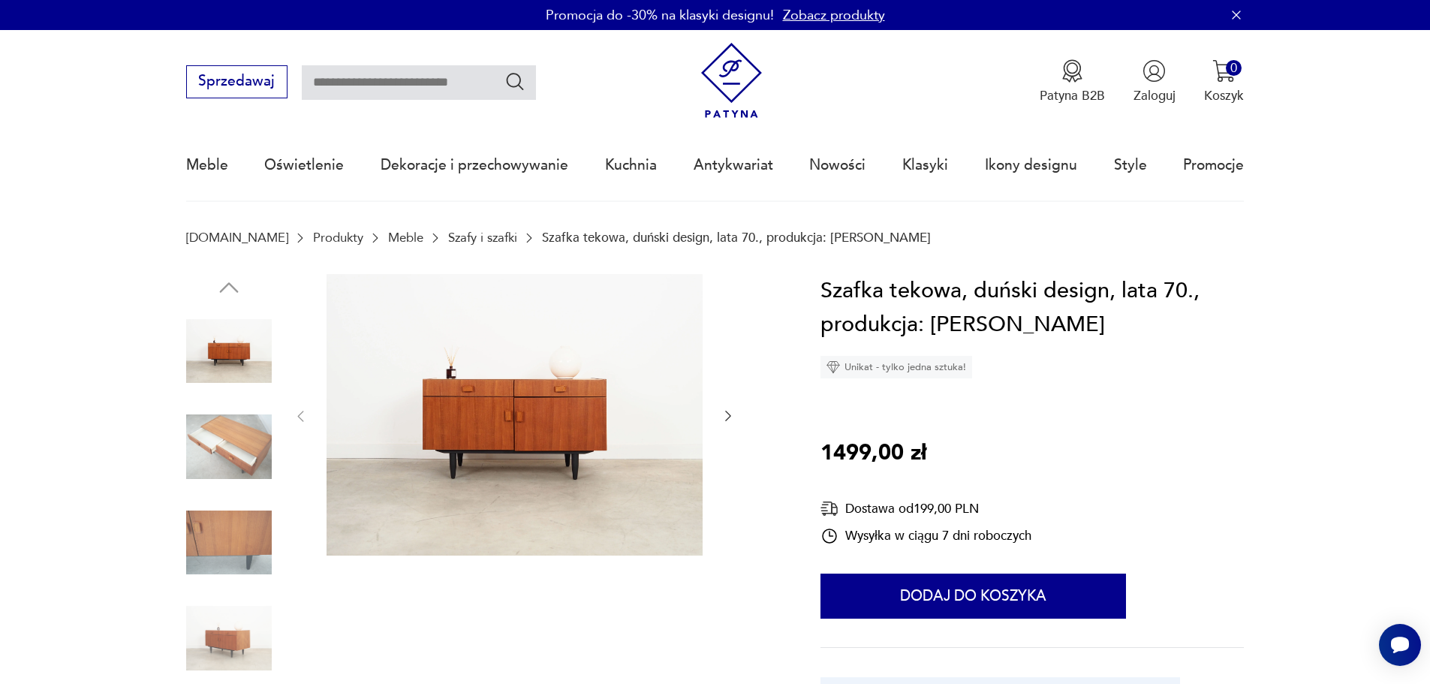
click at [558, 441] on img at bounding box center [515, 415] width 376 height 282
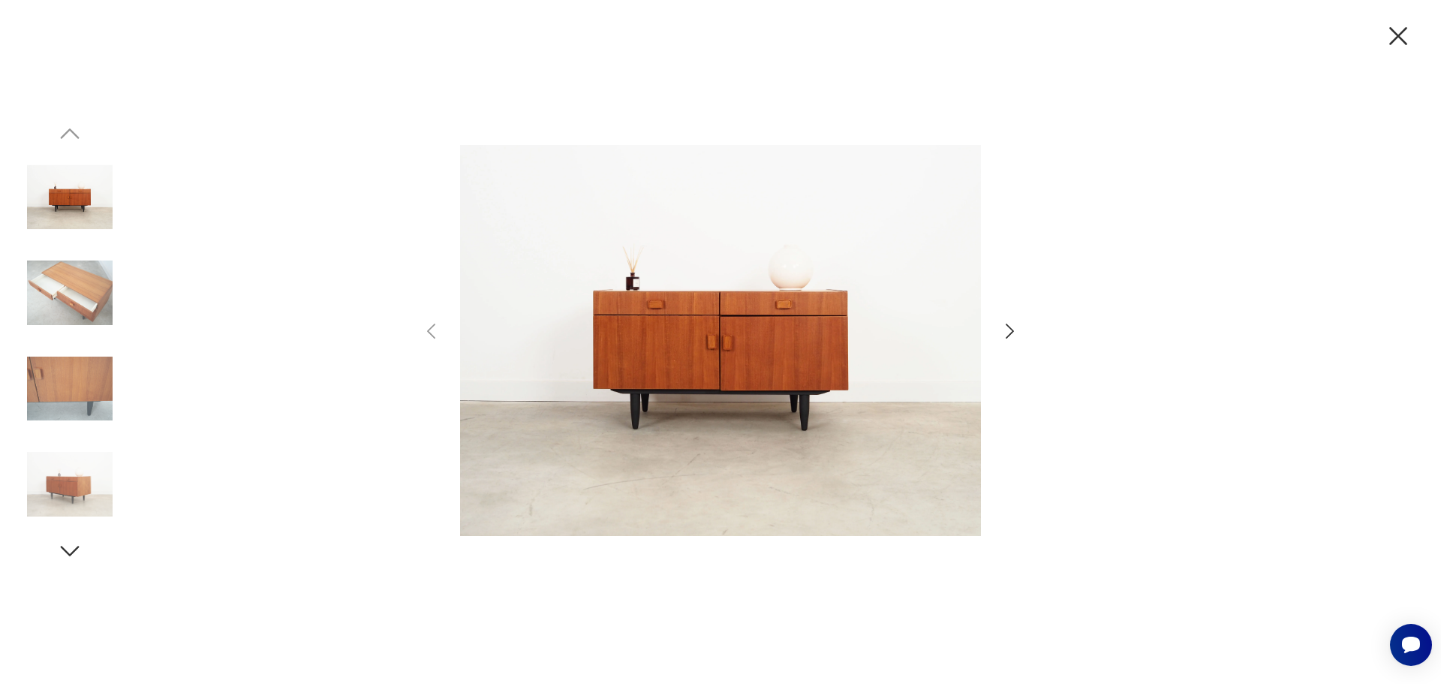
click at [1017, 329] on icon "button" at bounding box center [1010, 332] width 22 height 22
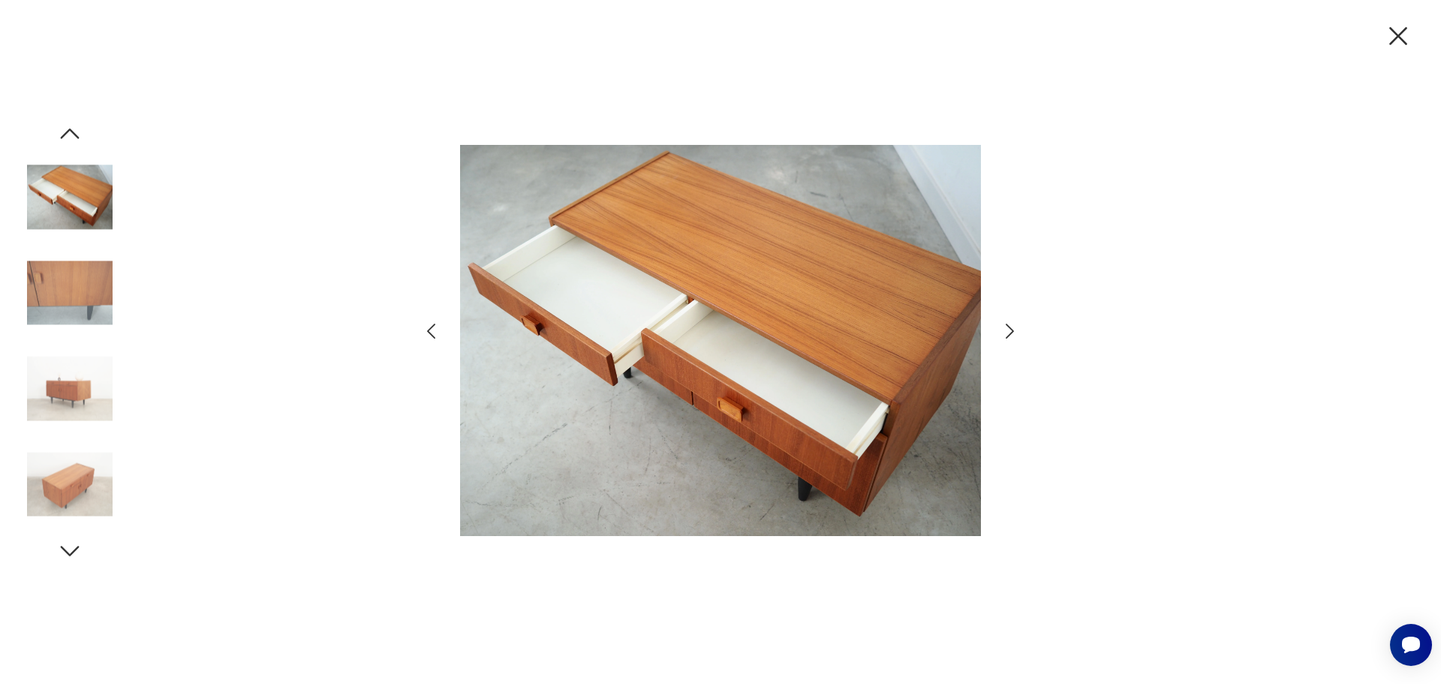
click at [1011, 331] on icon "button" at bounding box center [1010, 332] width 22 height 22
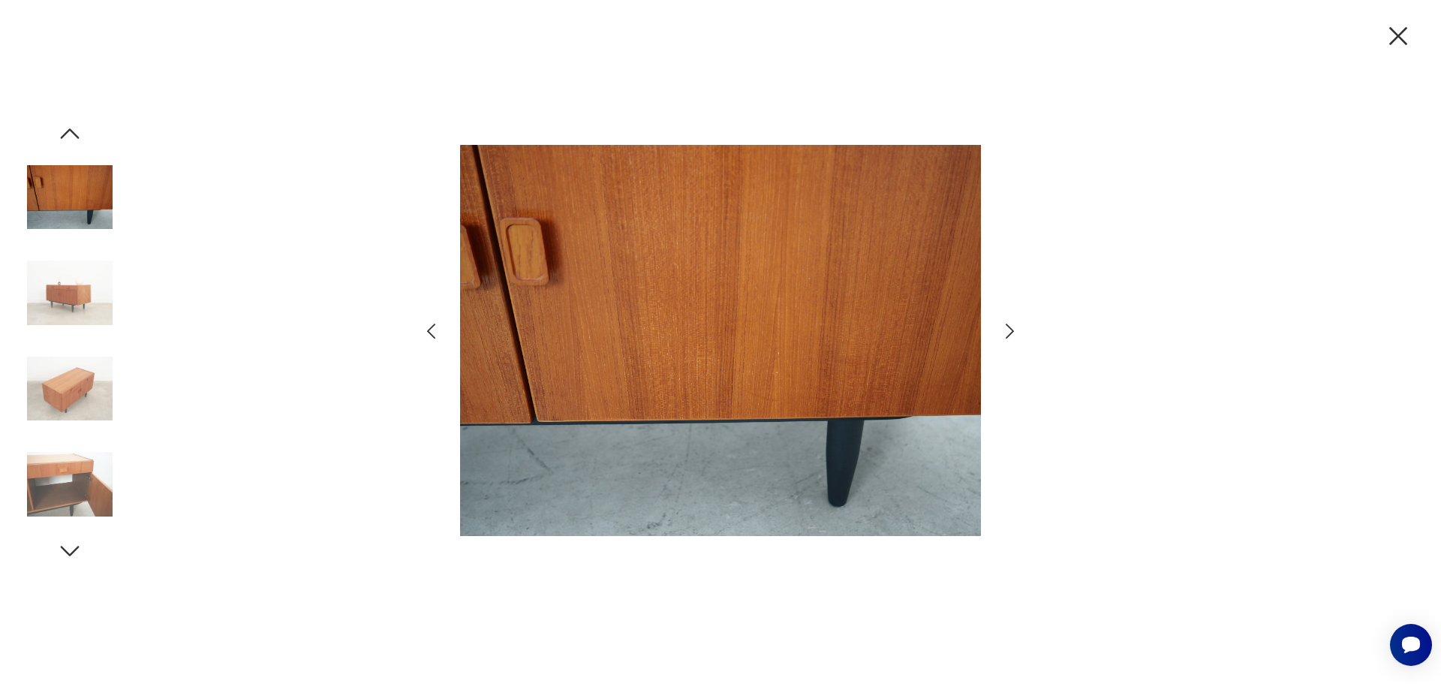
click at [1011, 331] on icon "button" at bounding box center [1010, 332] width 22 height 22
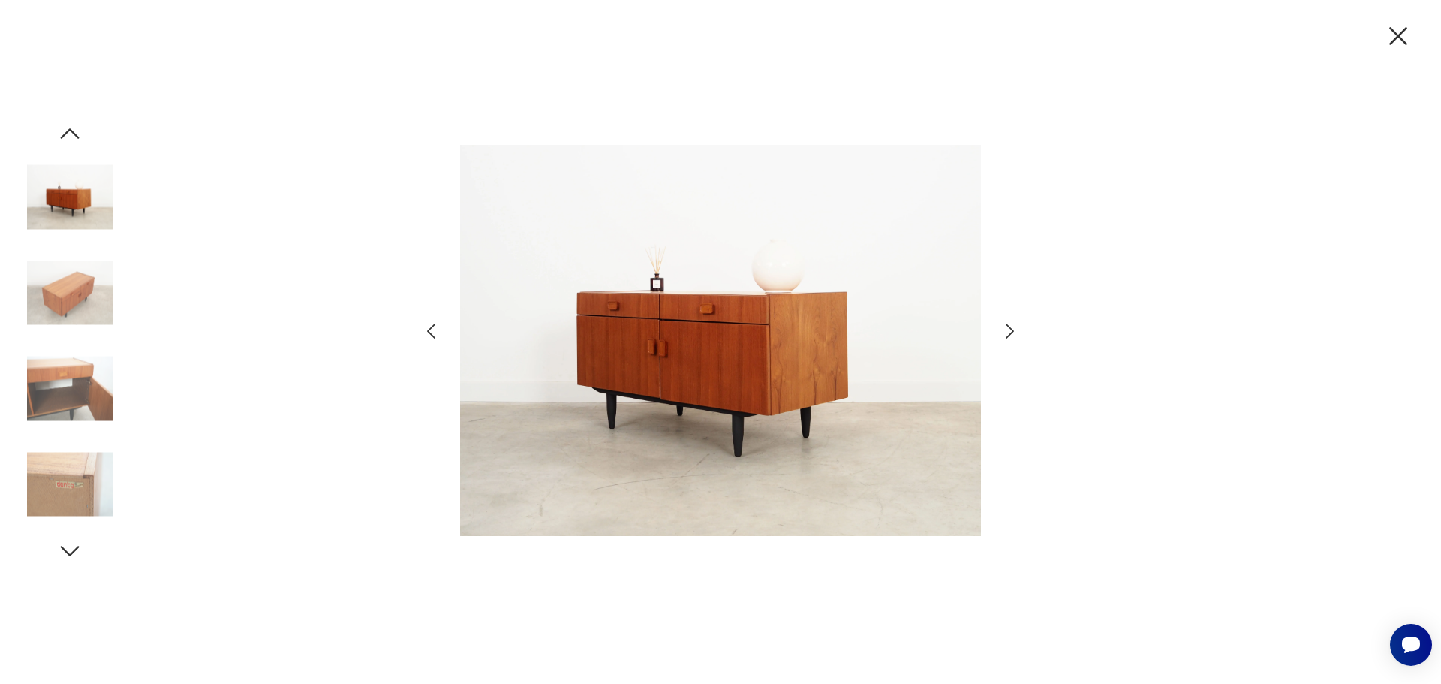
click at [1011, 331] on icon "button" at bounding box center [1010, 332] width 22 height 22
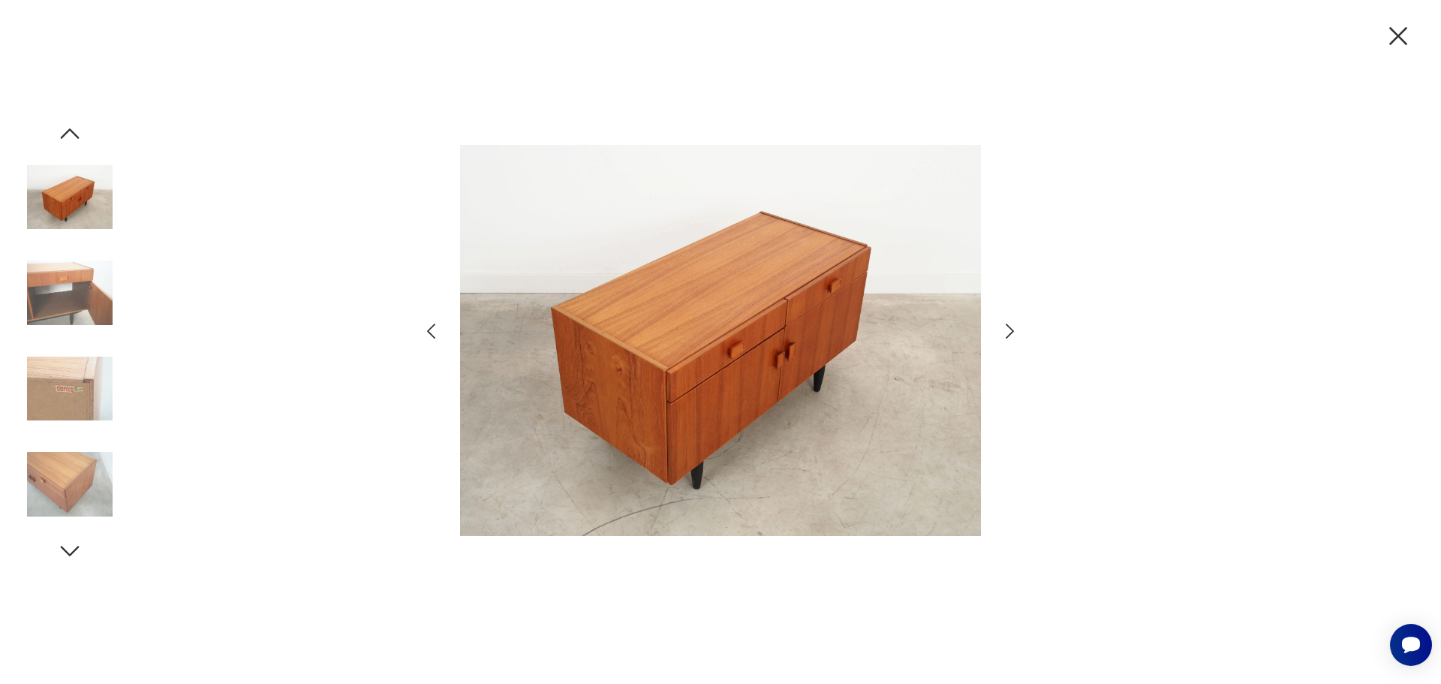
click at [1392, 34] on icon "button" at bounding box center [1399, 36] width 32 height 32
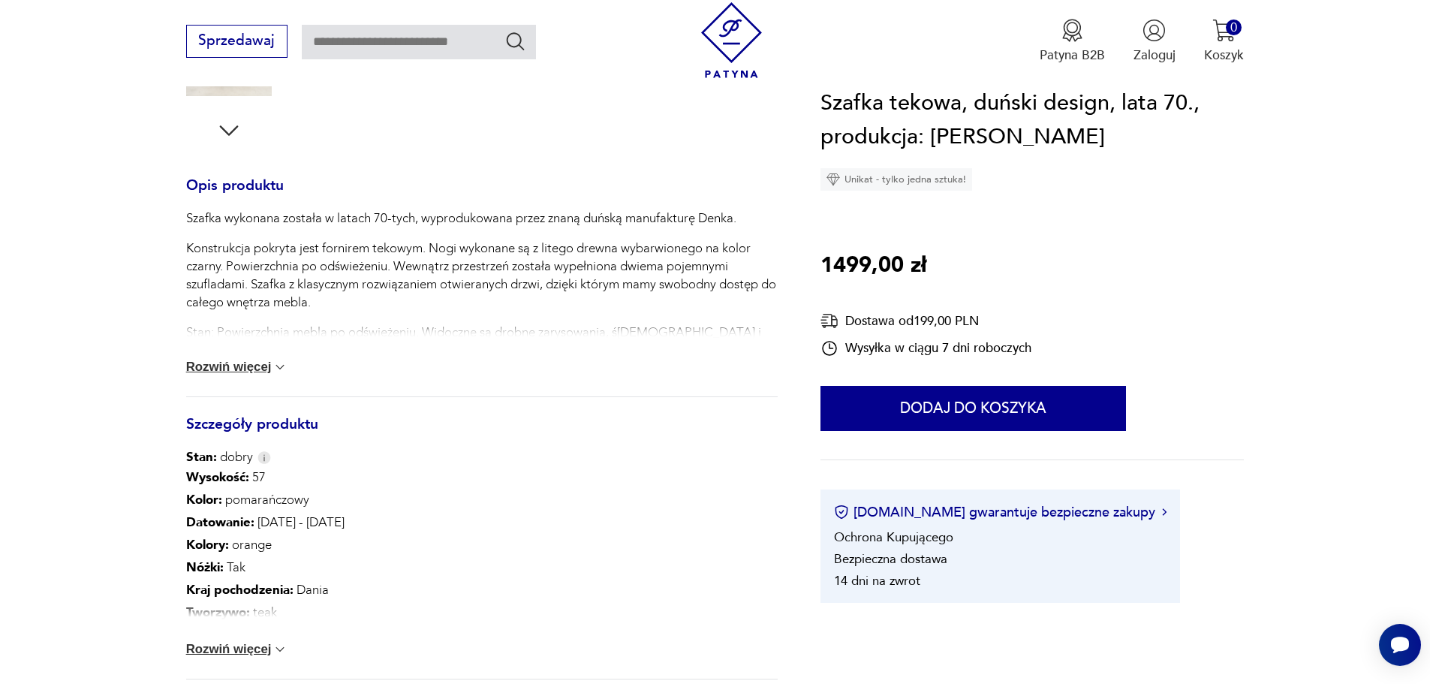
scroll to position [600, 0]
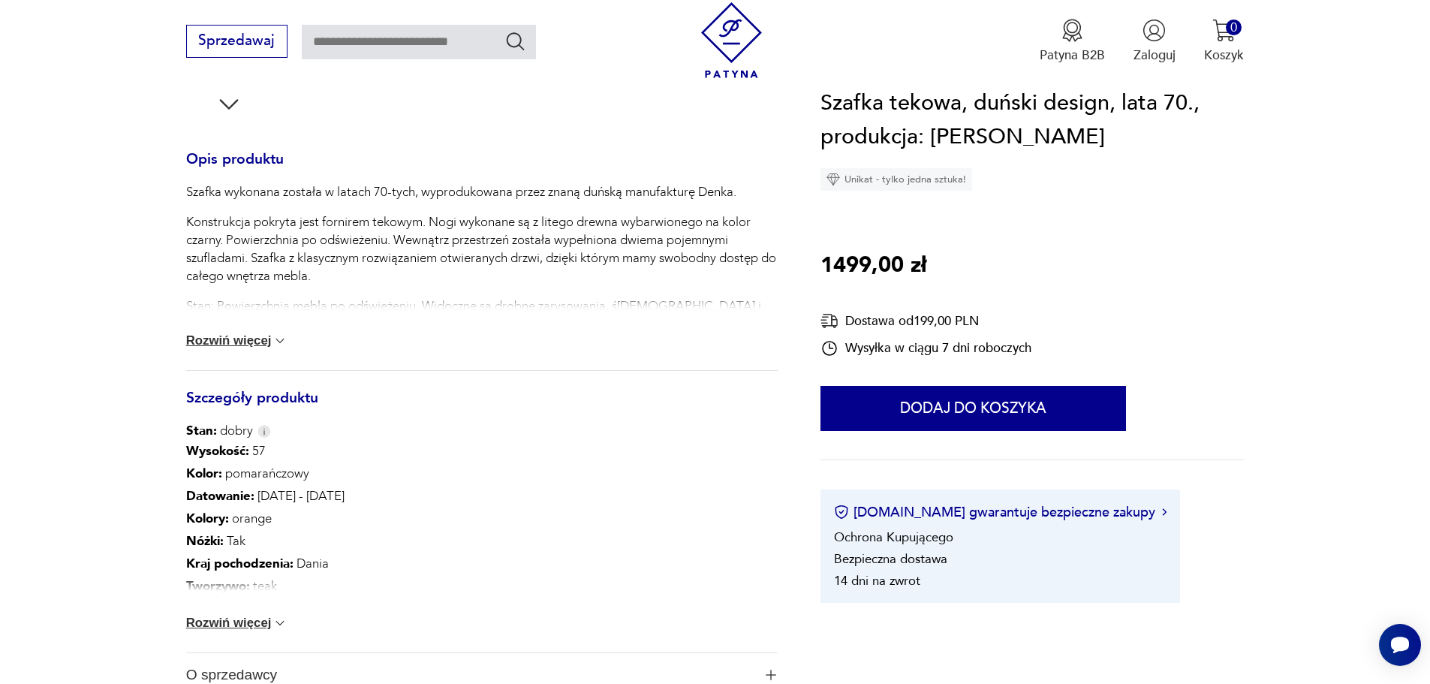
click at [238, 626] on button "Rozwiń więcej" at bounding box center [237, 622] width 102 height 15
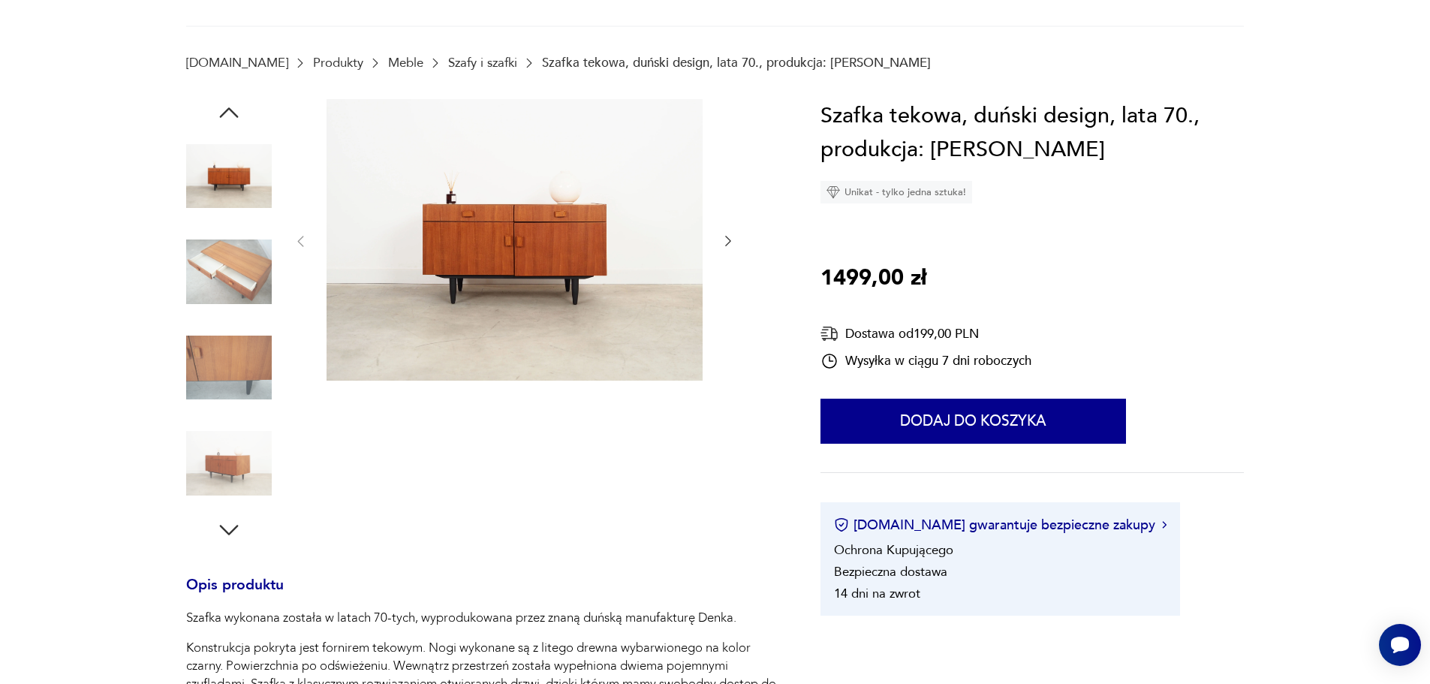
scroll to position [75, 0]
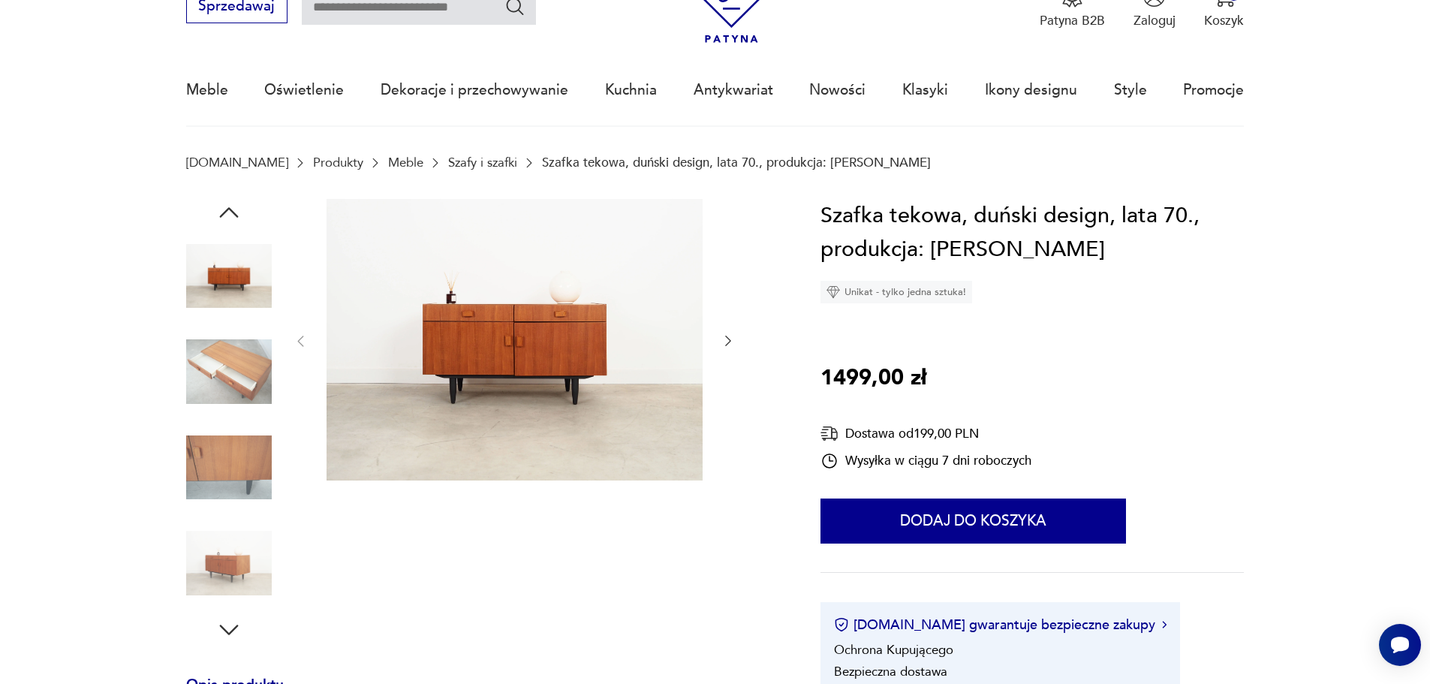
click at [484, 326] on img at bounding box center [515, 340] width 376 height 282
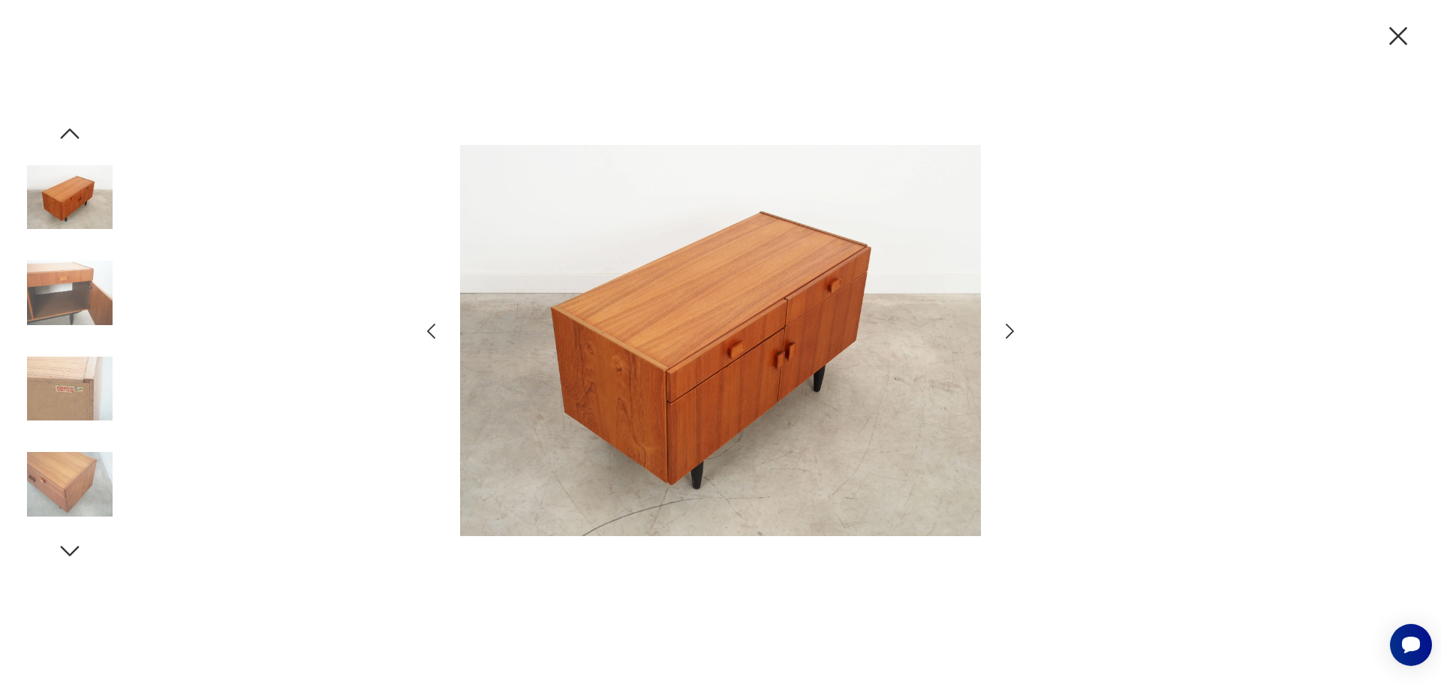
click at [1010, 330] on icon "button" at bounding box center [1010, 332] width 22 height 22
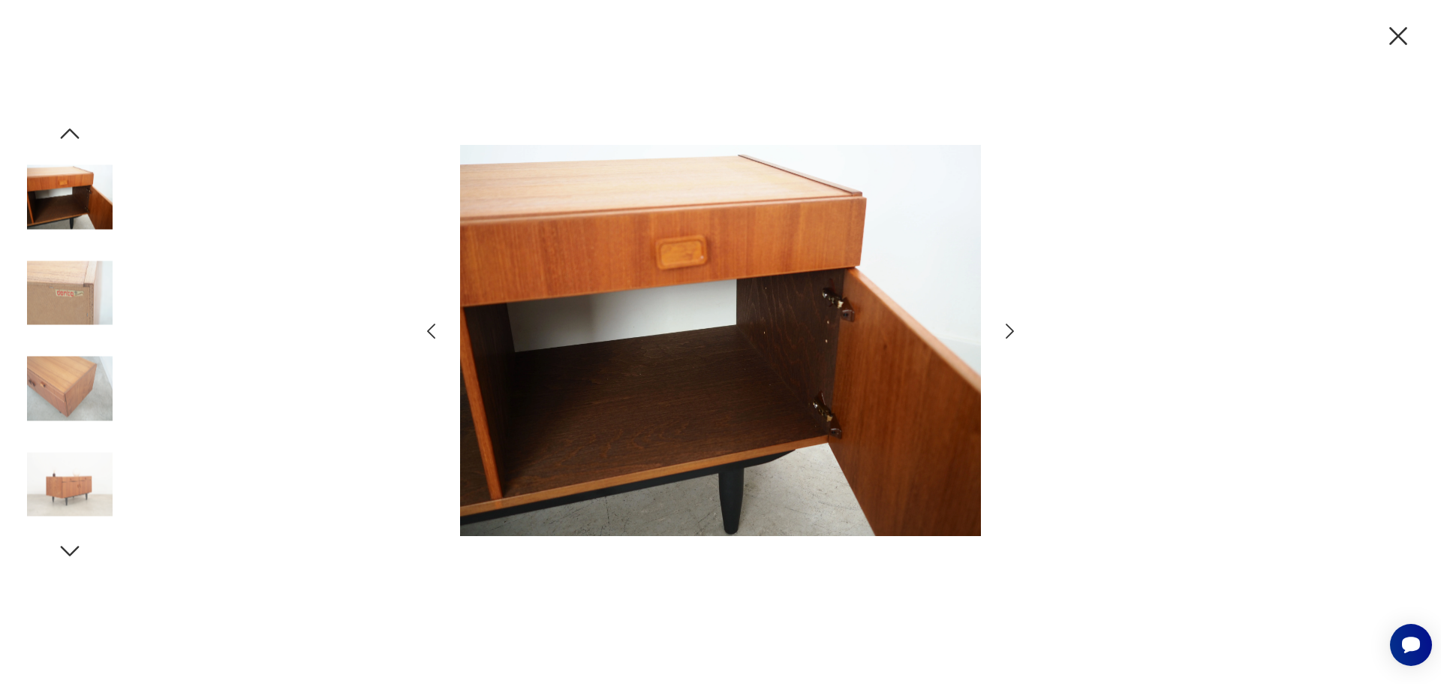
click at [1010, 330] on icon "button" at bounding box center [1010, 332] width 22 height 22
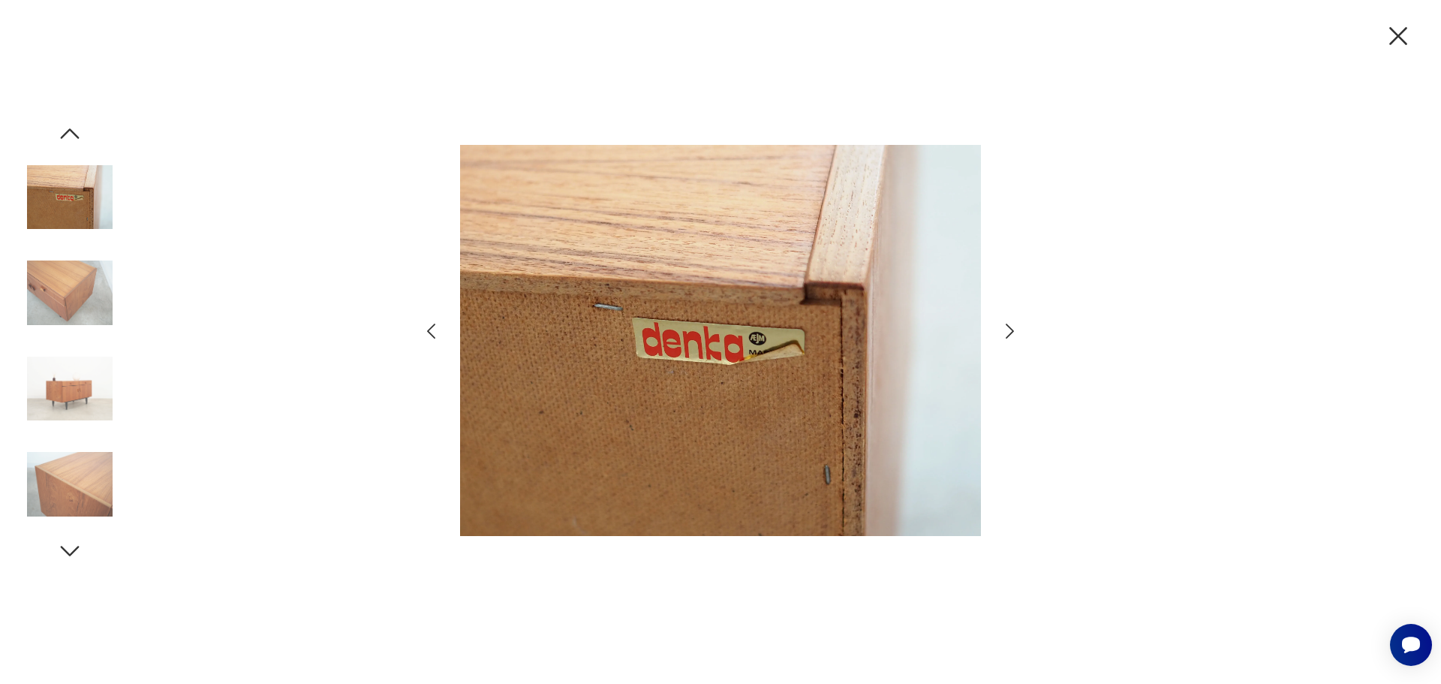
click at [1010, 330] on icon "button" at bounding box center [1010, 332] width 22 height 22
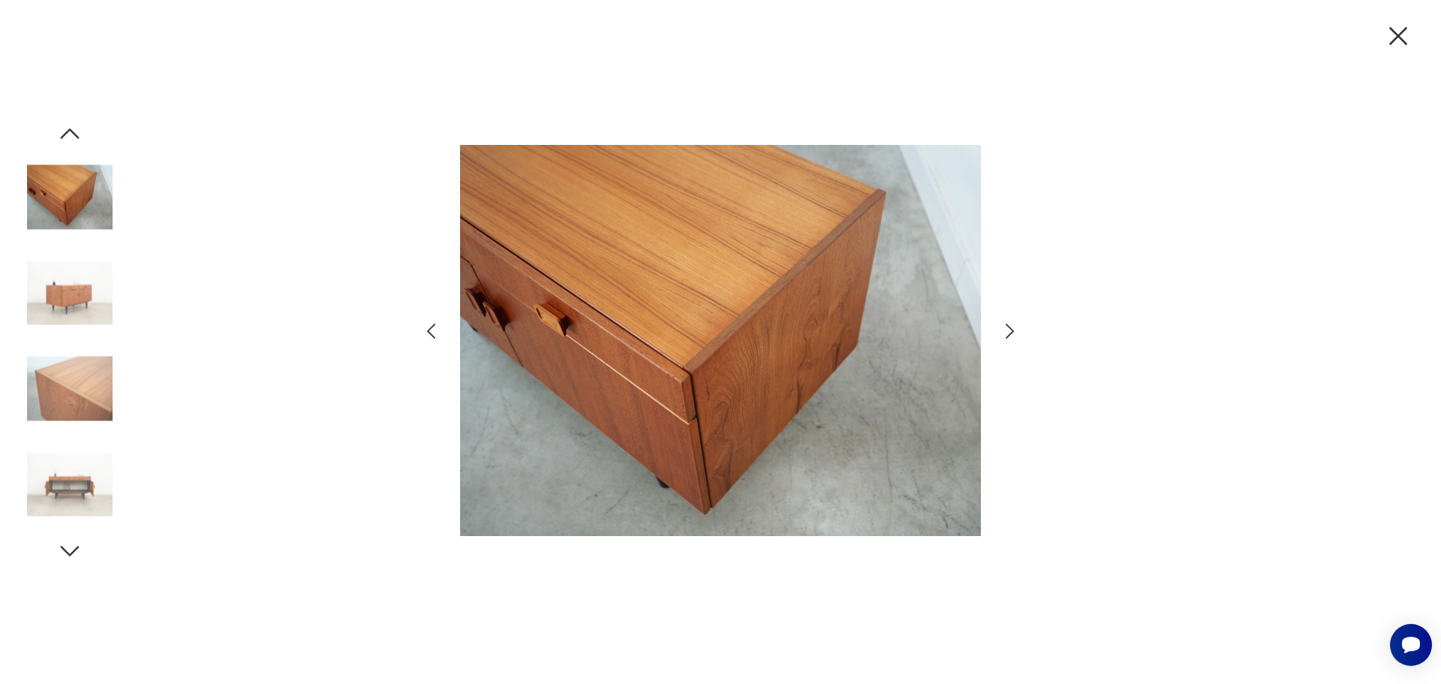
click at [1010, 330] on icon "button" at bounding box center [1010, 332] width 22 height 22
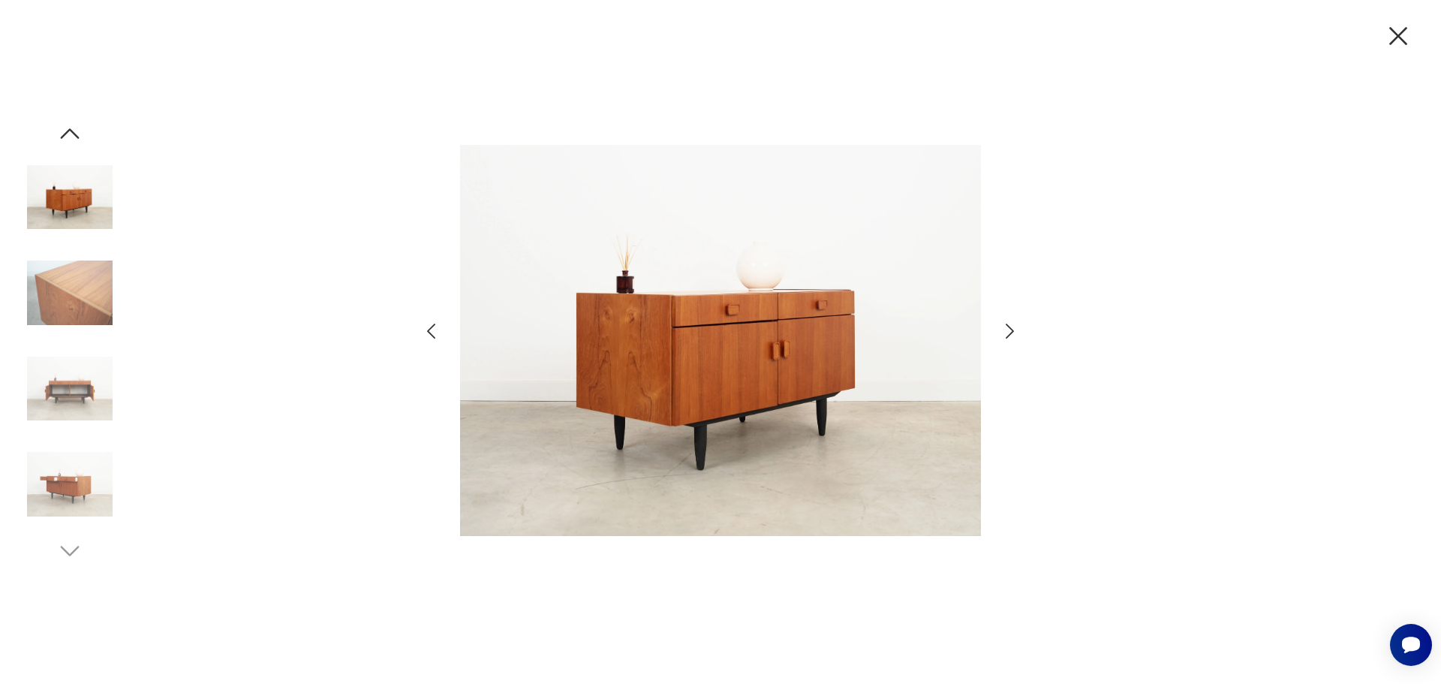
click at [1387, 37] on icon "button" at bounding box center [1399, 36] width 32 height 32
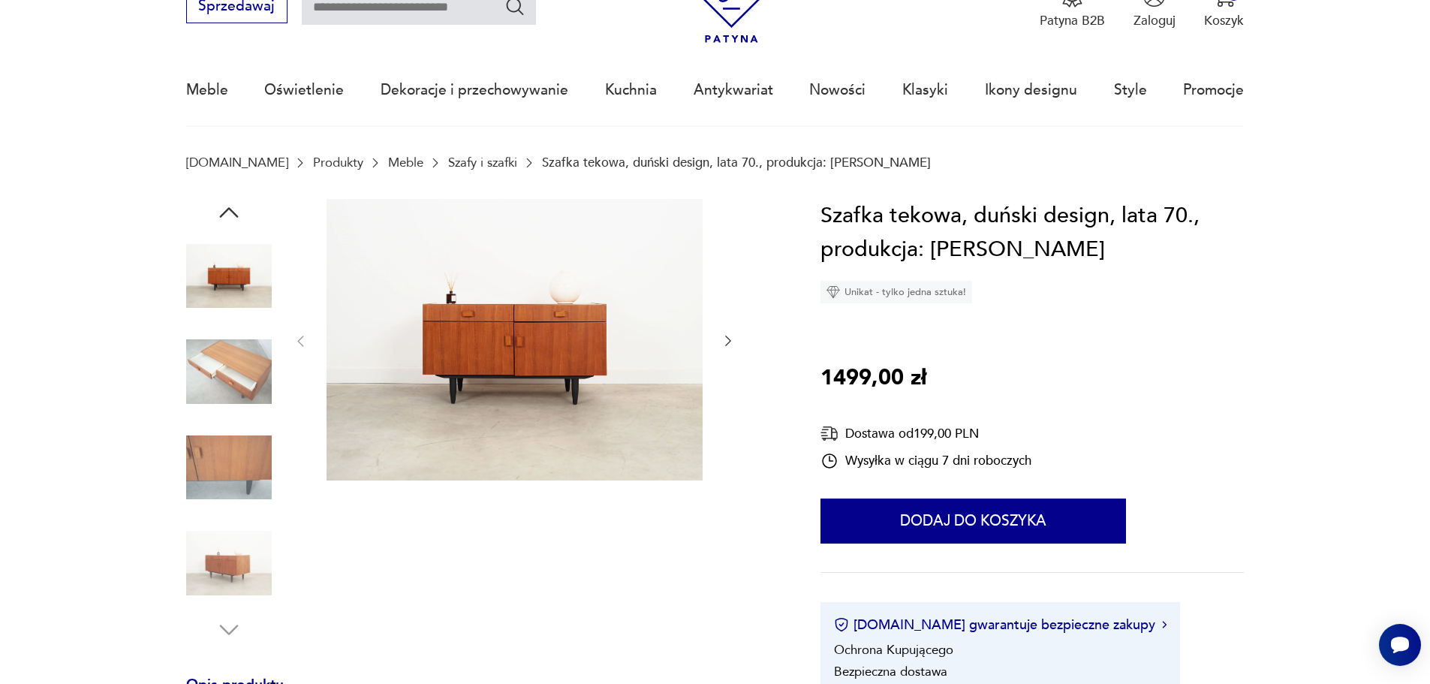
click at [528, 359] on img at bounding box center [515, 340] width 376 height 282
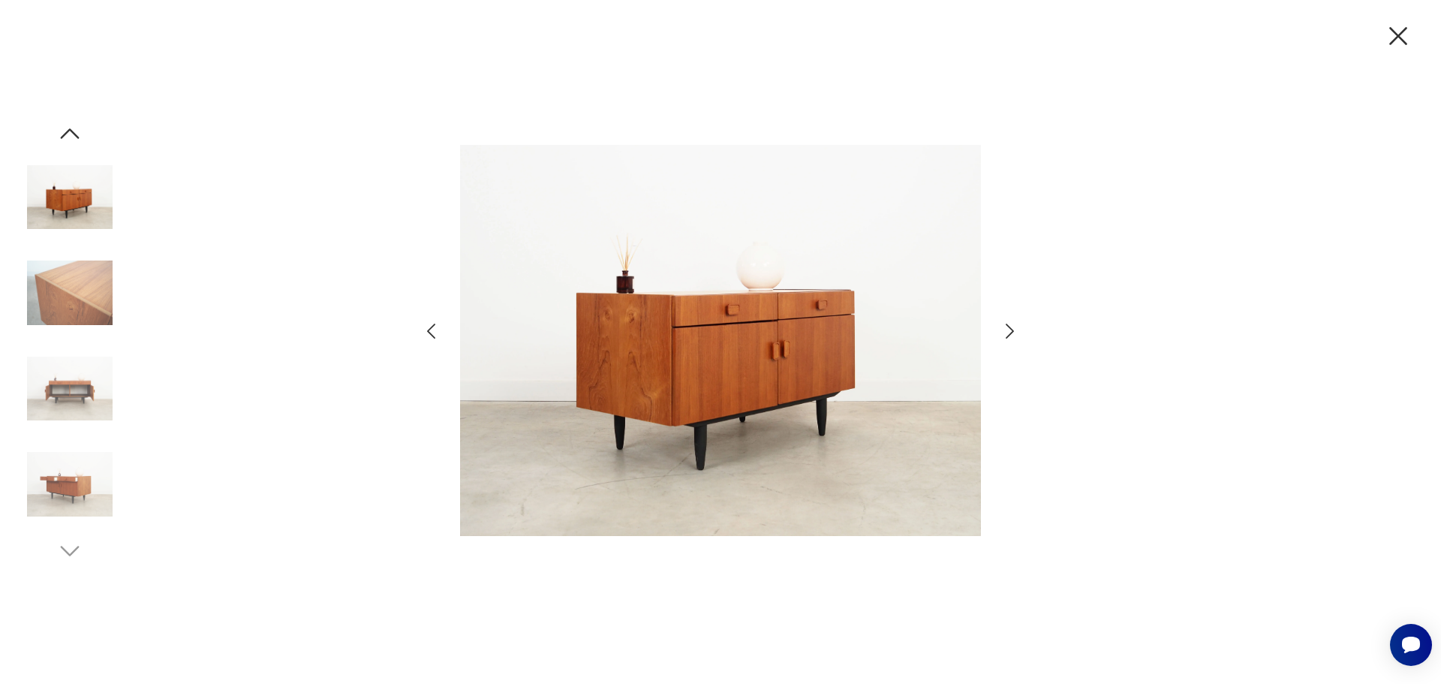
click at [1005, 336] on icon "button" at bounding box center [1010, 332] width 22 height 22
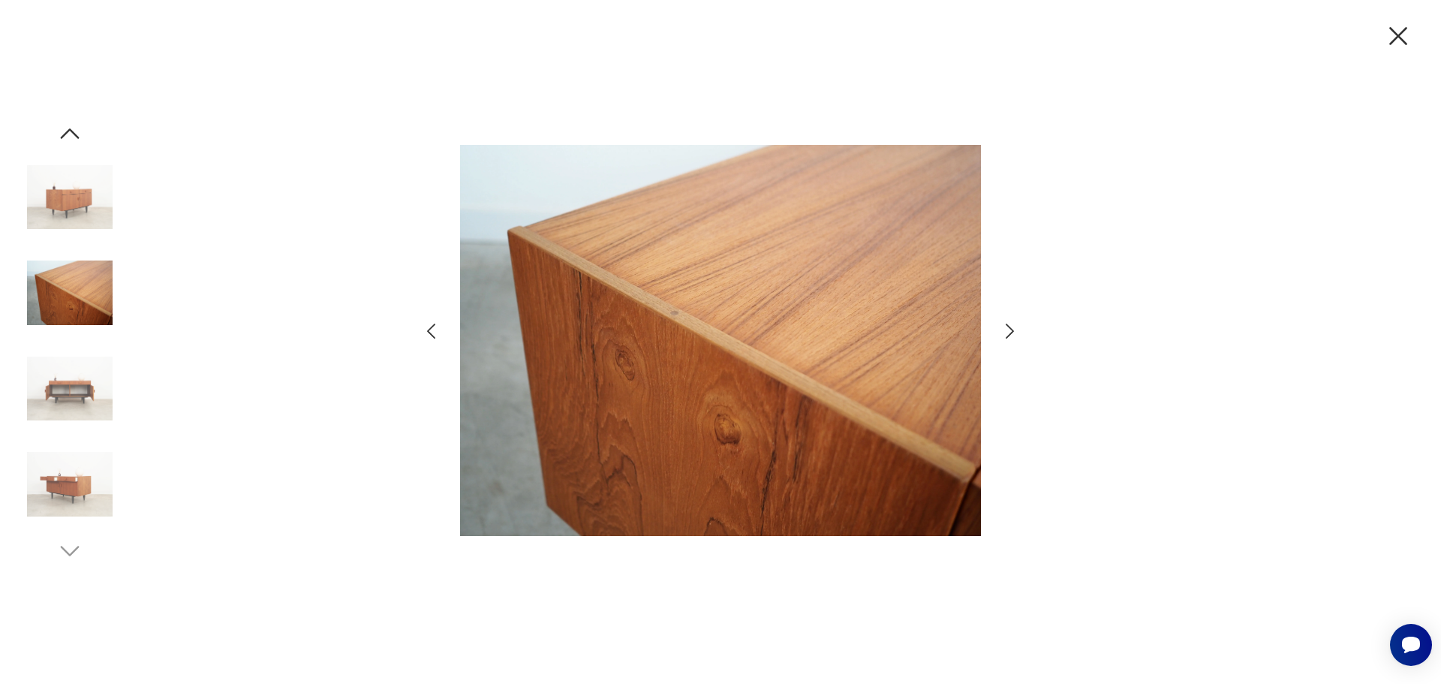
click at [1005, 336] on icon "button" at bounding box center [1010, 332] width 22 height 22
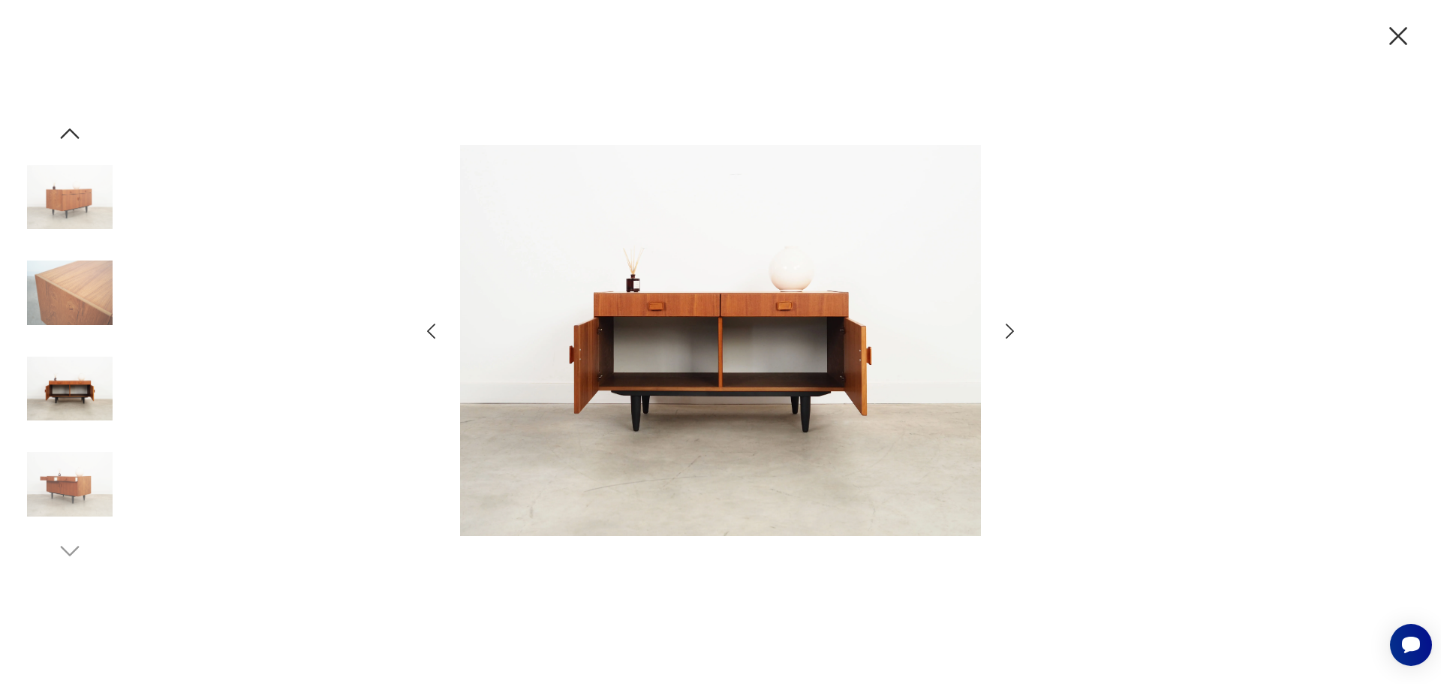
click at [1005, 336] on icon "button" at bounding box center [1010, 332] width 22 height 22
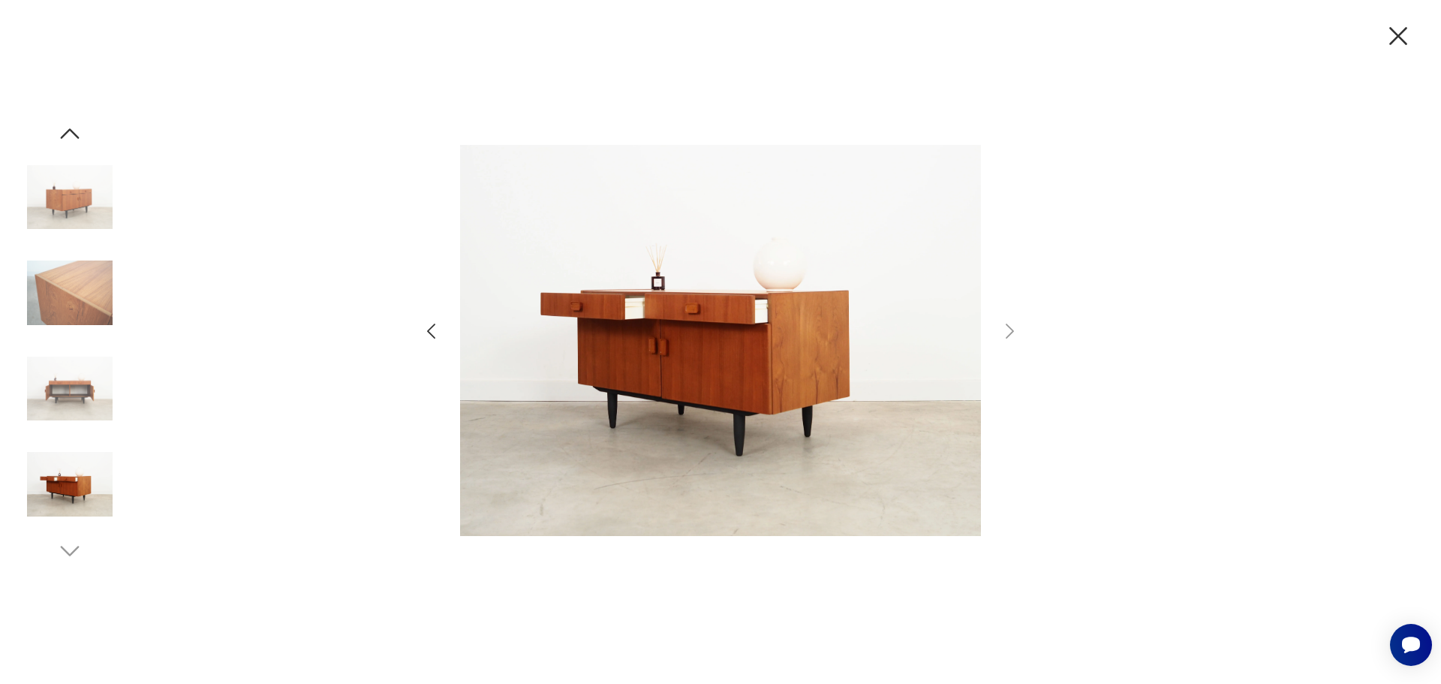
click at [1393, 30] on icon "button" at bounding box center [1398, 36] width 18 height 18
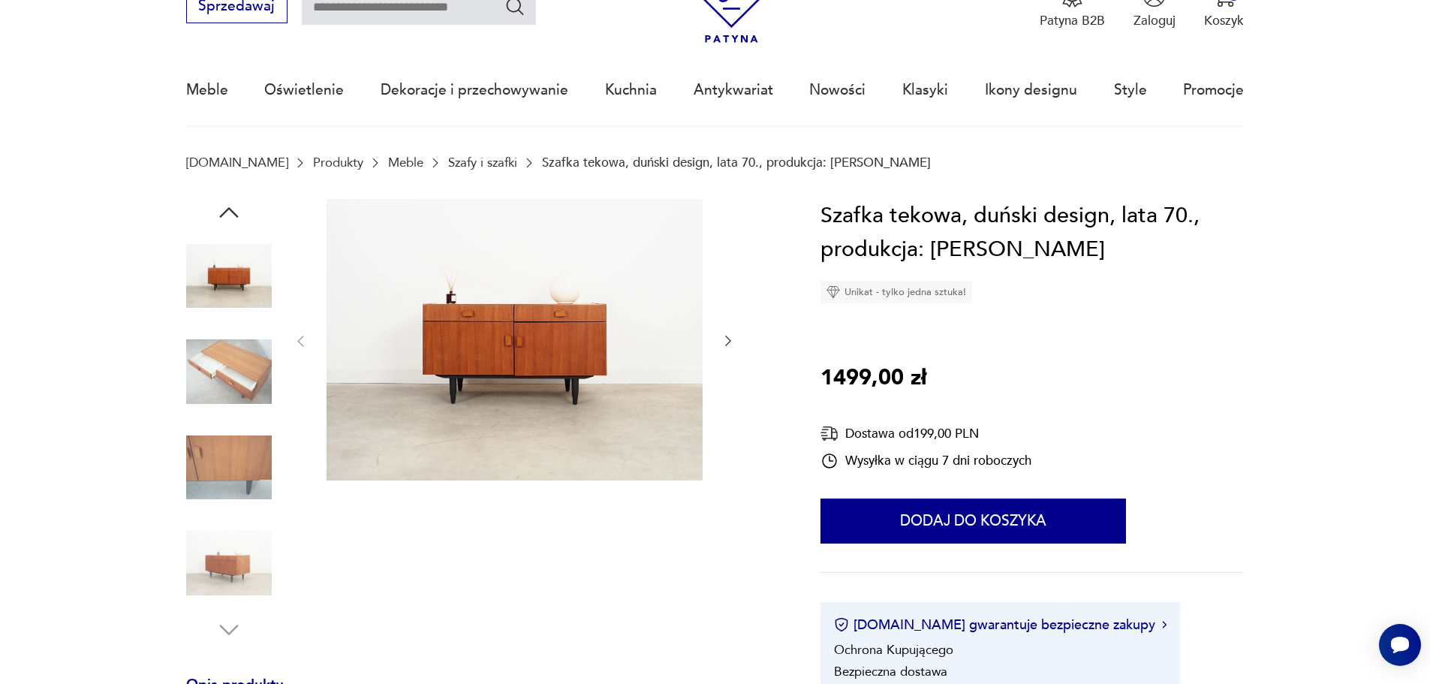
click at [520, 345] on img at bounding box center [515, 340] width 376 height 282
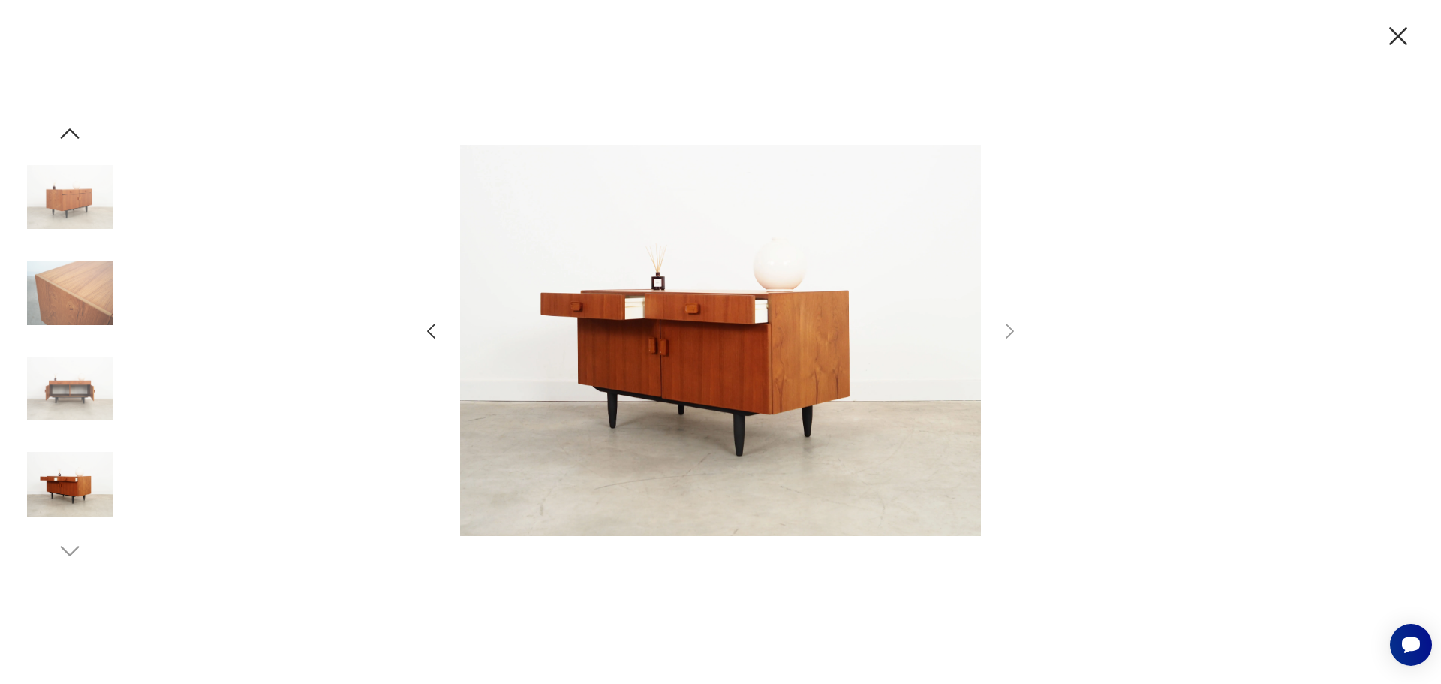
click at [617, 352] on img at bounding box center [720, 340] width 521 height 547
click at [427, 336] on icon "button" at bounding box center [431, 332] width 22 height 22
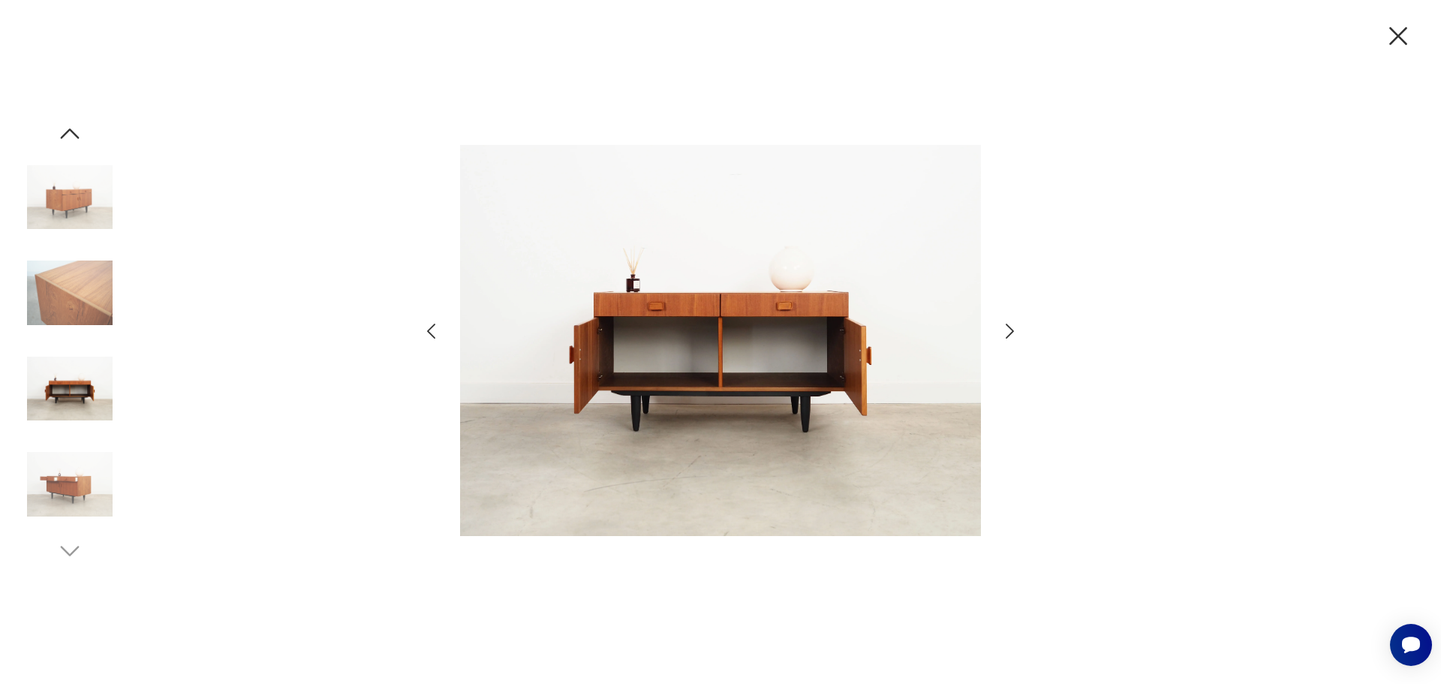
click at [77, 195] on img at bounding box center [70, 198] width 86 height 86
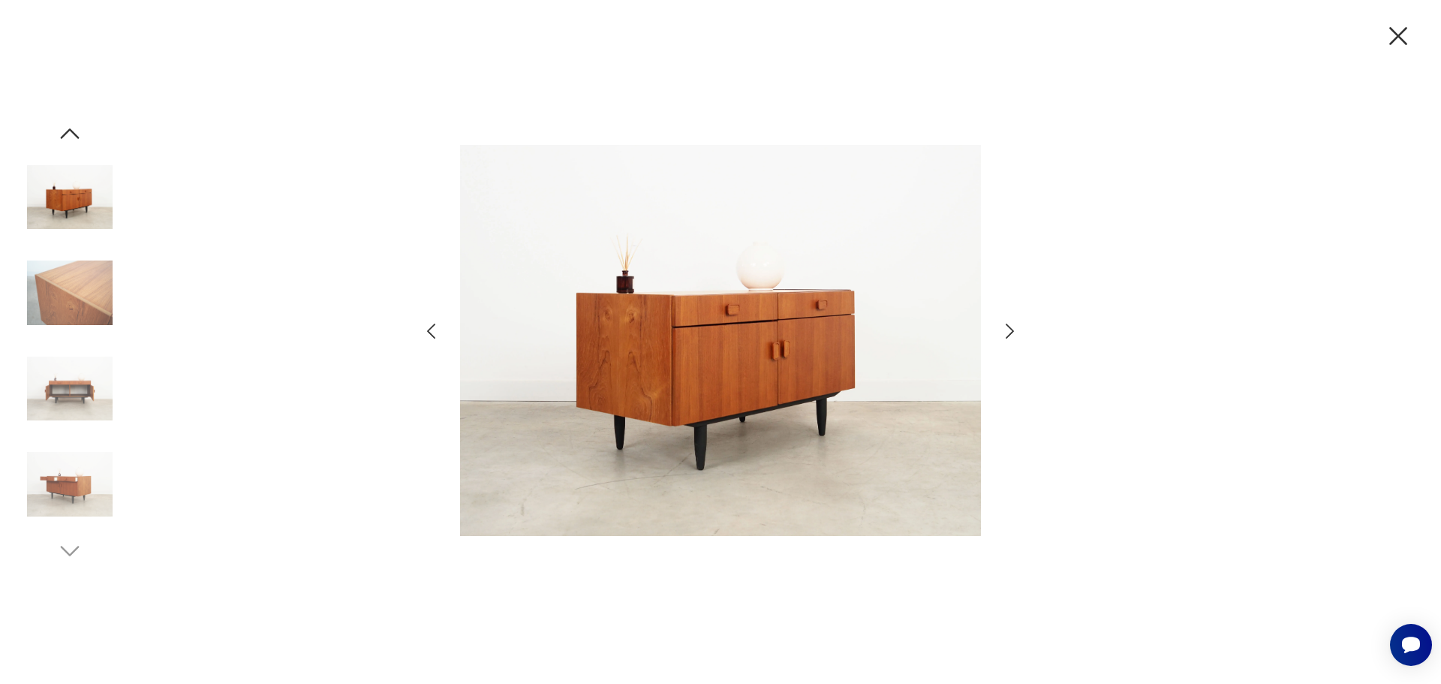
click at [59, 387] on img at bounding box center [70, 389] width 86 height 86
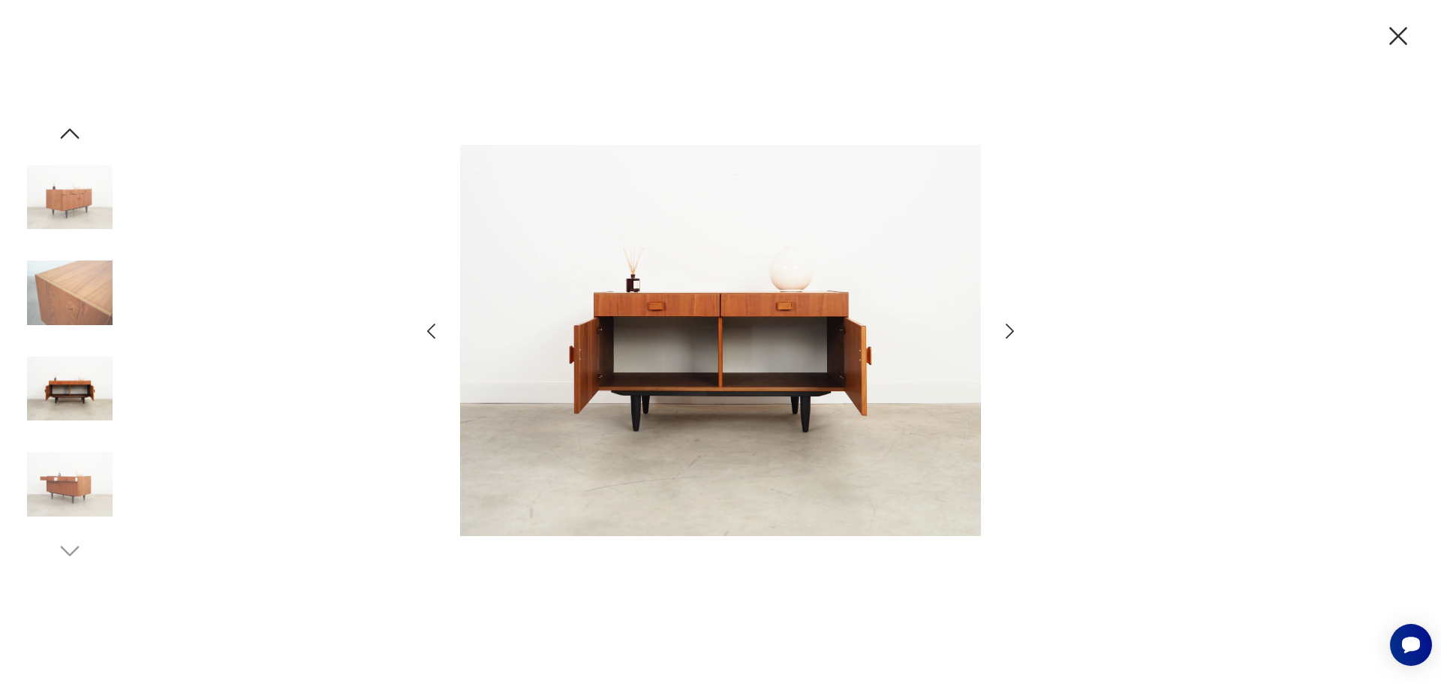
click at [1401, 41] on icon "button" at bounding box center [1399, 36] width 32 height 32
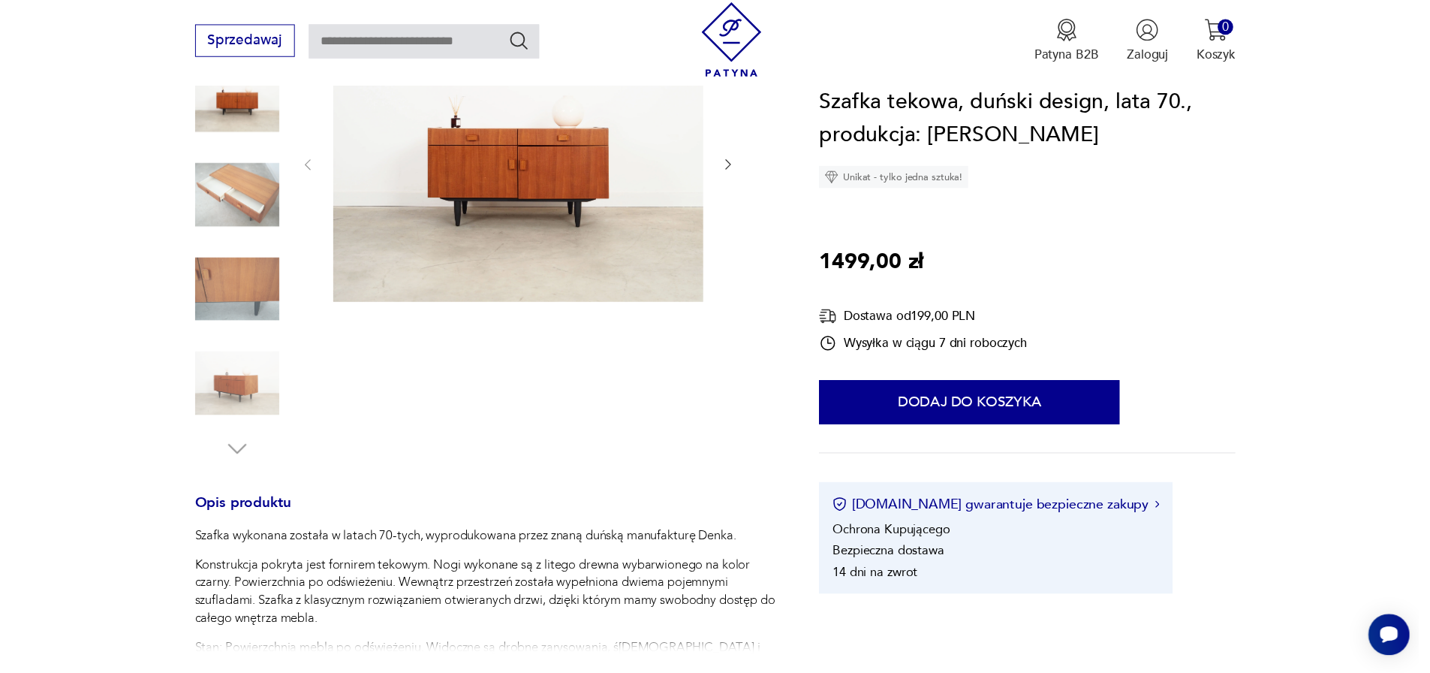
scroll to position [0, 0]
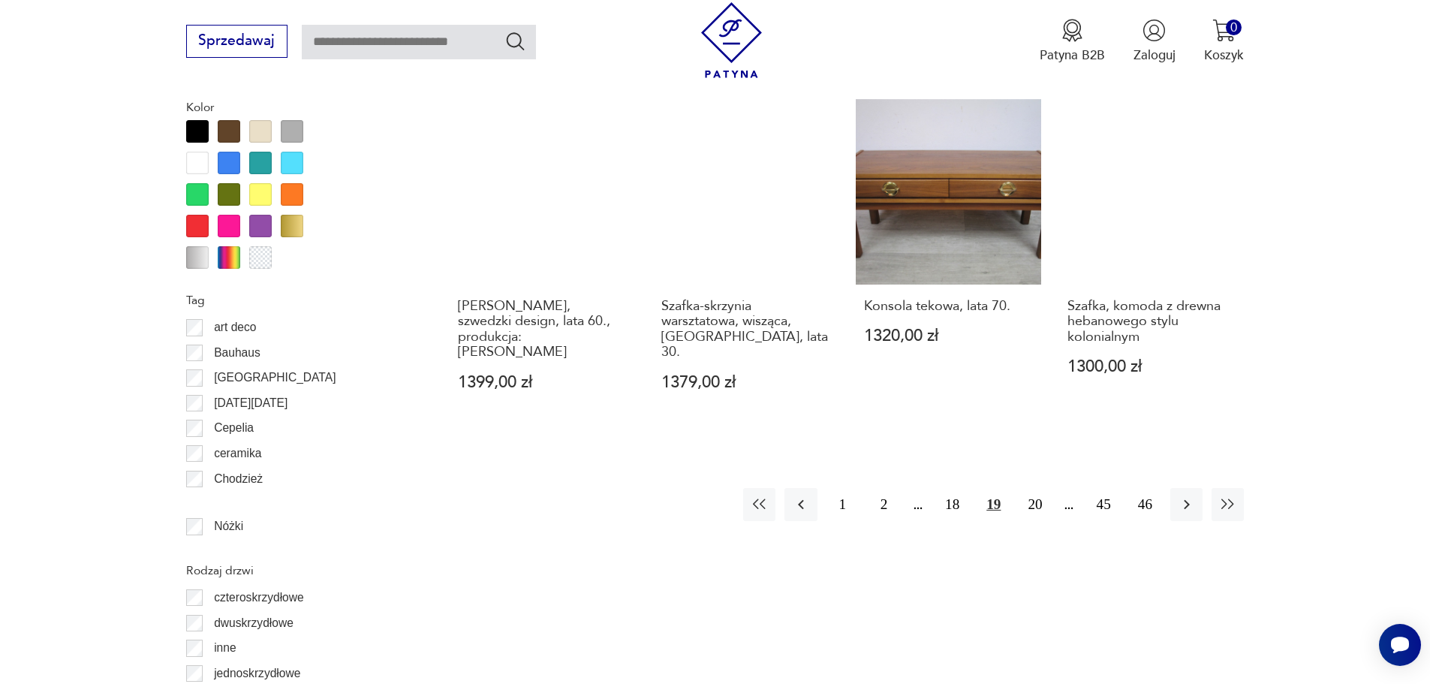
scroll to position [1710, 0]
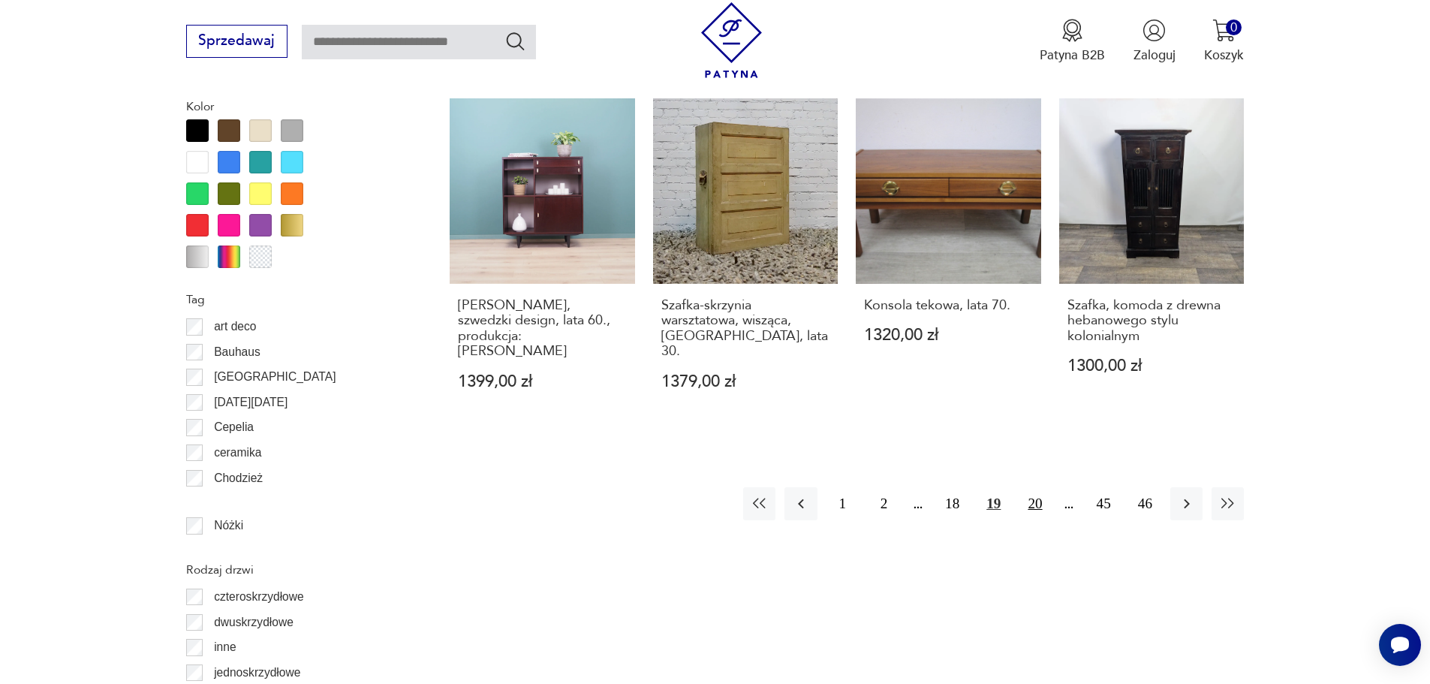
click at [1034, 493] on button "20" at bounding box center [1035, 503] width 32 height 32
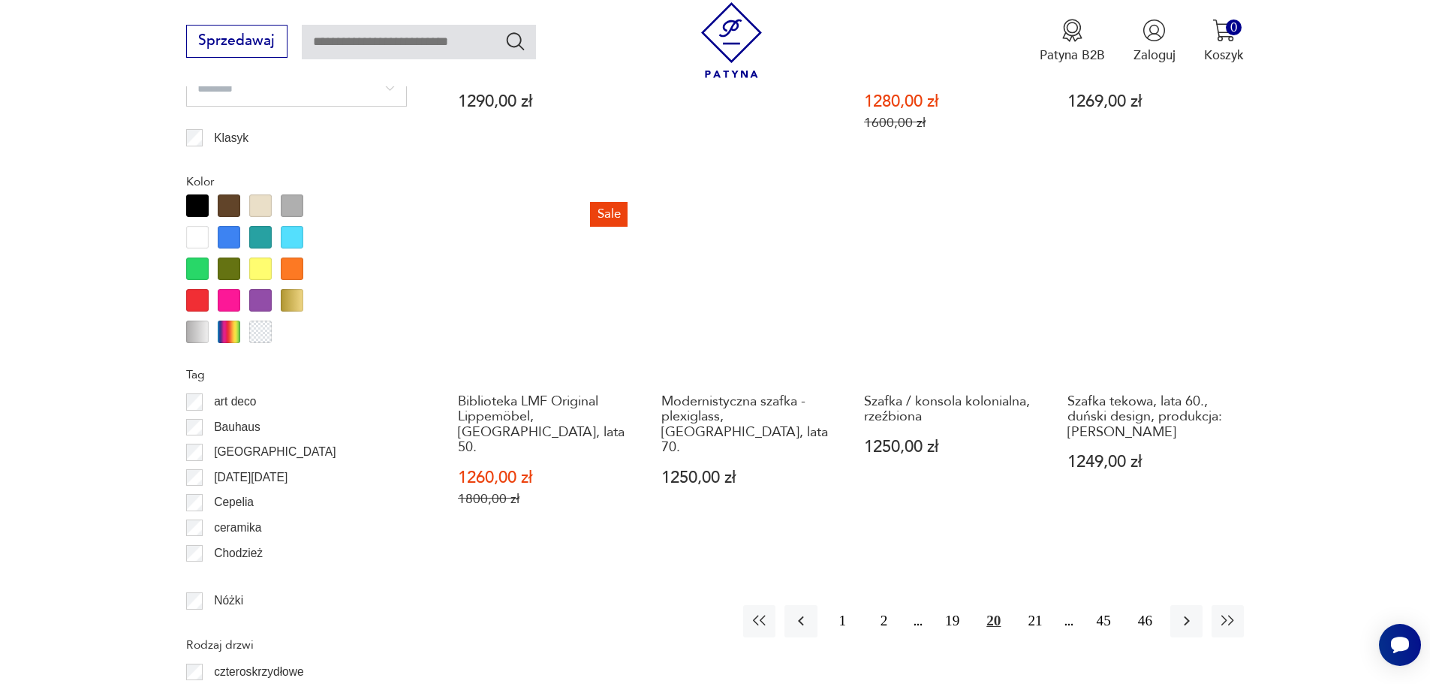
scroll to position [1860, 0]
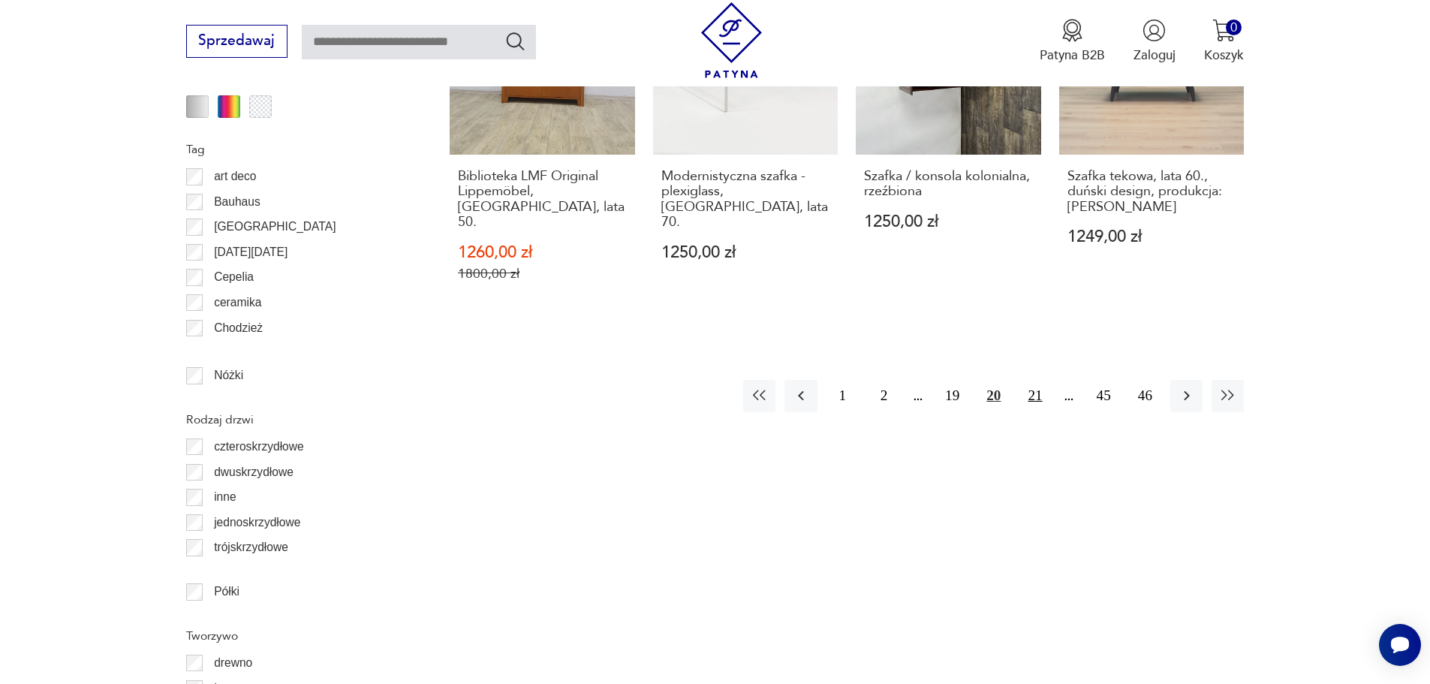
click at [1034, 380] on button "21" at bounding box center [1035, 396] width 32 height 32
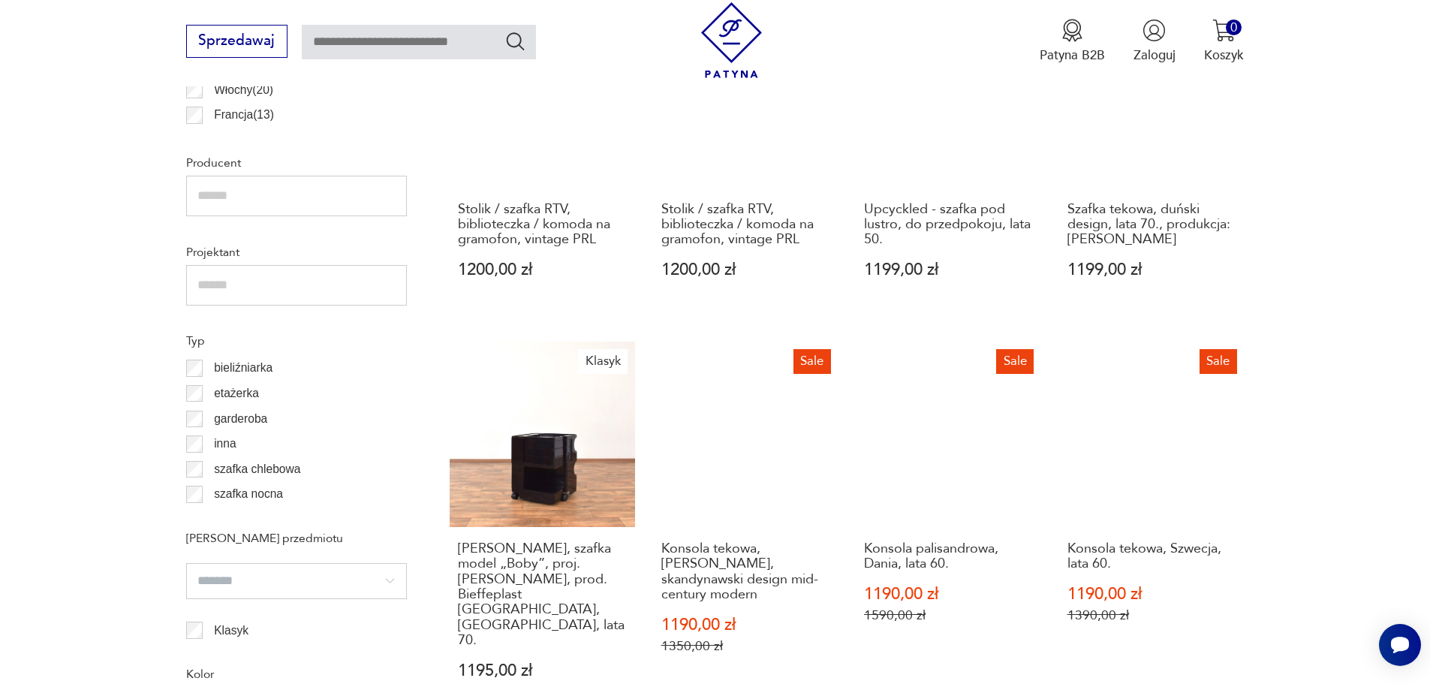
scroll to position [884, 0]
